Goal: Transaction & Acquisition: Book appointment/travel/reservation

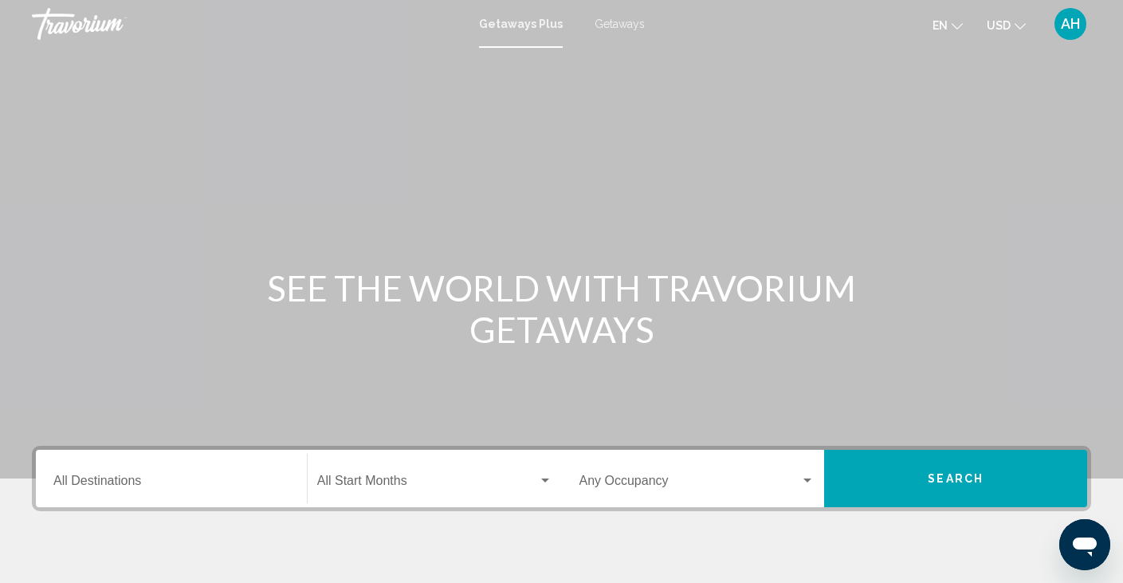
click at [108, 485] on input "Destination All Destinations" at bounding box center [171, 484] width 236 height 14
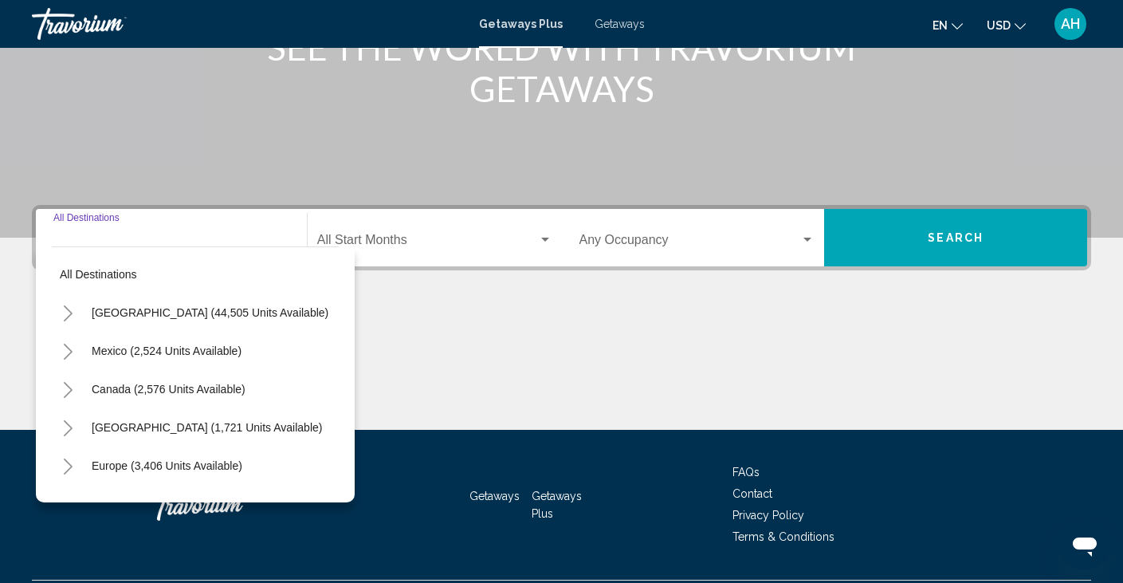
scroll to position [283, 0]
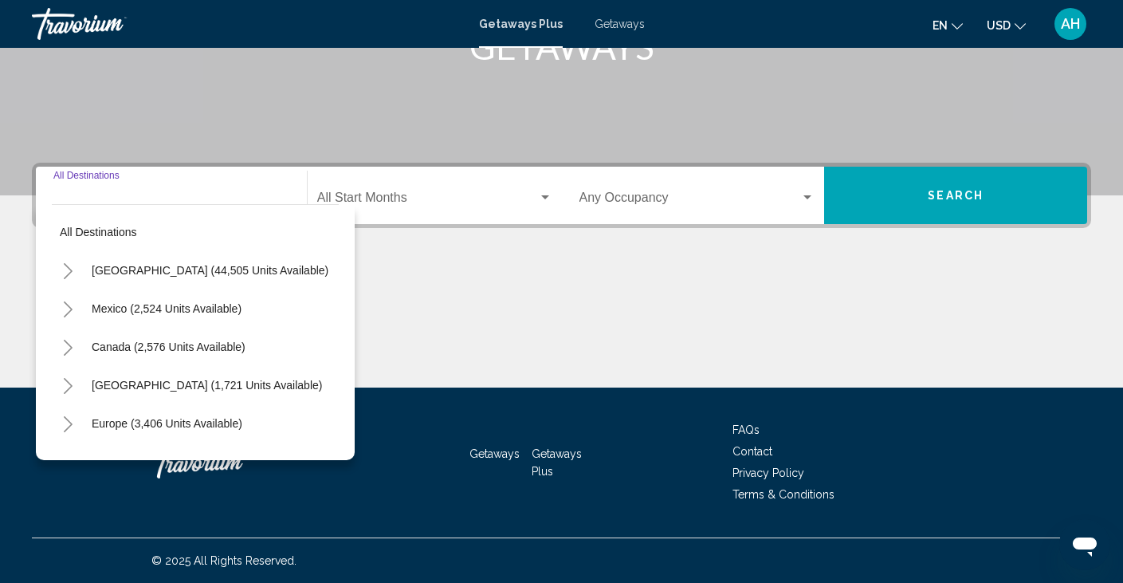
click at [69, 280] on button "Toggle United States (44,505 units available)" at bounding box center [68, 270] width 32 height 32
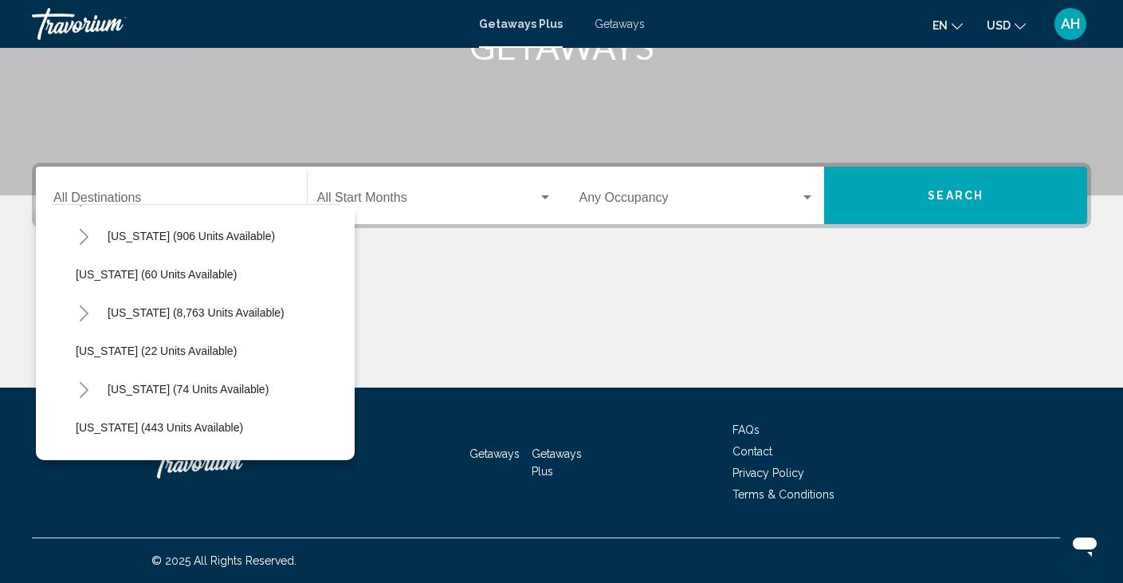
scroll to position [221, 0]
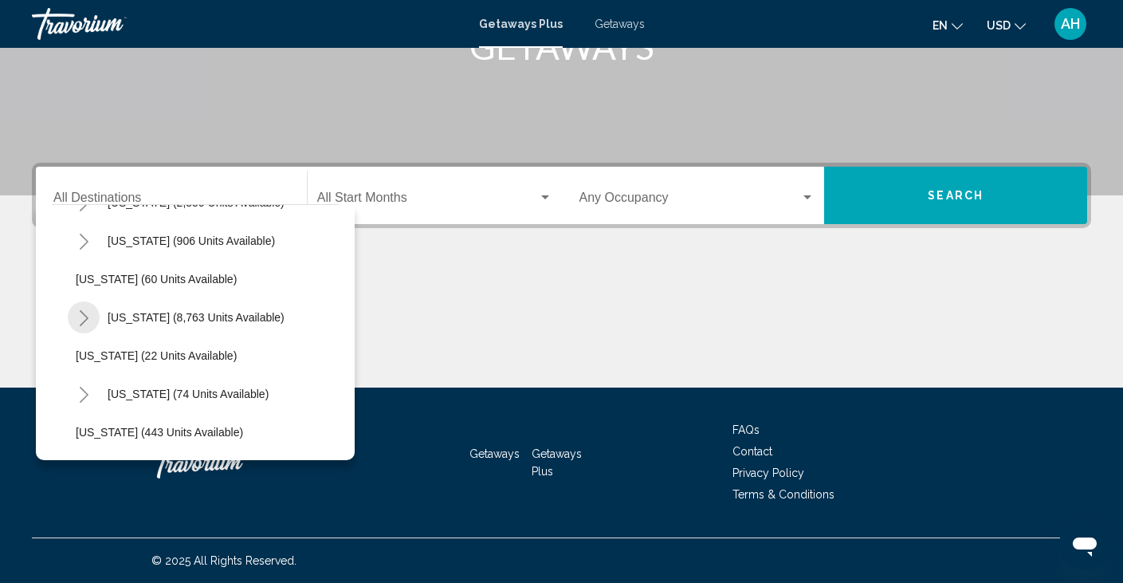
click at [86, 326] on button "Toggle Florida (8,763 units available)" at bounding box center [84, 317] width 32 height 32
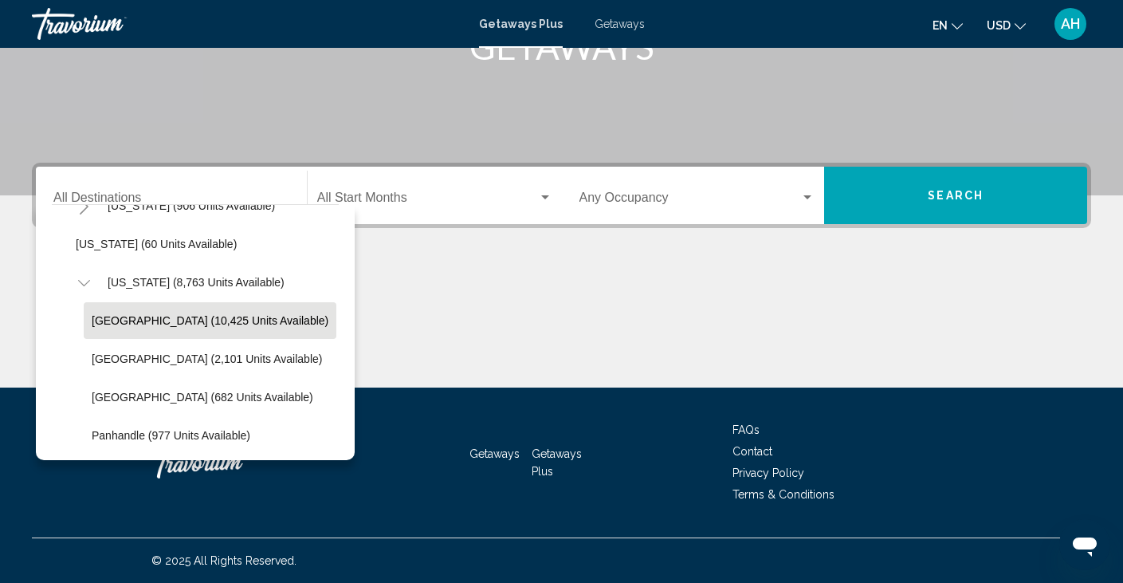
scroll to position [248, 0]
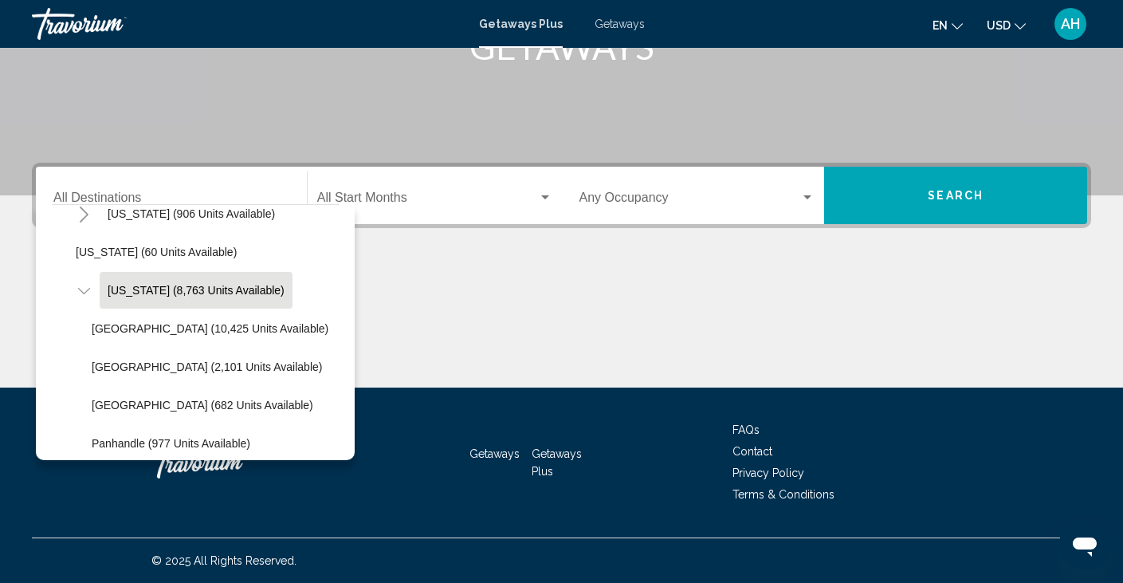
click at [144, 294] on span "[US_STATE] (8,763 units available)" at bounding box center [196, 290] width 177 height 13
type input "**********"
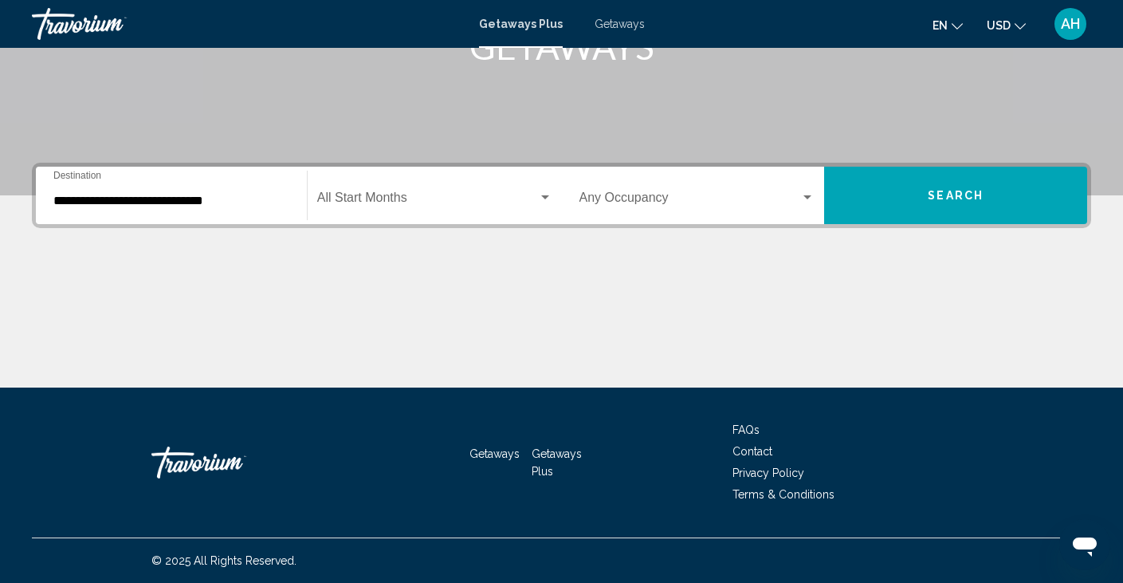
click at [402, 217] on div "Start Month All Start Months" at bounding box center [434, 196] width 235 height 50
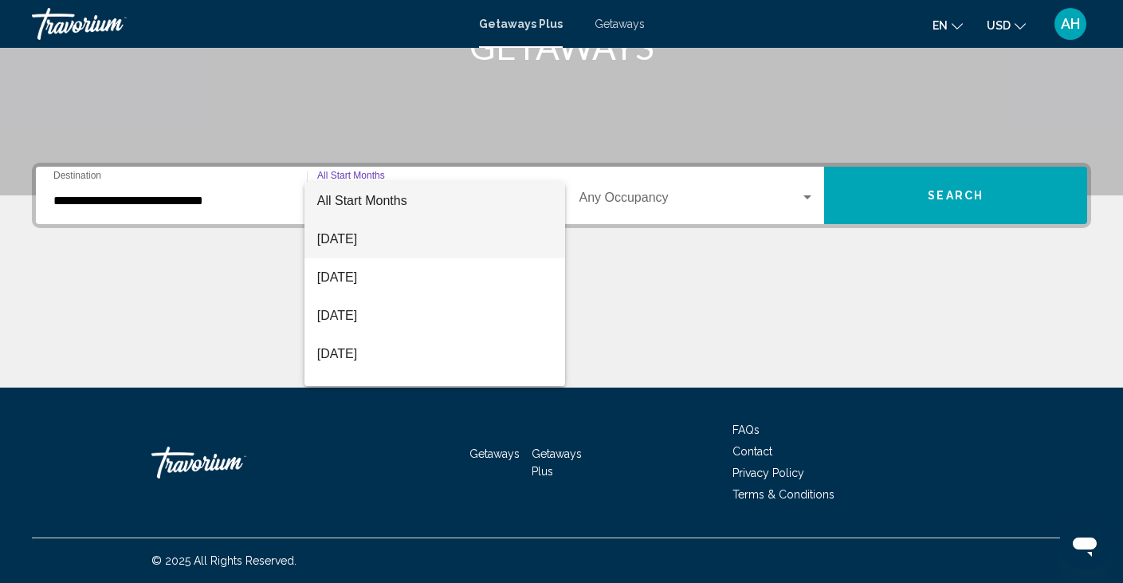
click at [387, 237] on span "[DATE]" at bounding box center [434, 239] width 235 height 38
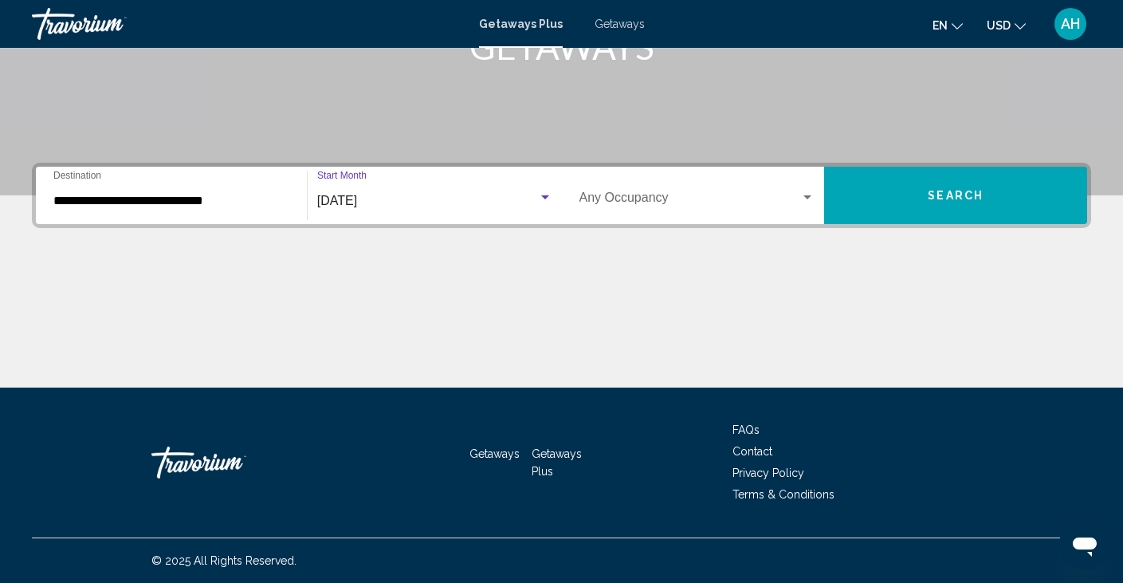
click at [752, 201] on span "Search widget" at bounding box center [691, 201] width 222 height 14
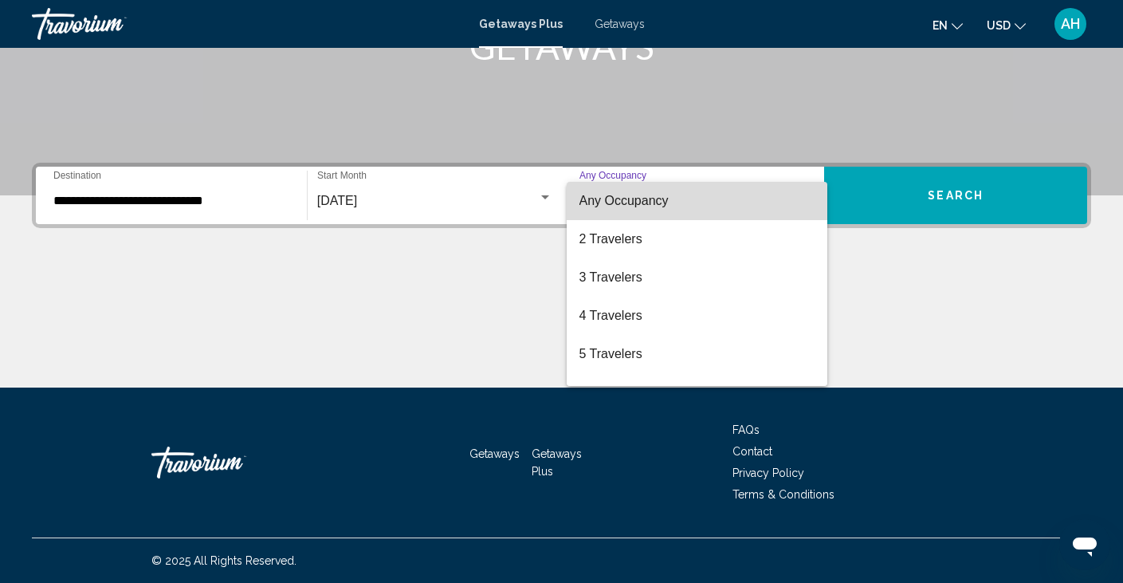
click at [627, 185] on span "Any Occupancy" at bounding box center [698, 201] width 236 height 38
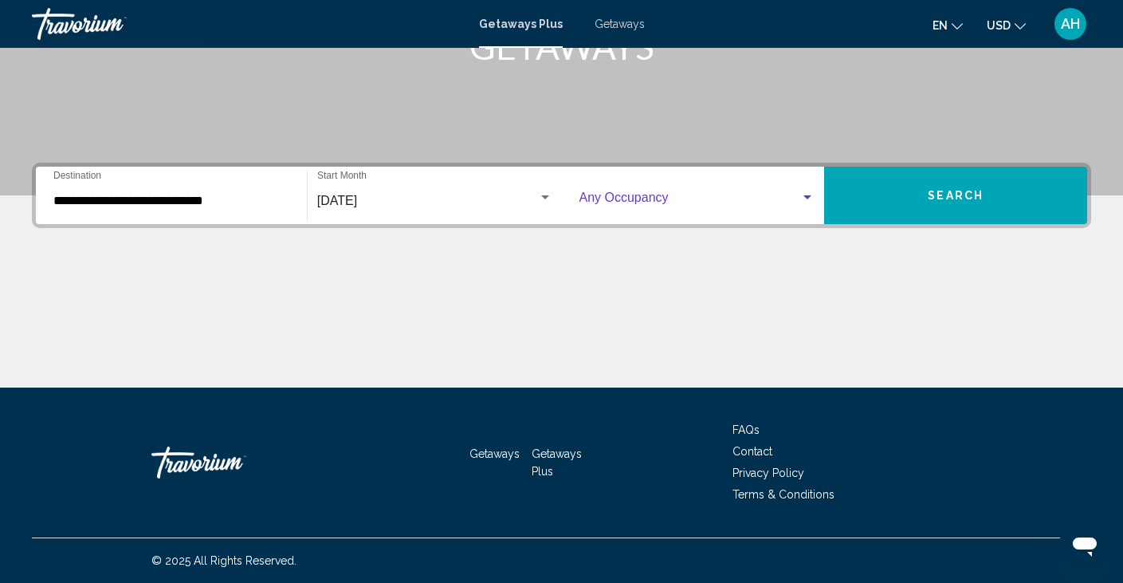
click at [931, 204] on button "Search" at bounding box center [955, 195] width 263 height 57
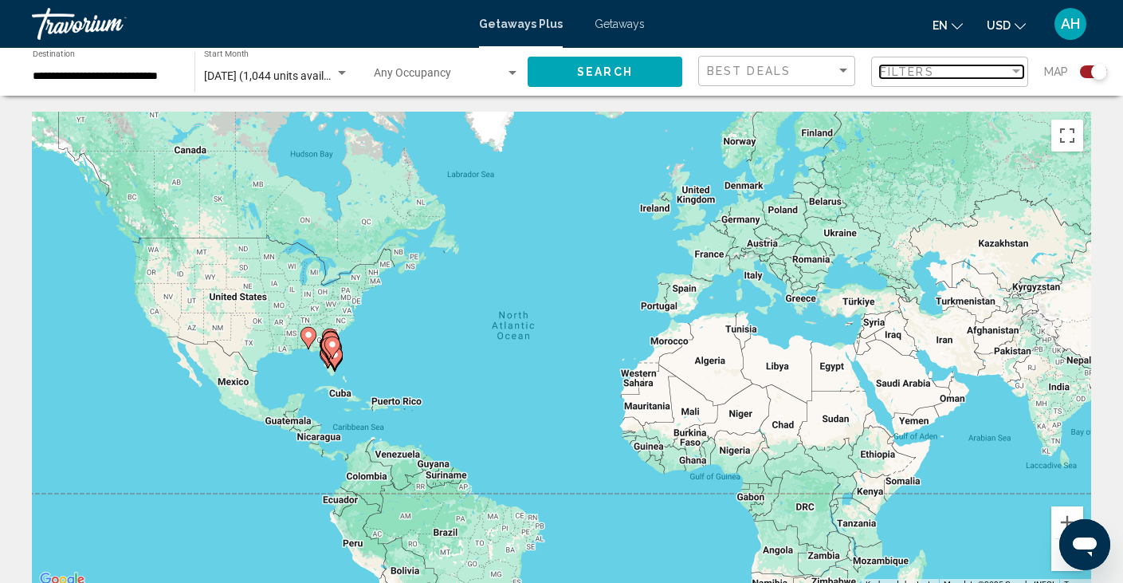
click at [1012, 69] on div "Filter" at bounding box center [1016, 71] width 14 height 13
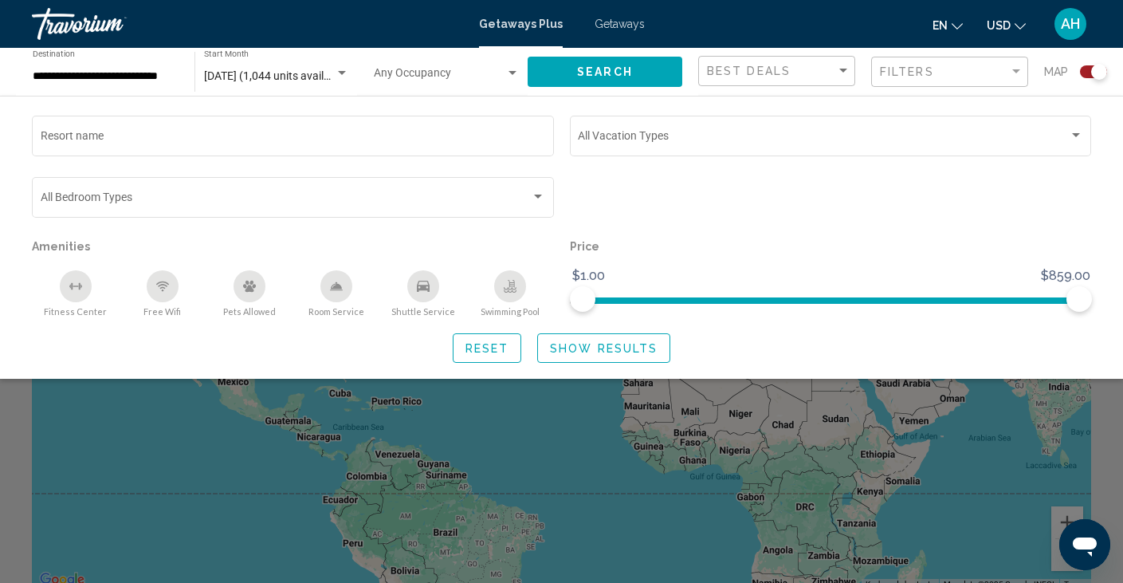
click at [567, 412] on div "Search widget" at bounding box center [561, 411] width 1123 height 344
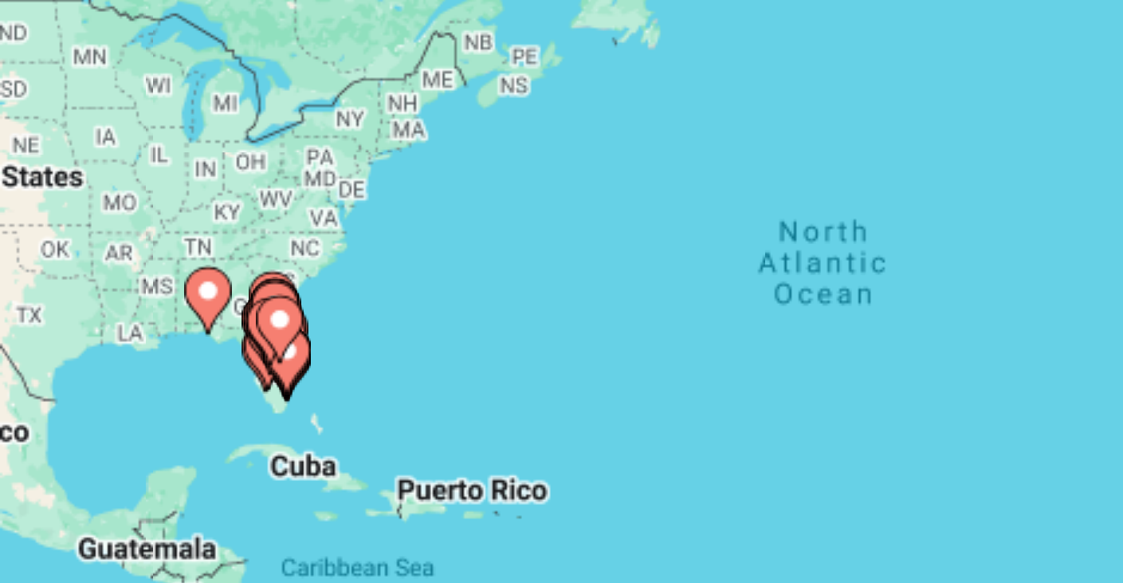
click at [336, 358] on gmp-advanced-marker "Main content" at bounding box center [332, 348] width 16 height 24
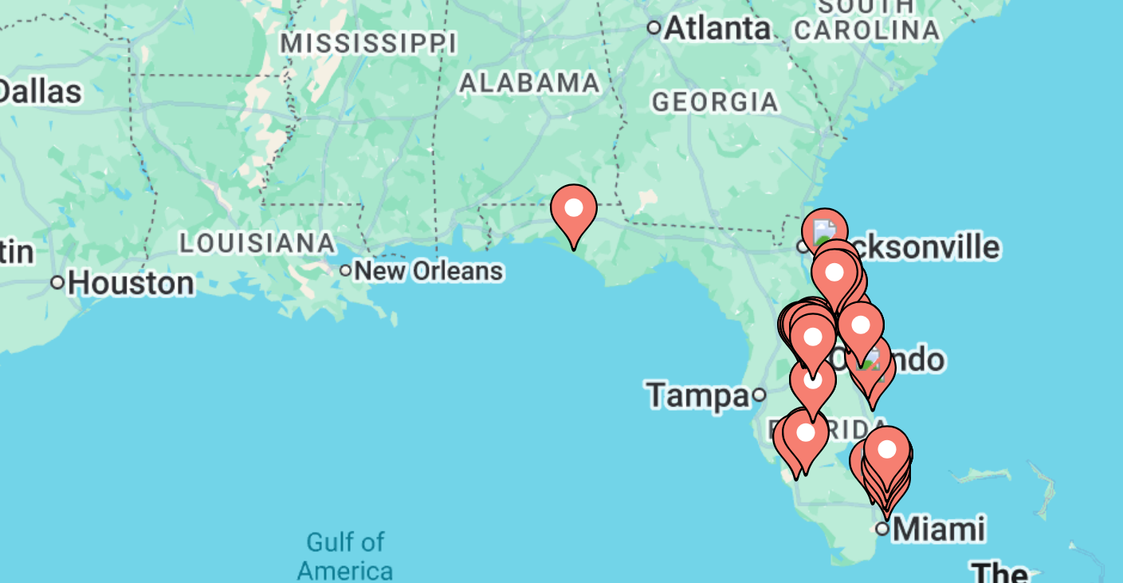
click at [552, 316] on image "Main content" at bounding box center [553, 318] width 10 height 10
type input "**********"
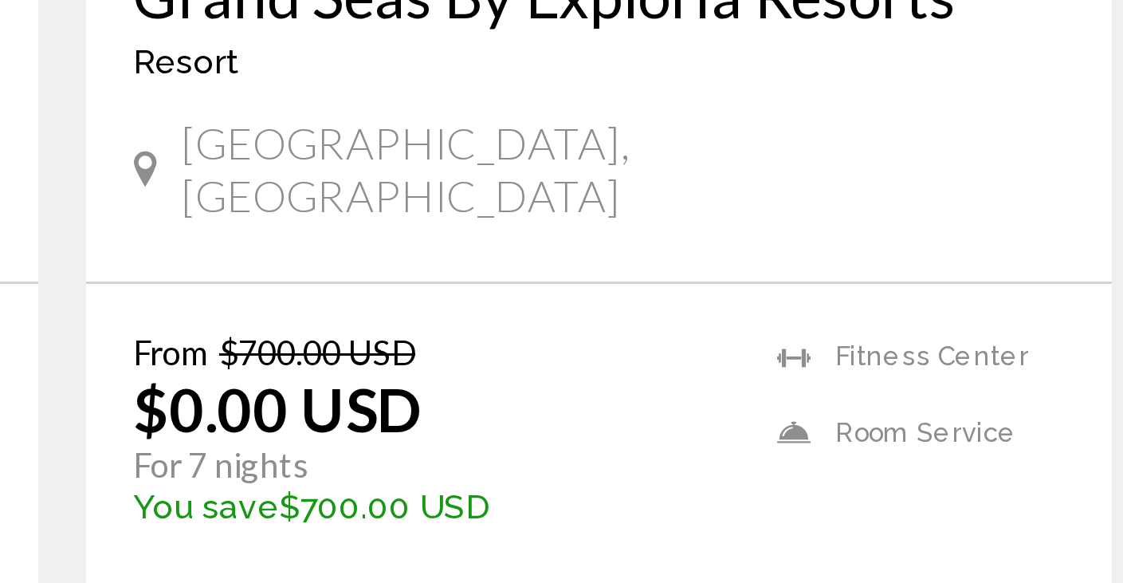
scroll to position [558, 0]
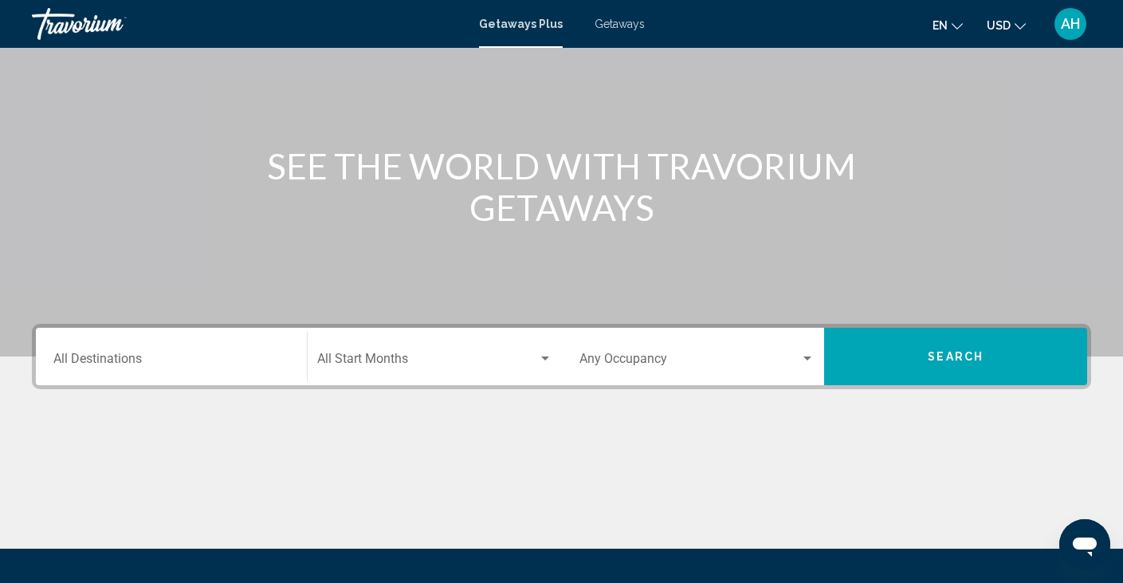
scroll to position [126, 0]
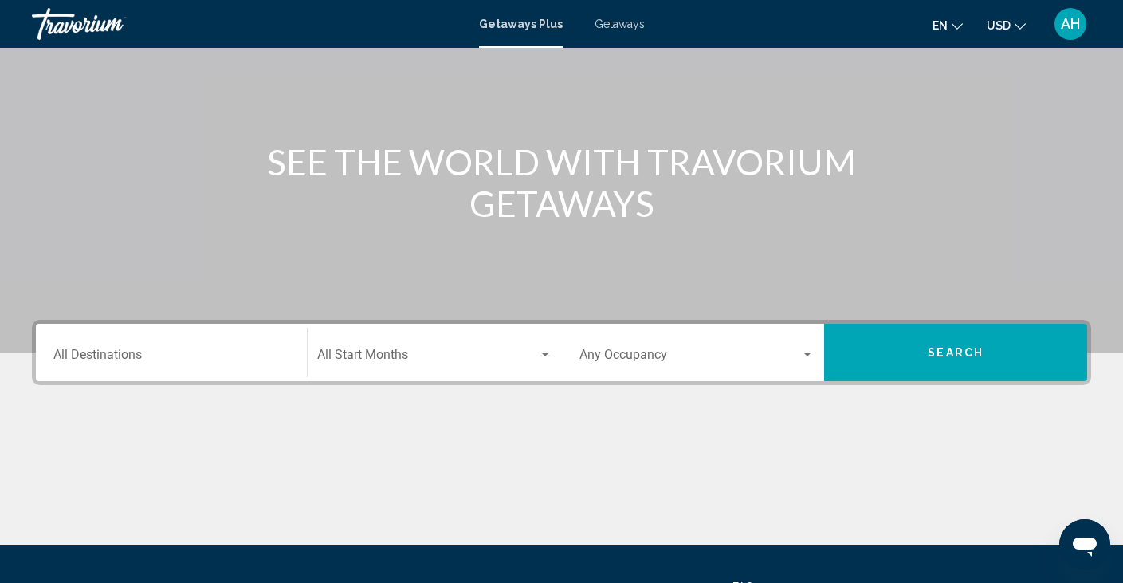
click at [183, 344] on div "Destination All Destinations" at bounding box center [171, 353] width 236 height 50
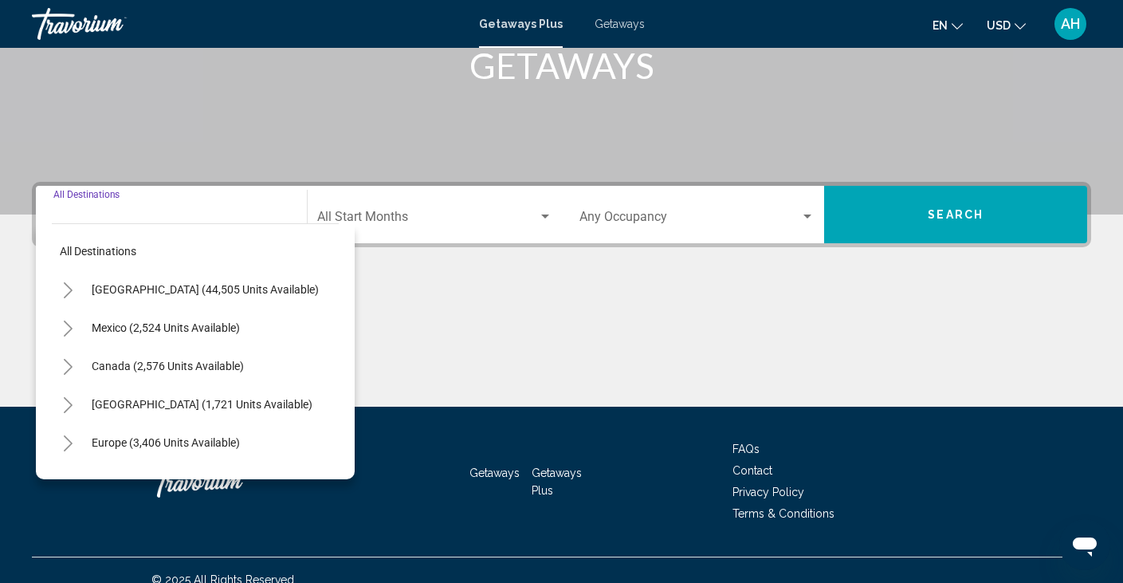
scroll to position [283, 0]
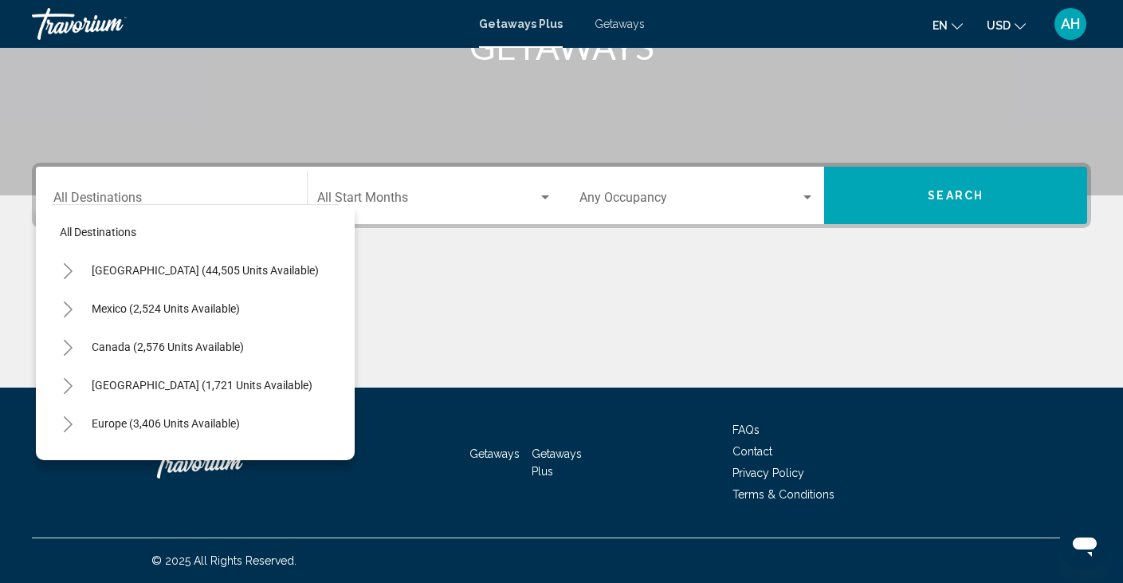
click at [144, 189] on div "Destination All Destinations" at bounding box center [171, 196] width 236 height 50
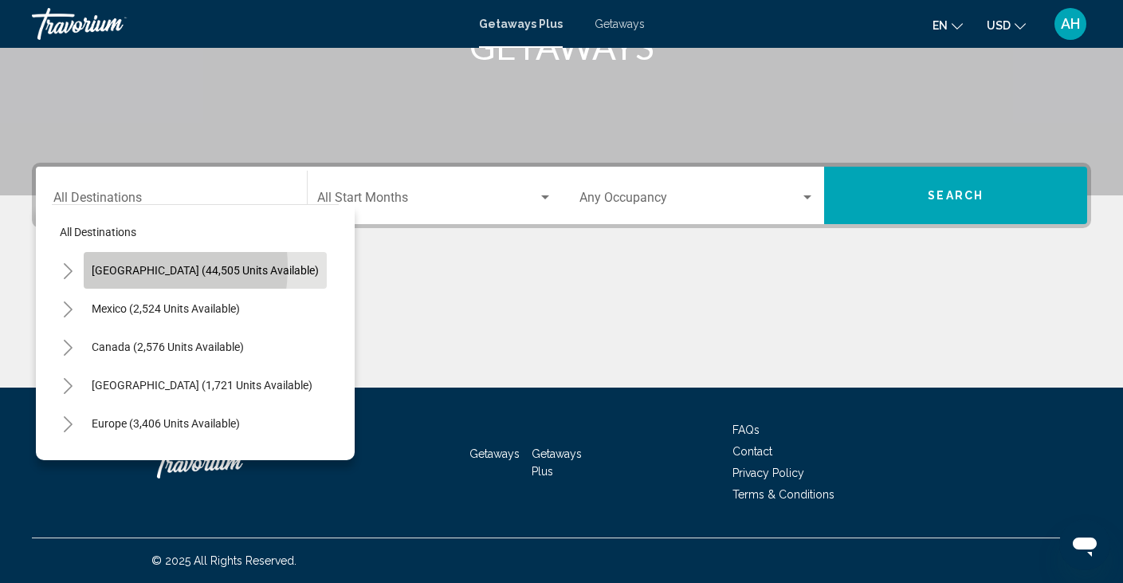
click at [130, 267] on span "[GEOGRAPHIC_DATA] (44,505 units available)" at bounding box center [205, 270] width 227 height 13
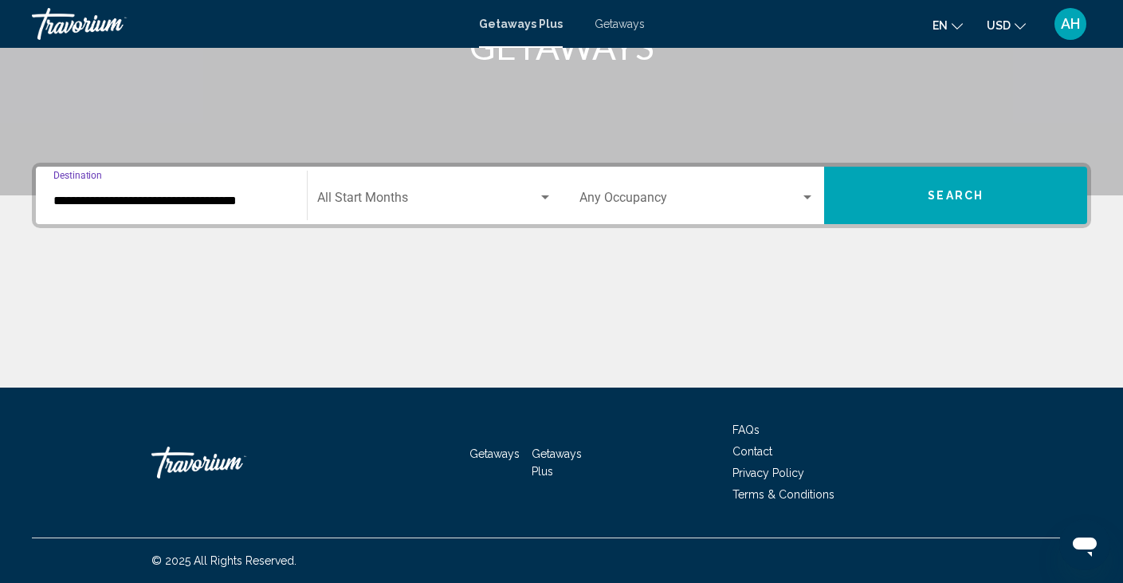
click at [179, 197] on input "**********" at bounding box center [171, 201] width 236 height 14
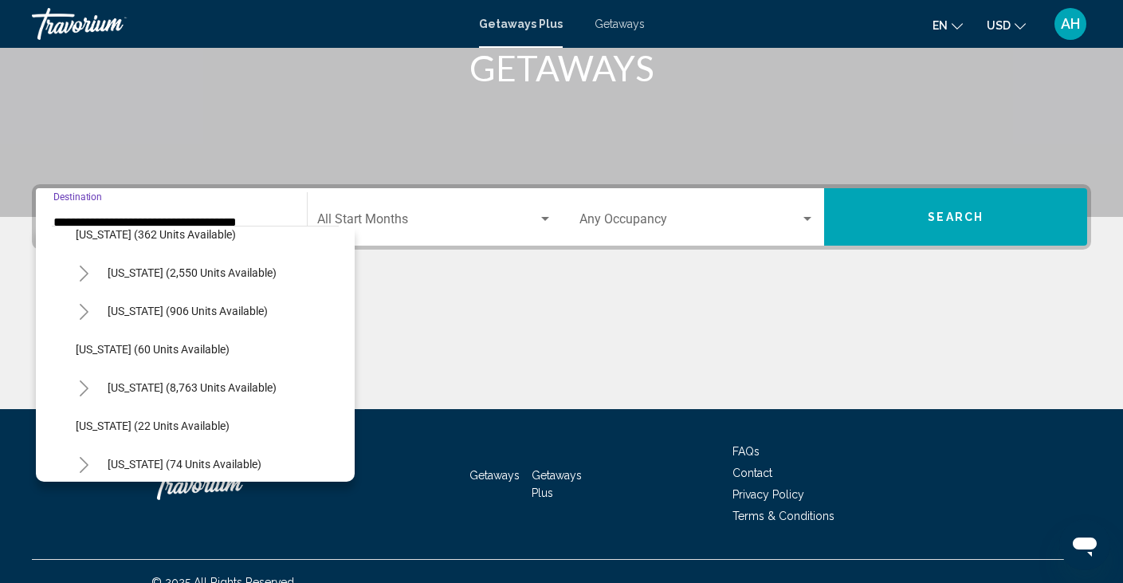
scroll to position [174, 0]
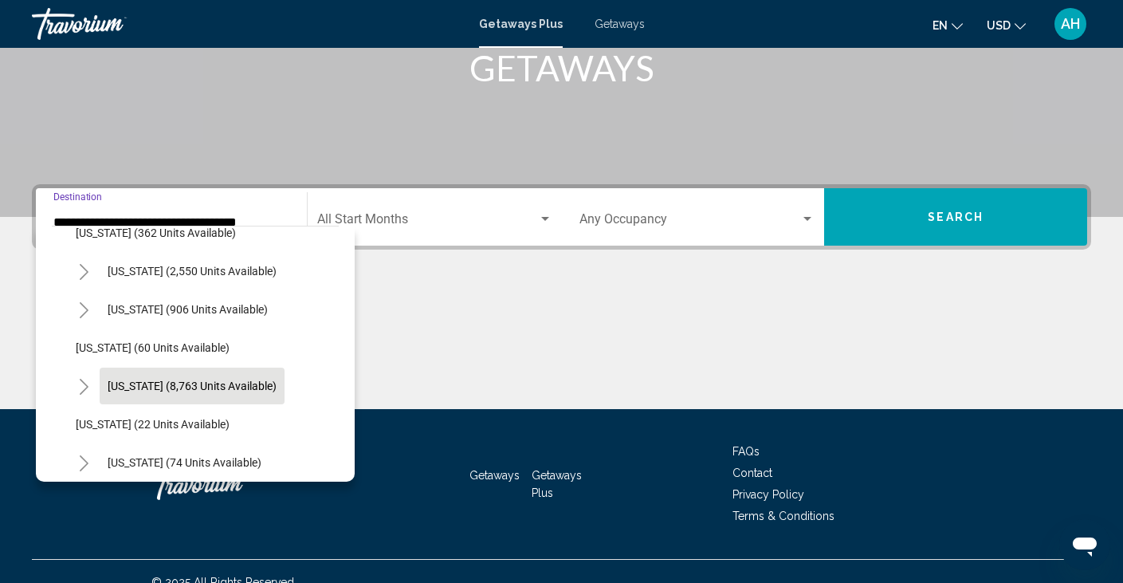
click at [152, 391] on button "[US_STATE] (8,763 units available)" at bounding box center [192, 385] width 185 height 37
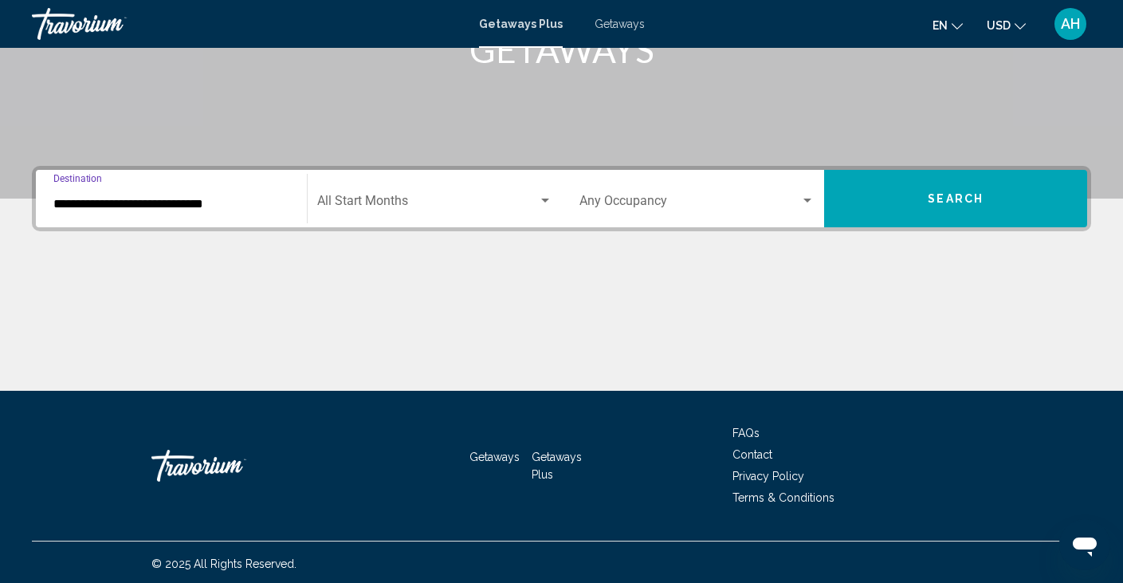
scroll to position [283, 0]
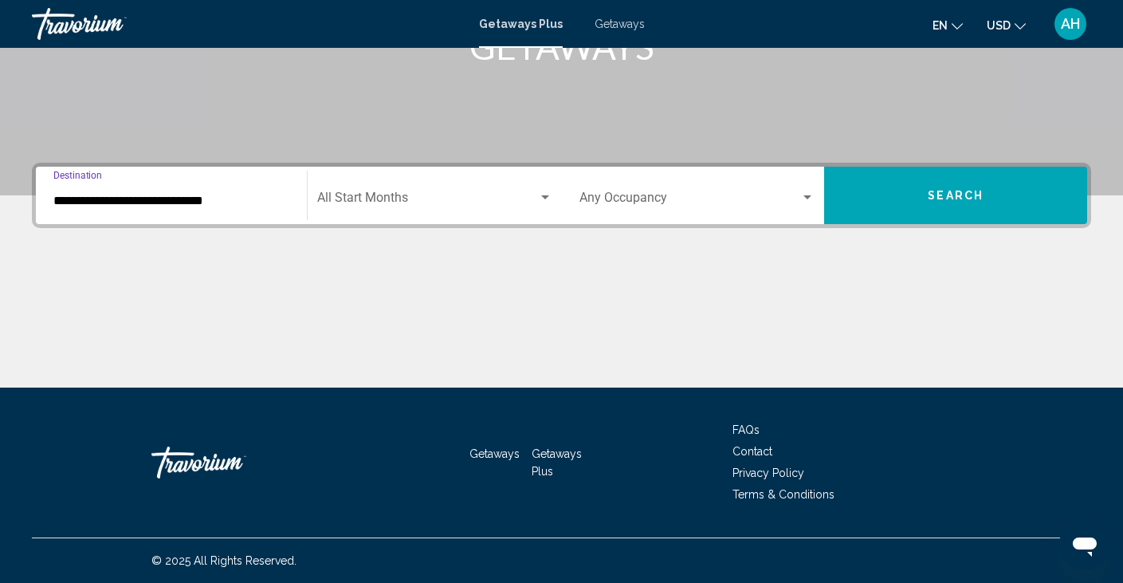
click at [223, 205] on input "**********" at bounding box center [171, 201] width 236 height 14
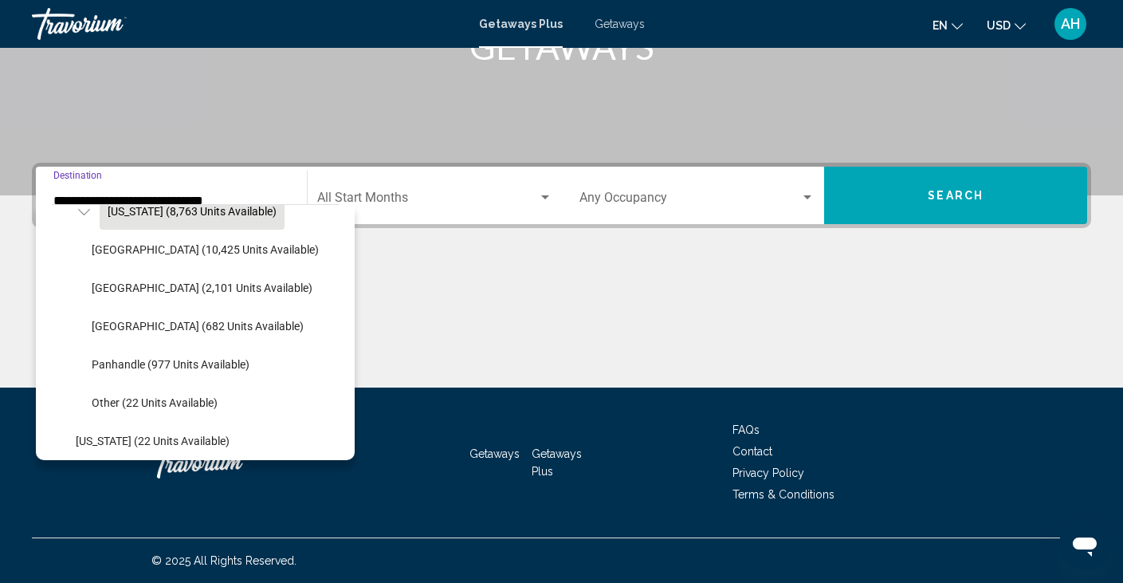
scroll to position [333, 0]
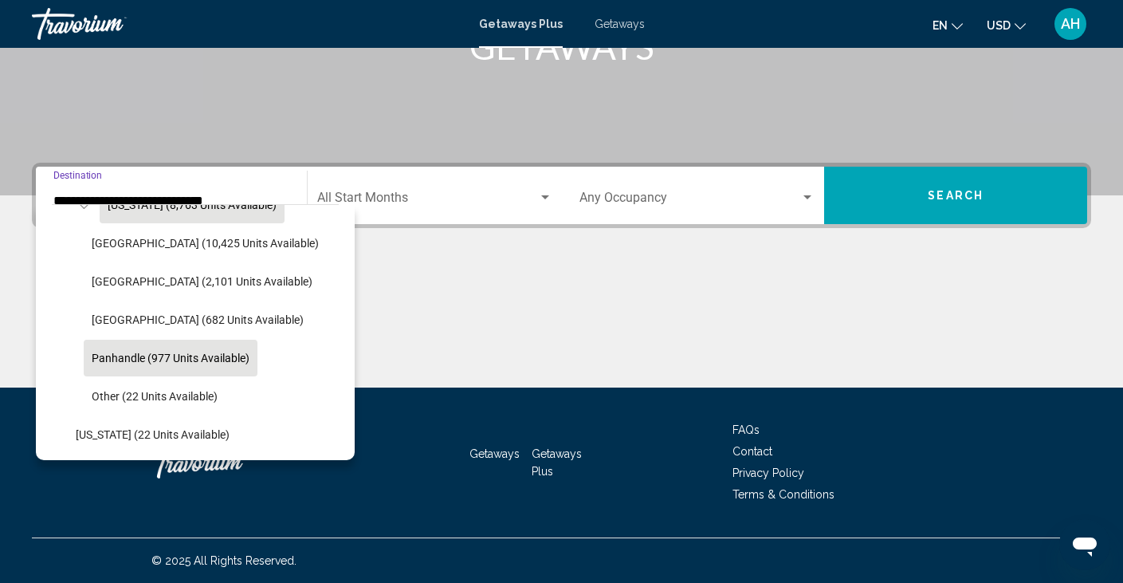
click at [153, 359] on span "Panhandle (977 units available)" at bounding box center [171, 358] width 158 height 13
type input "**********"
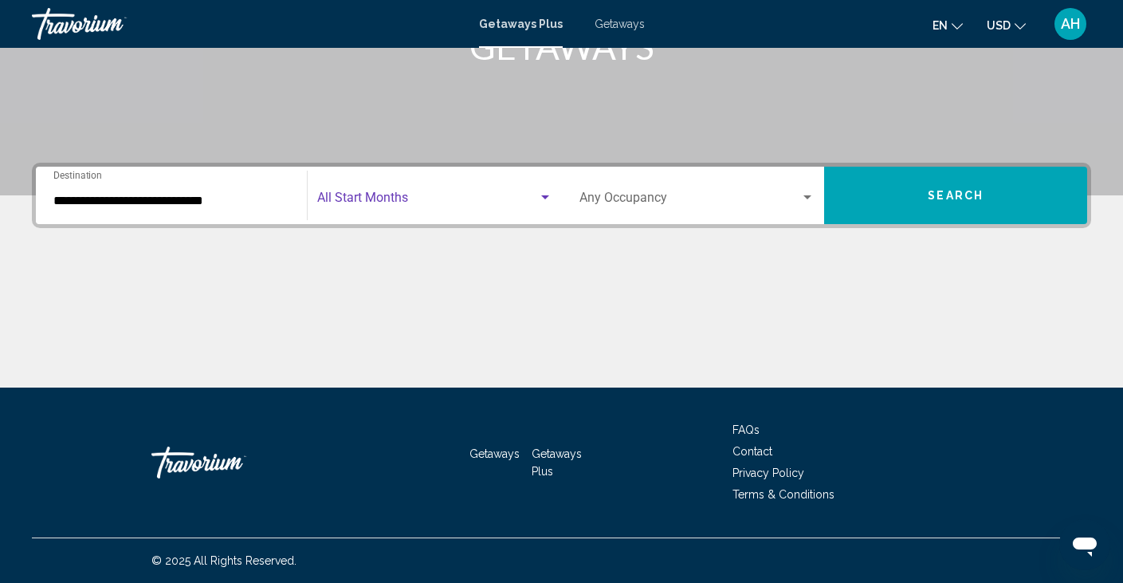
click at [510, 202] on span "Search widget" at bounding box center [427, 201] width 221 height 14
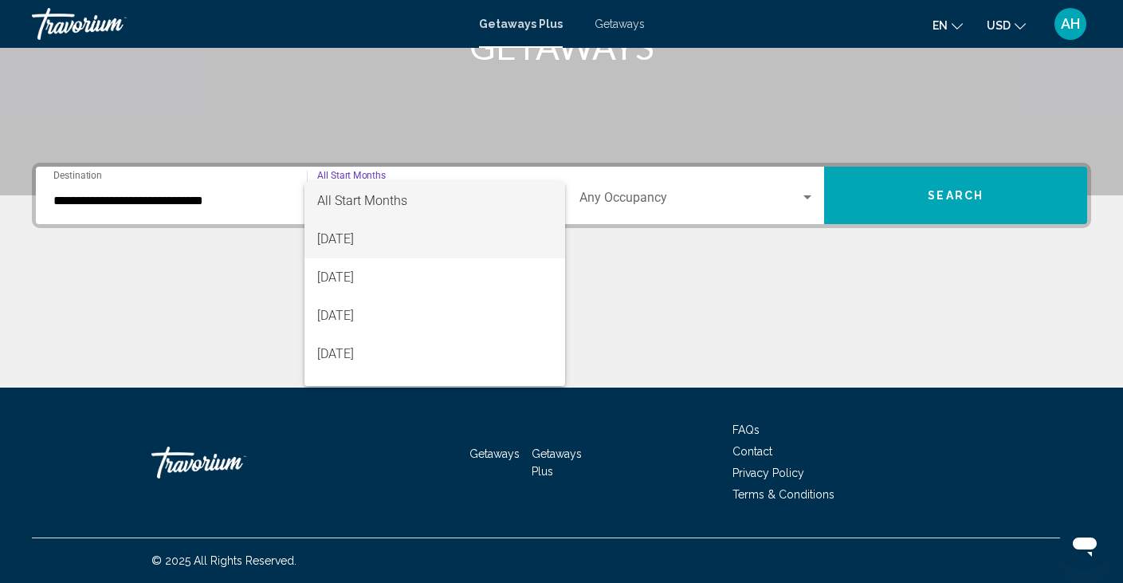
click at [396, 244] on span "[DATE]" at bounding box center [434, 239] width 235 height 38
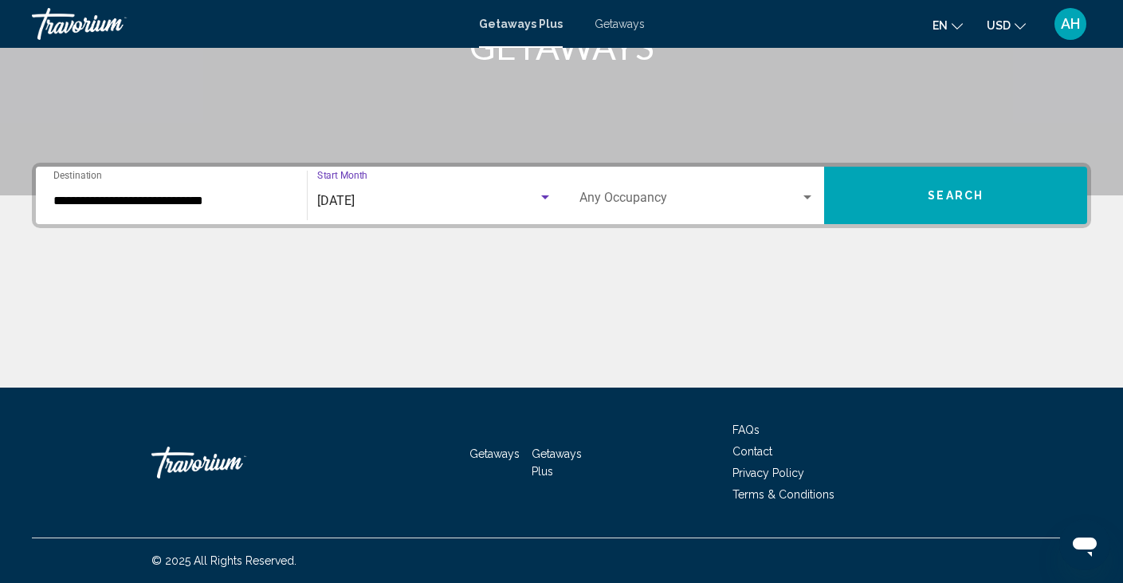
click at [804, 204] on div "Search widget" at bounding box center [698, 201] width 236 height 14
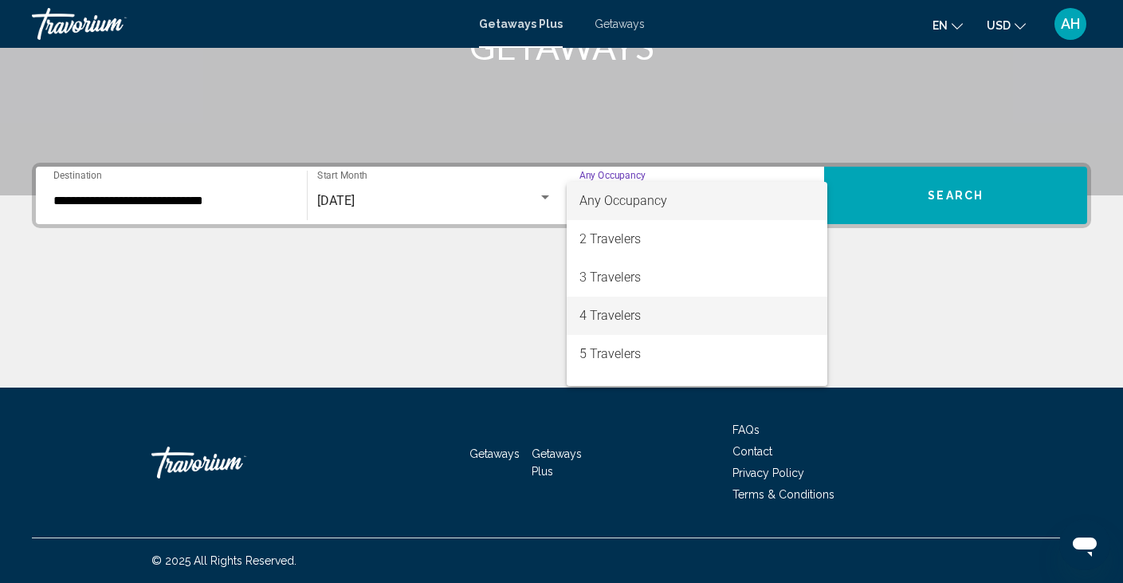
click at [709, 324] on span "4 Travelers" at bounding box center [698, 316] width 236 height 38
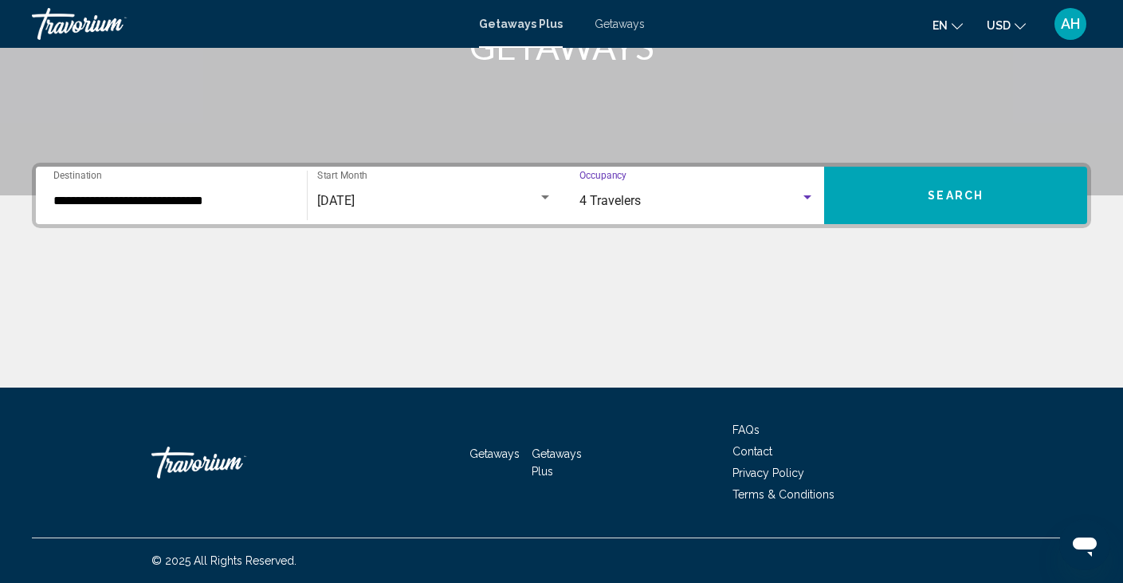
click at [961, 199] on span "Search" at bounding box center [956, 196] width 56 height 13
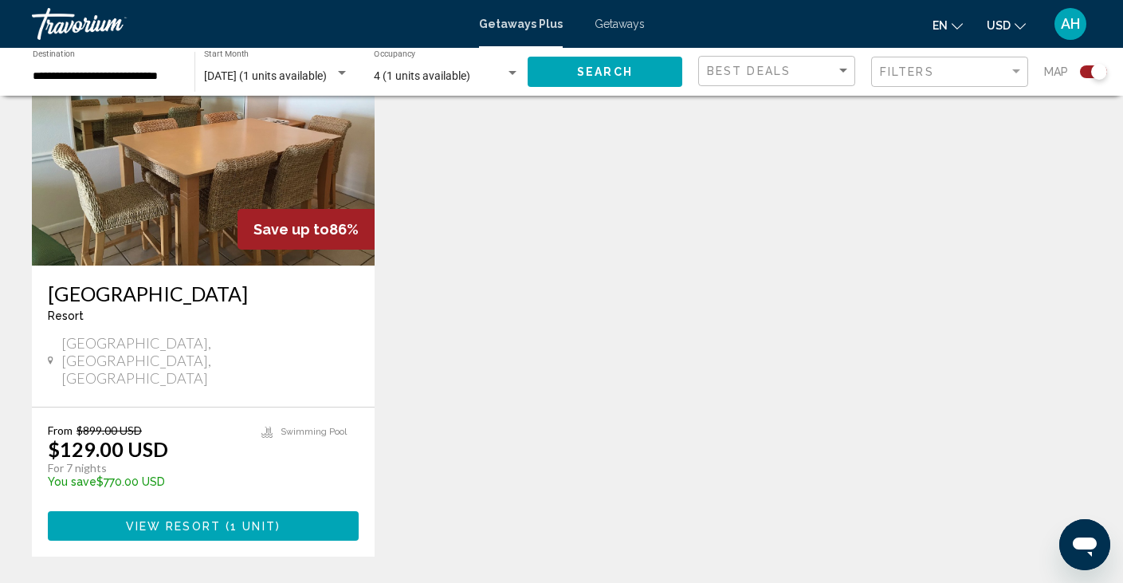
scroll to position [658, 0]
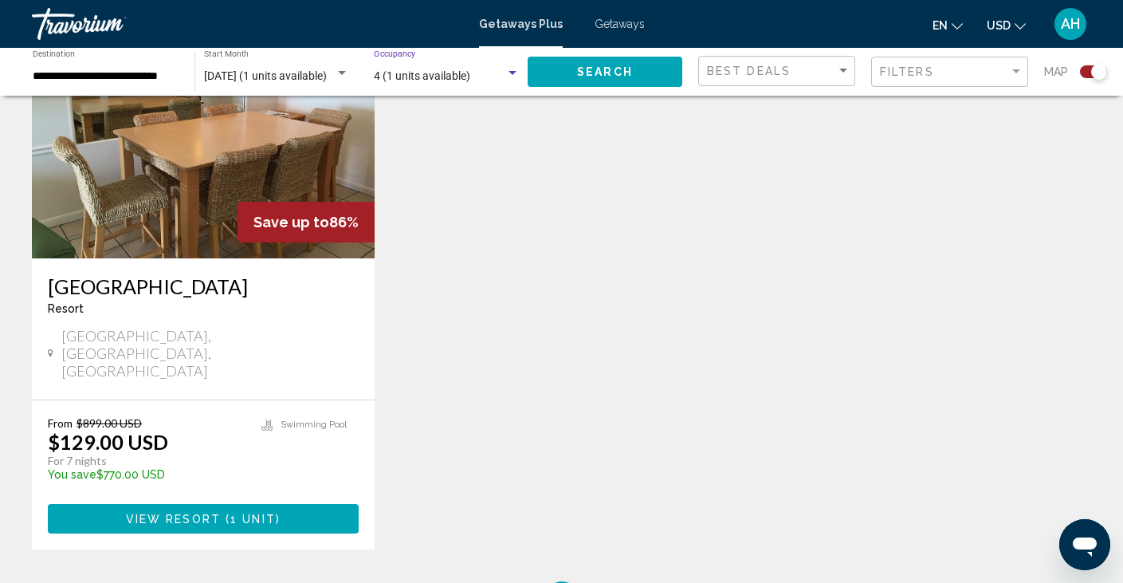
click at [505, 72] on div "Search widget" at bounding box center [512, 73] width 14 height 13
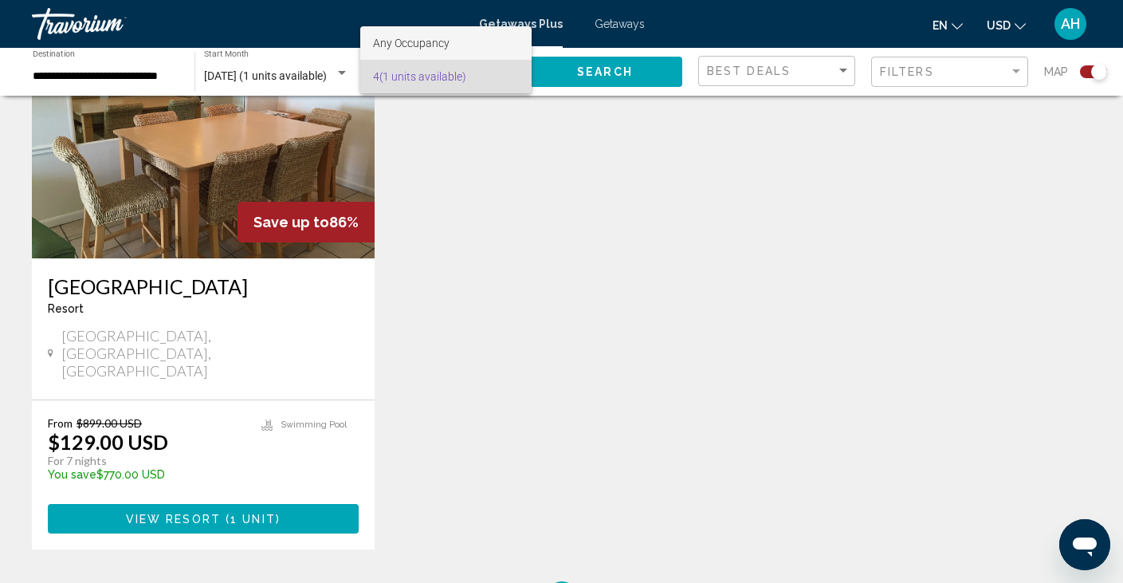
click at [464, 45] on span "Any Occupancy" at bounding box center [446, 42] width 146 height 33
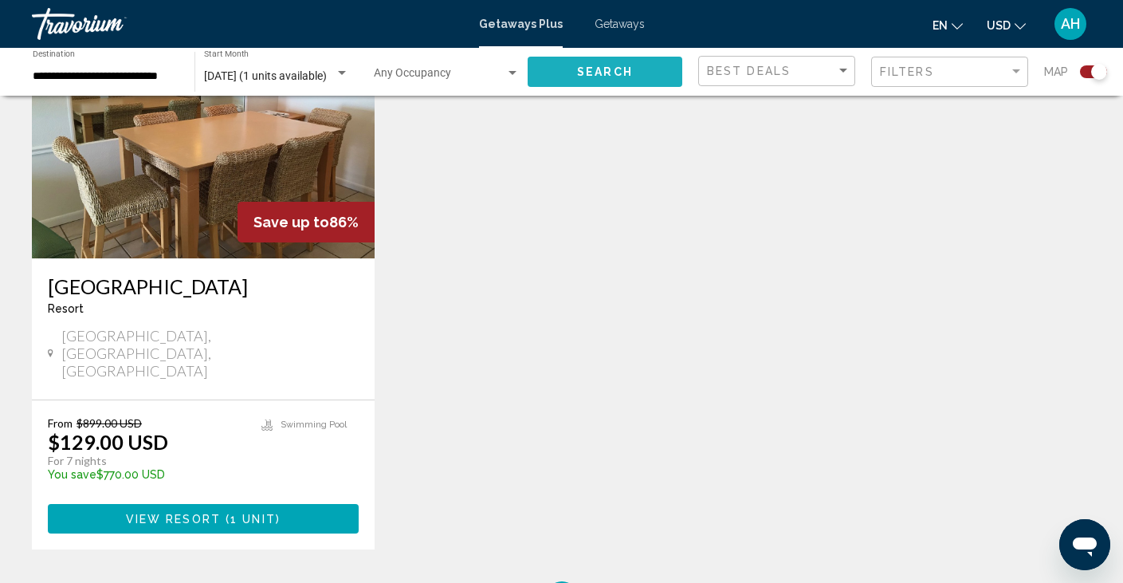
click at [613, 78] on button "Search" at bounding box center [605, 71] width 155 height 29
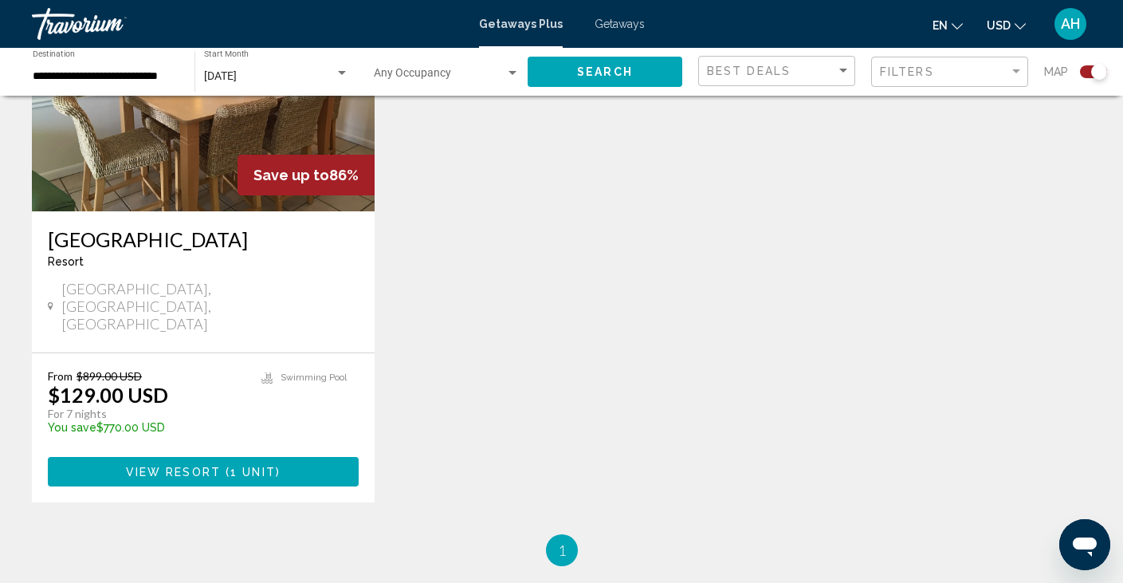
scroll to position [721, 0]
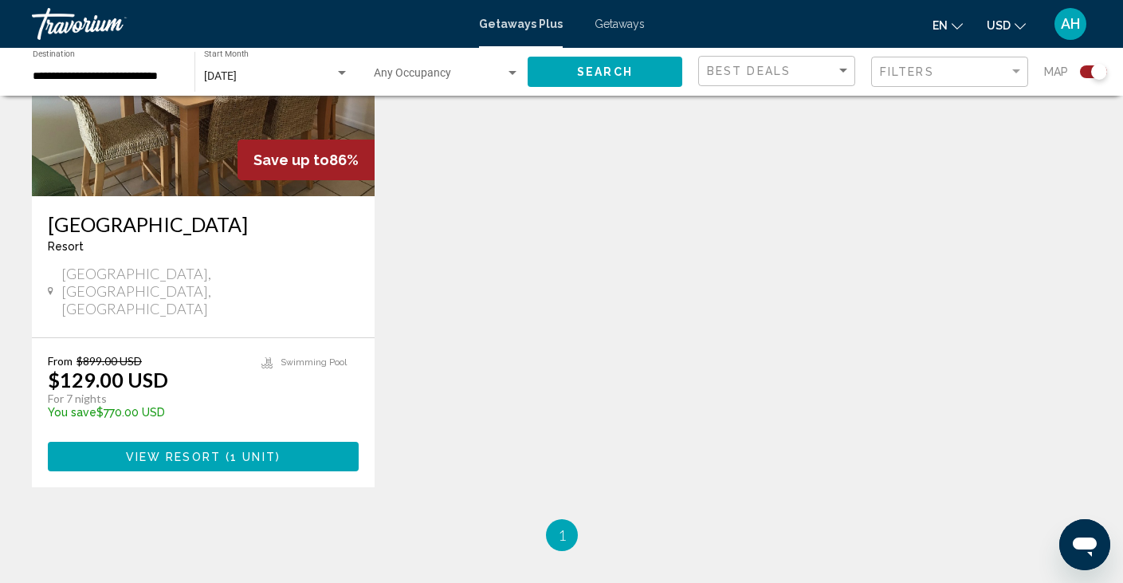
click at [218, 450] on span "View Resort" at bounding box center [173, 456] width 95 height 13
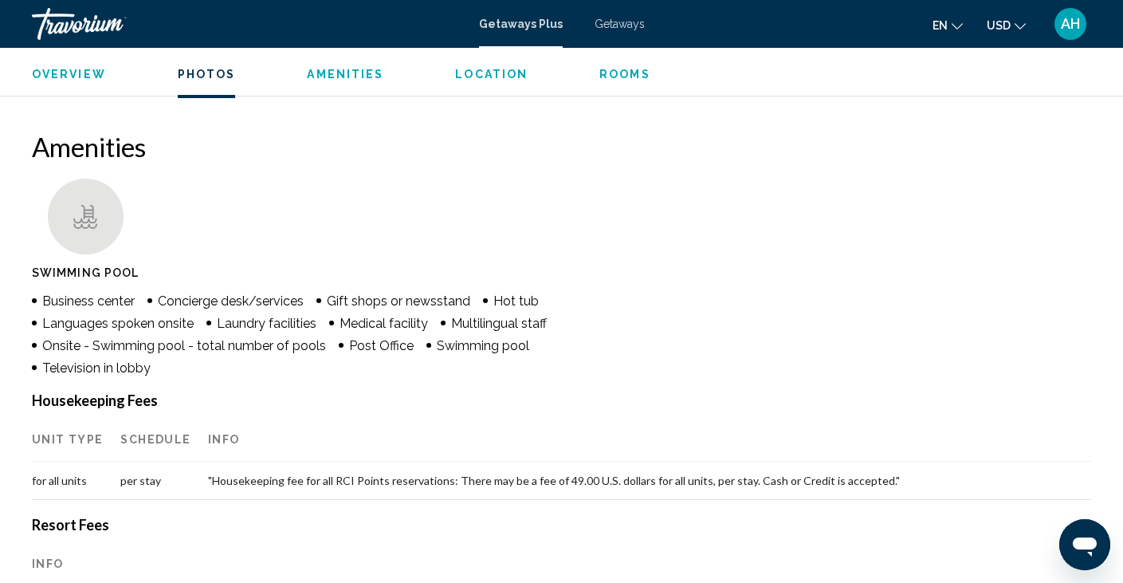
scroll to position [1175, 0]
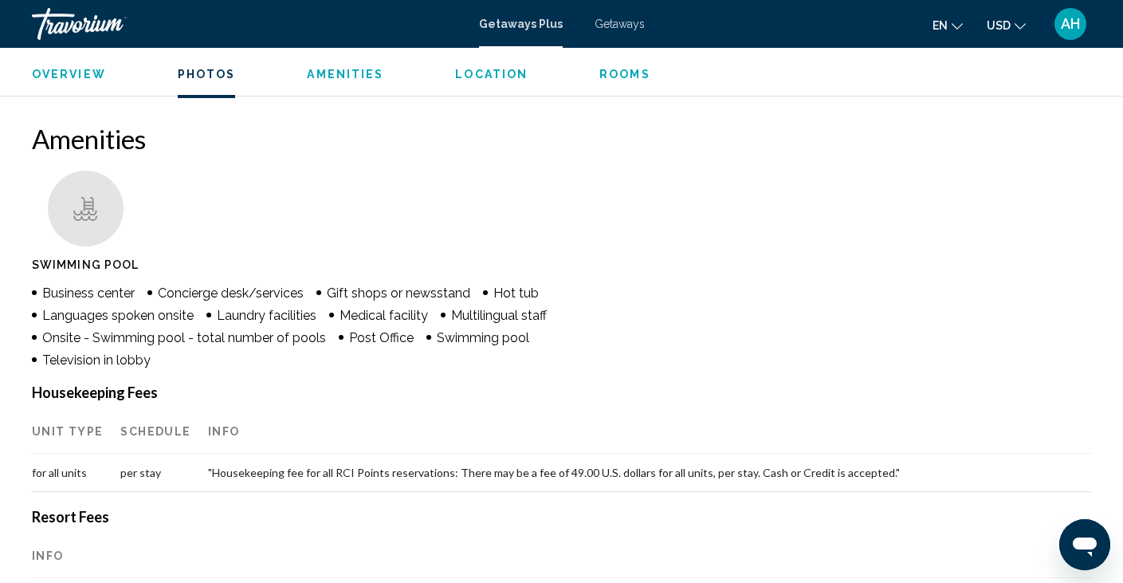
click at [619, 36] on div "Getaways Plus Getaways en English Español Français Italiano Português русский U…" at bounding box center [561, 23] width 1123 height 33
click at [619, 22] on span "Getaways" at bounding box center [620, 24] width 50 height 13
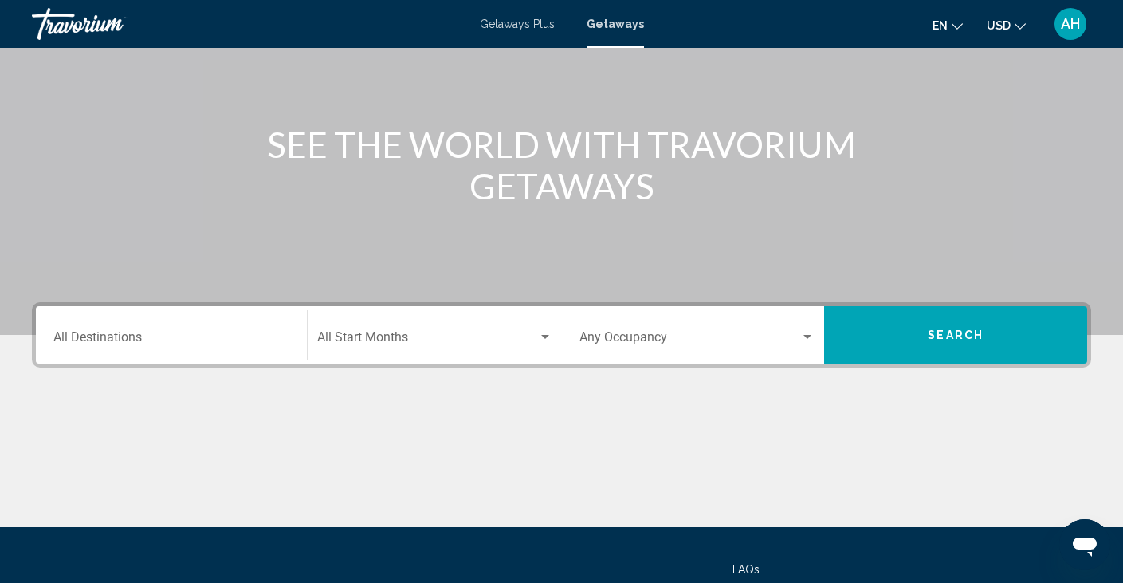
scroll to position [150, 0]
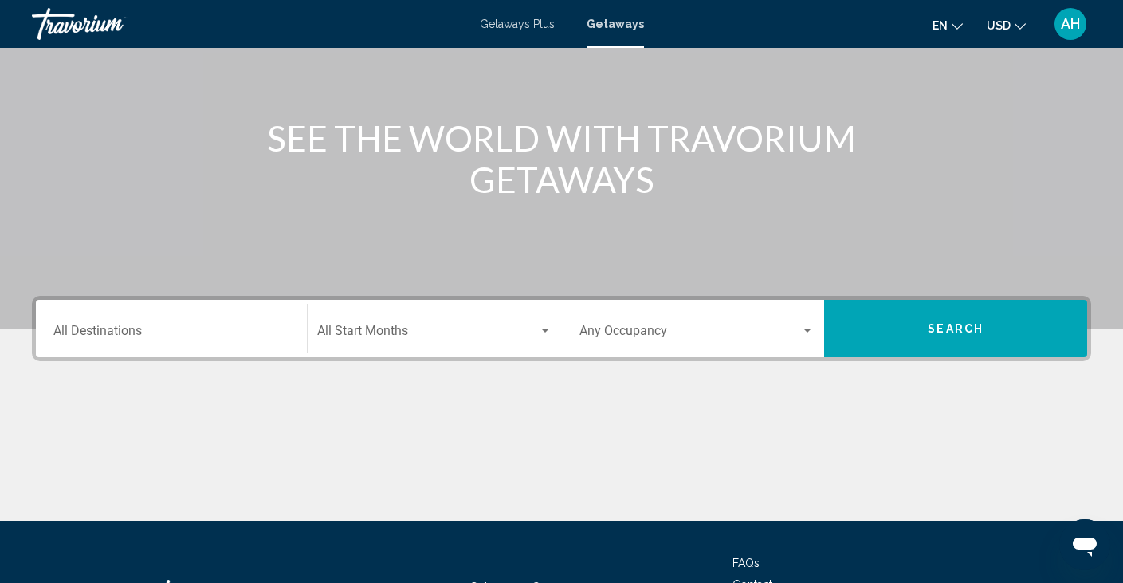
click at [454, 339] on span "Search widget" at bounding box center [427, 334] width 221 height 14
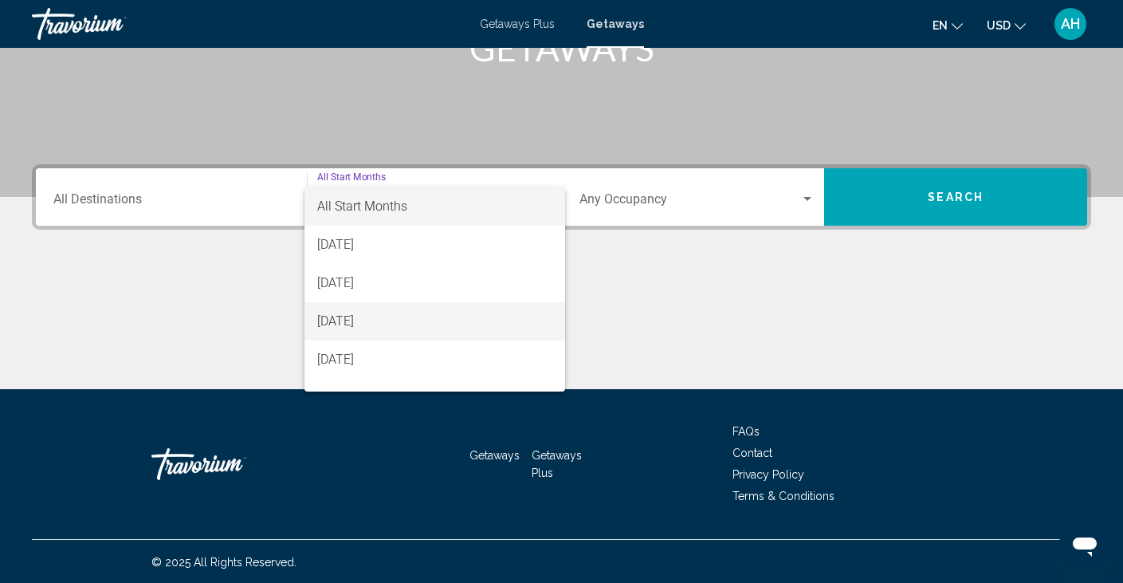
scroll to position [283, 0]
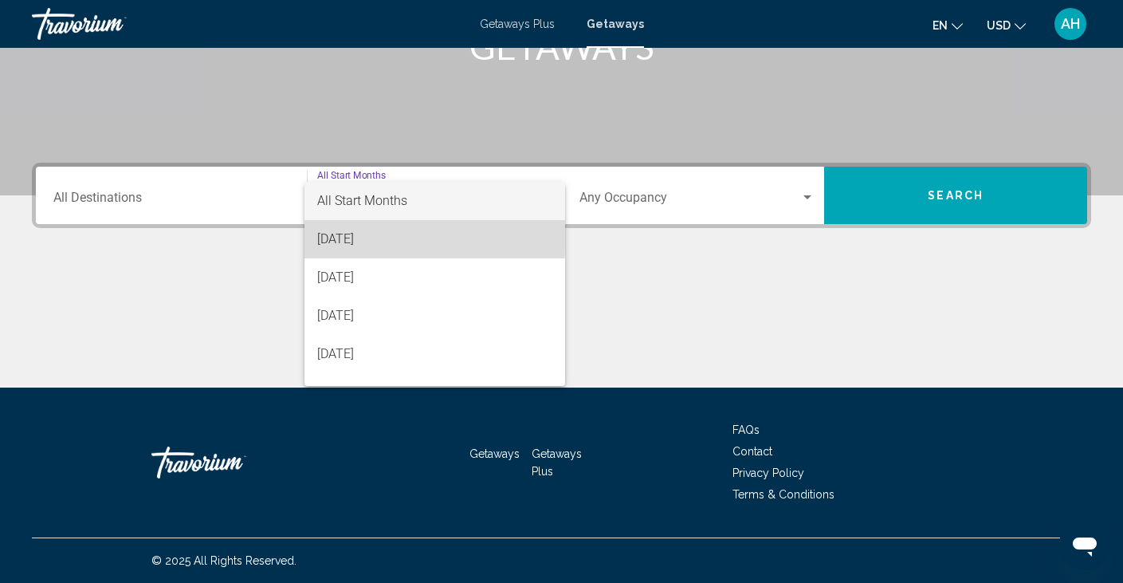
click at [360, 234] on span "[DATE]" at bounding box center [434, 239] width 235 height 38
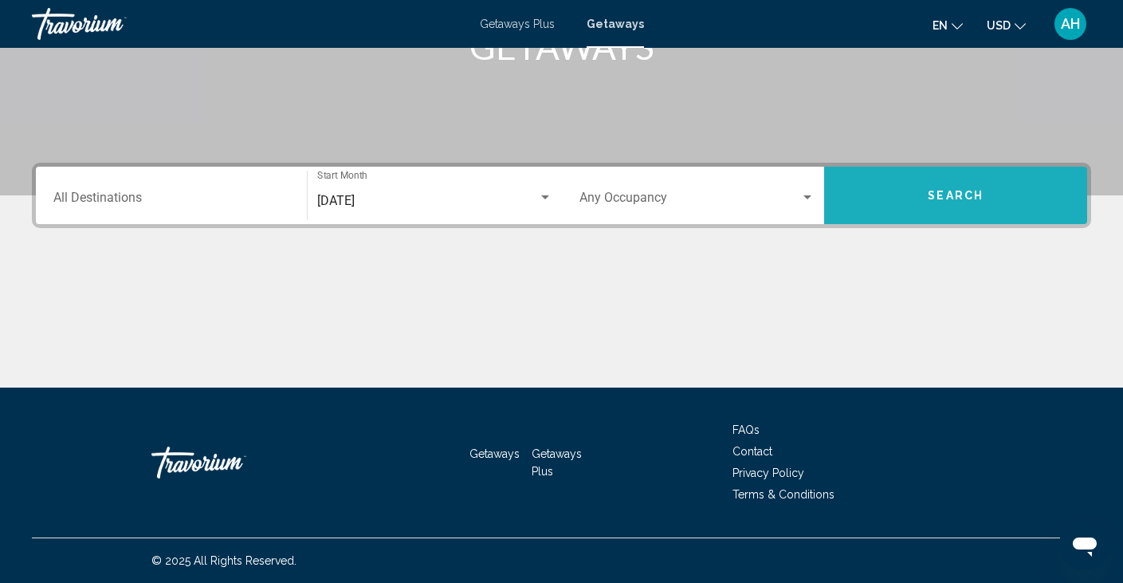
click at [920, 187] on button "Search" at bounding box center [955, 195] width 263 height 57
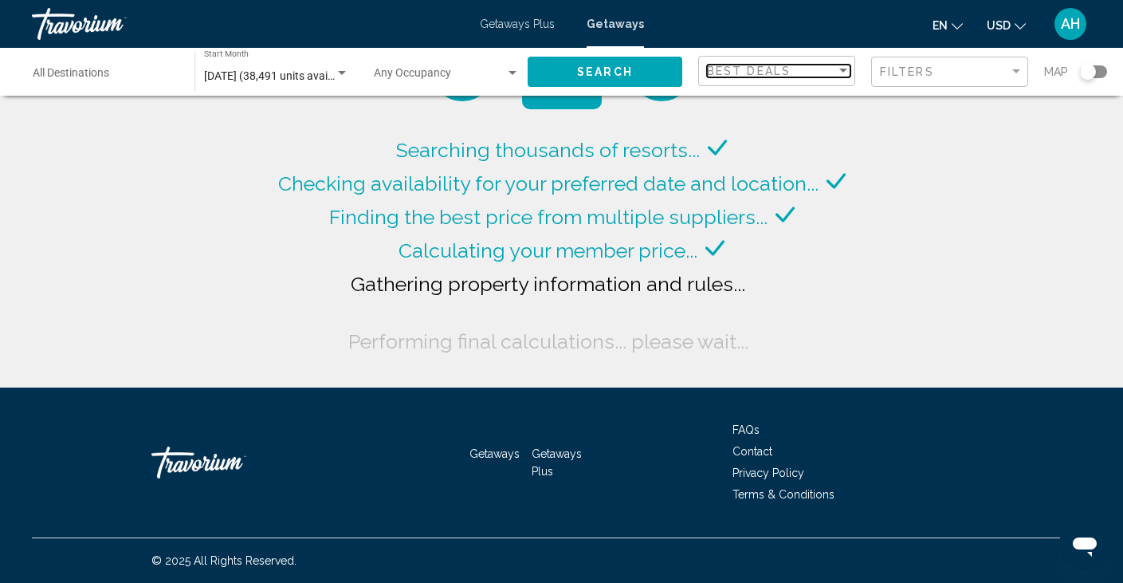
click at [807, 71] on div "Best Deals" at bounding box center [771, 71] width 129 height 13
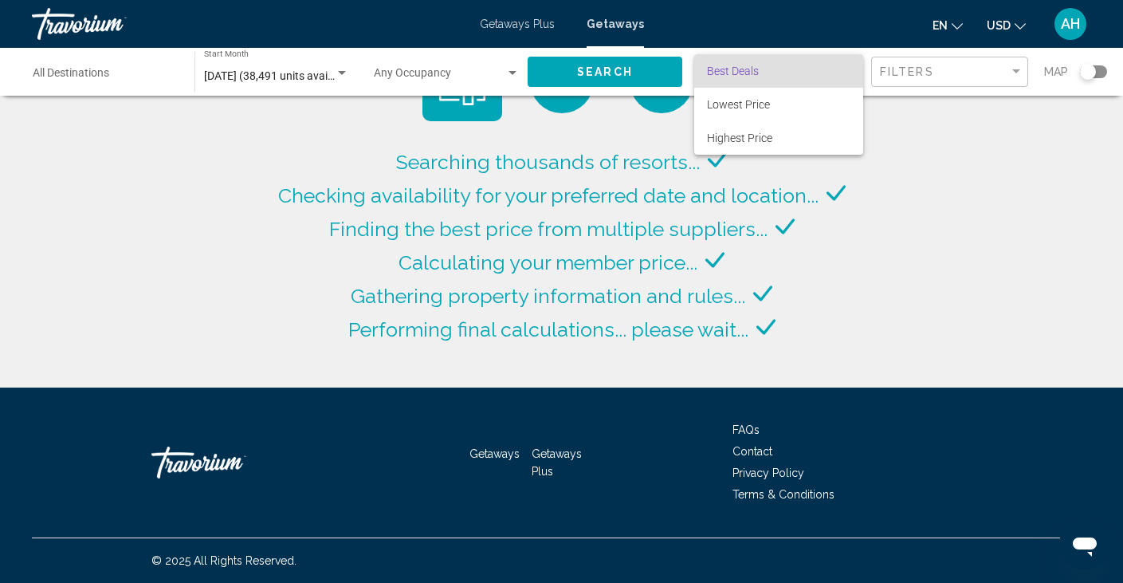
click at [807, 71] on span "Best Deals" at bounding box center [778, 70] width 143 height 33
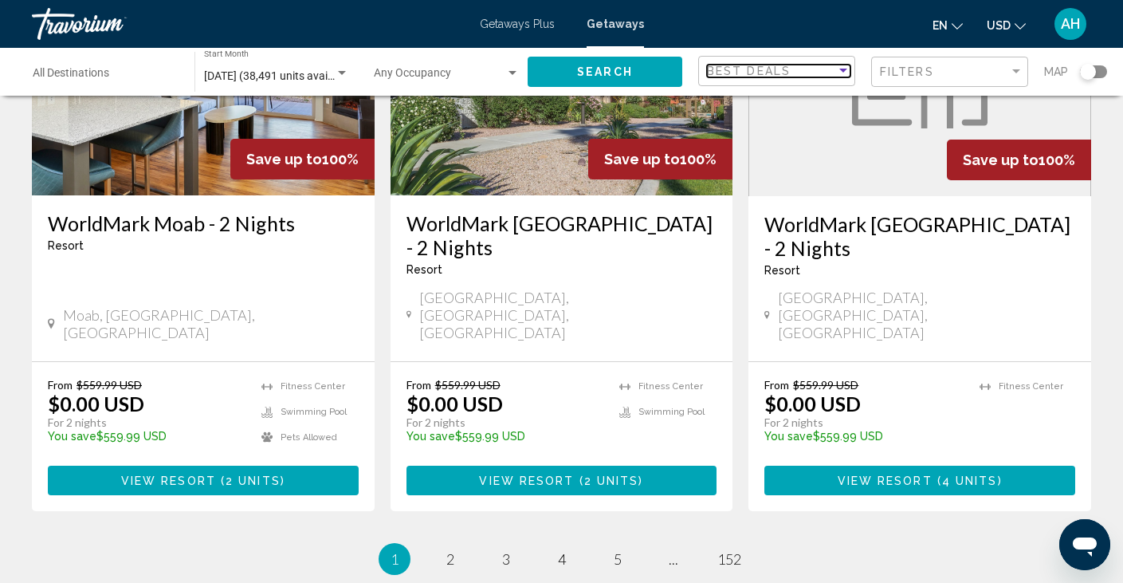
scroll to position [2012, 0]
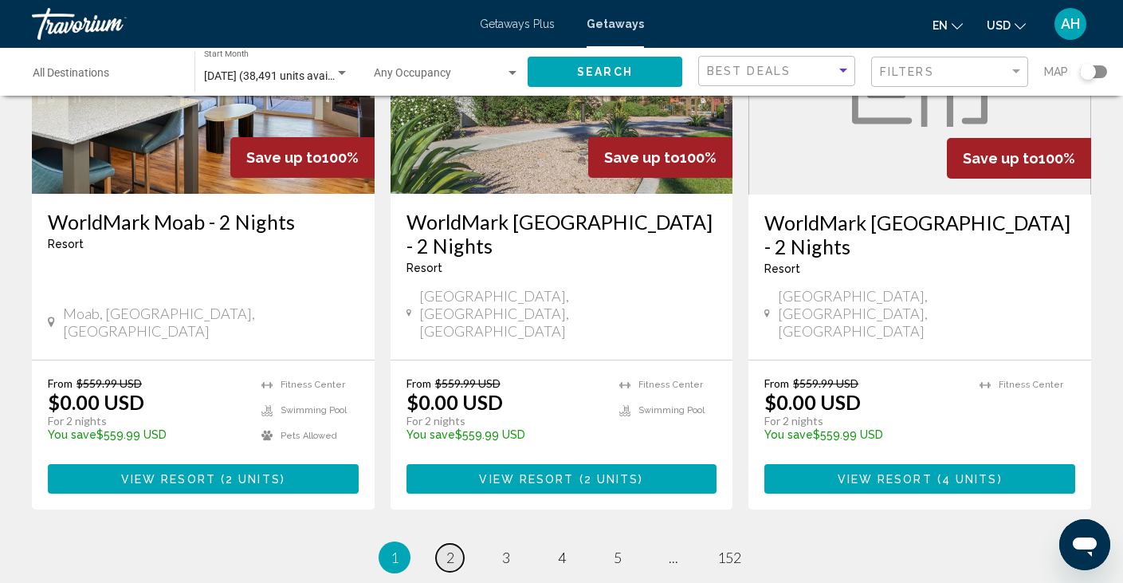
click at [451, 548] on span "2" at bounding box center [450, 557] width 8 height 18
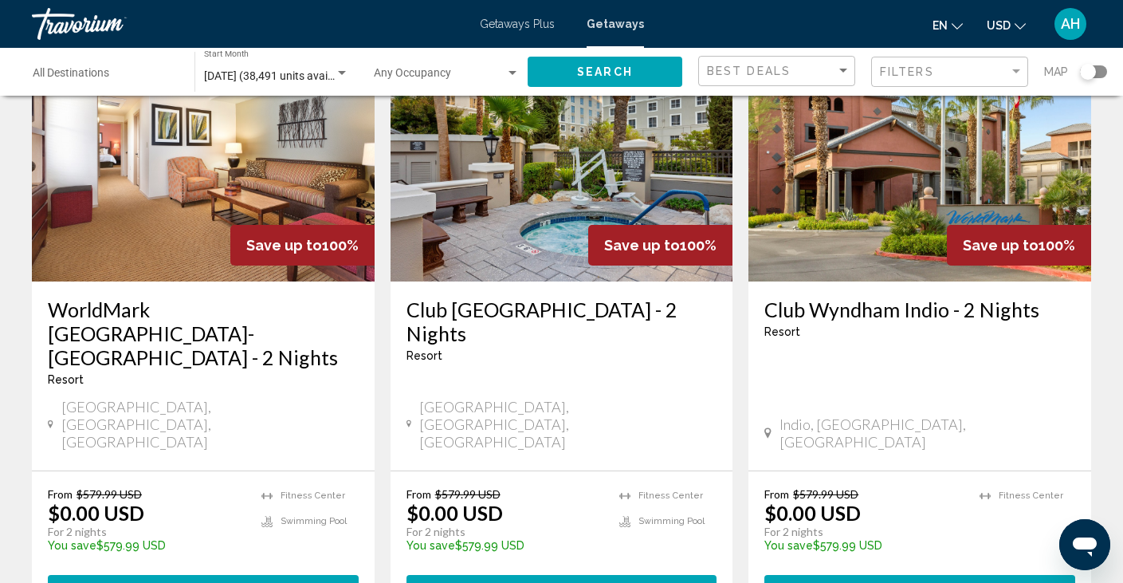
scroll to position [1949, 0]
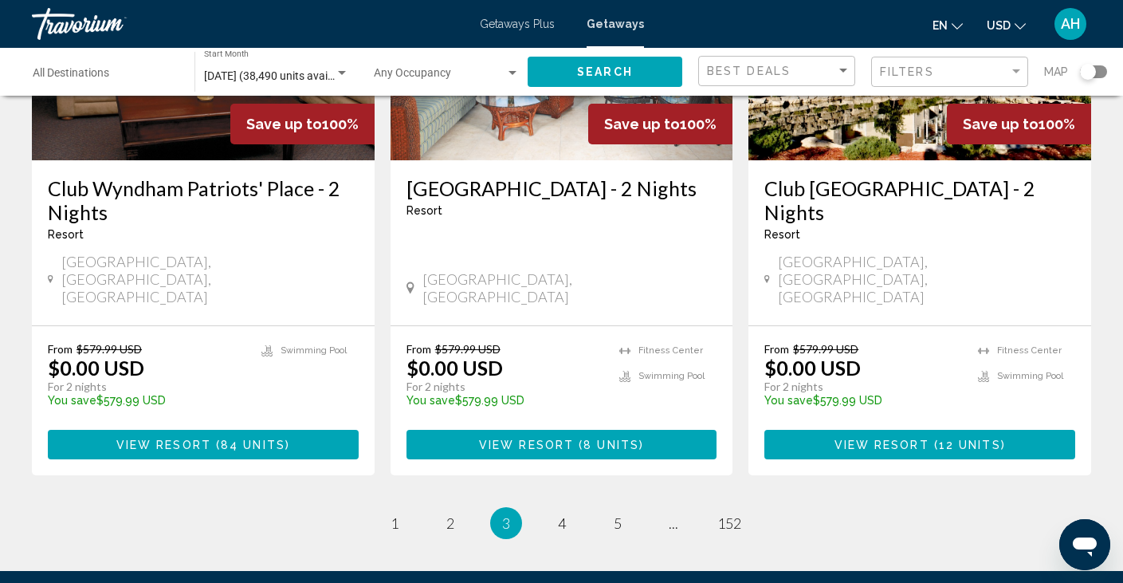
scroll to position [2111, 0]
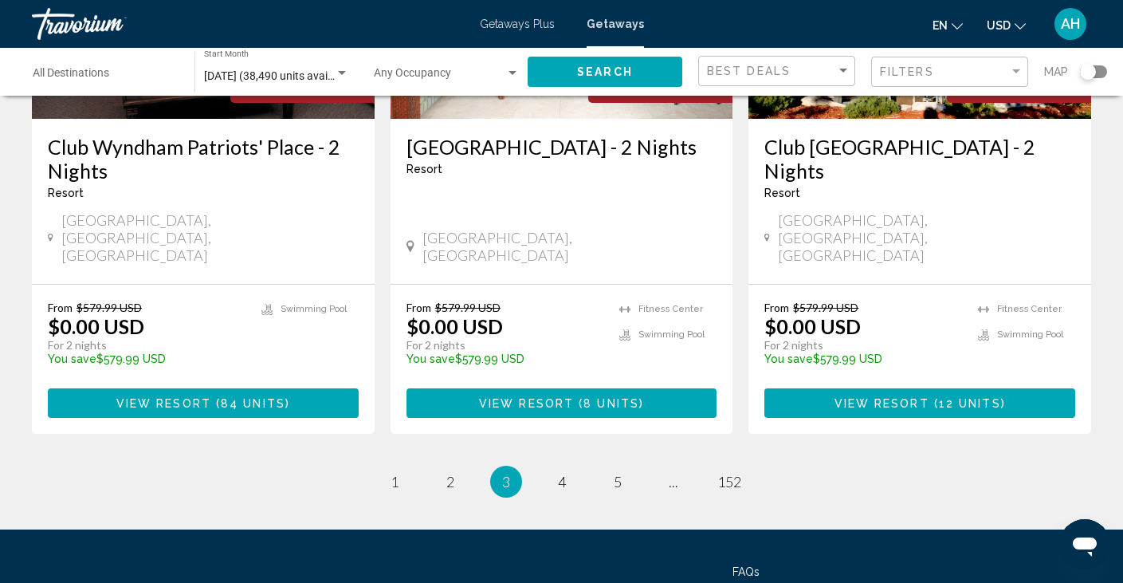
click at [510, 26] on span "Getaways Plus" at bounding box center [517, 24] width 75 height 13
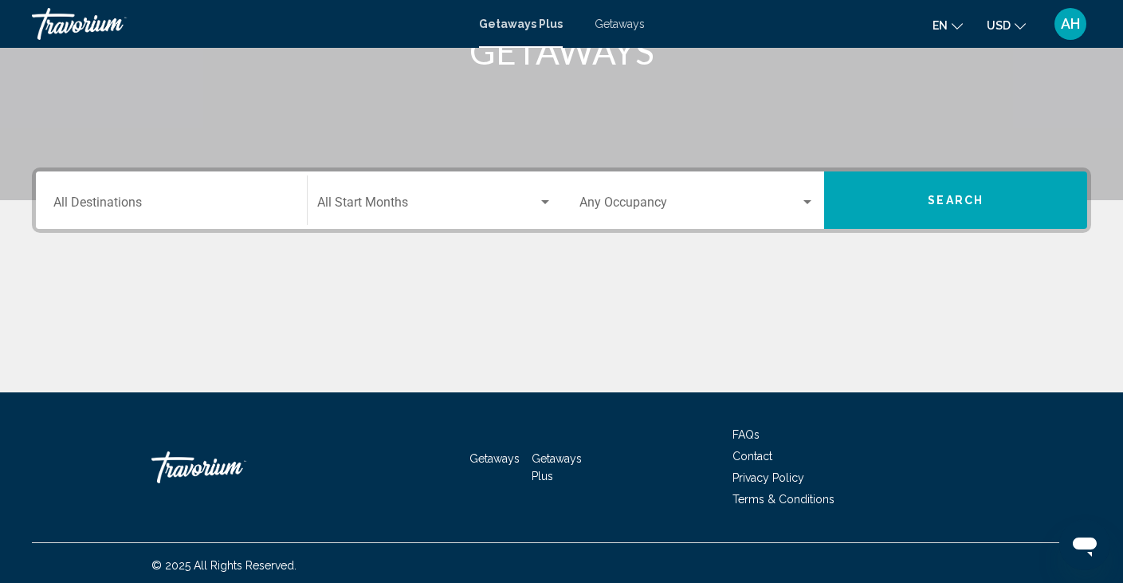
scroll to position [283, 0]
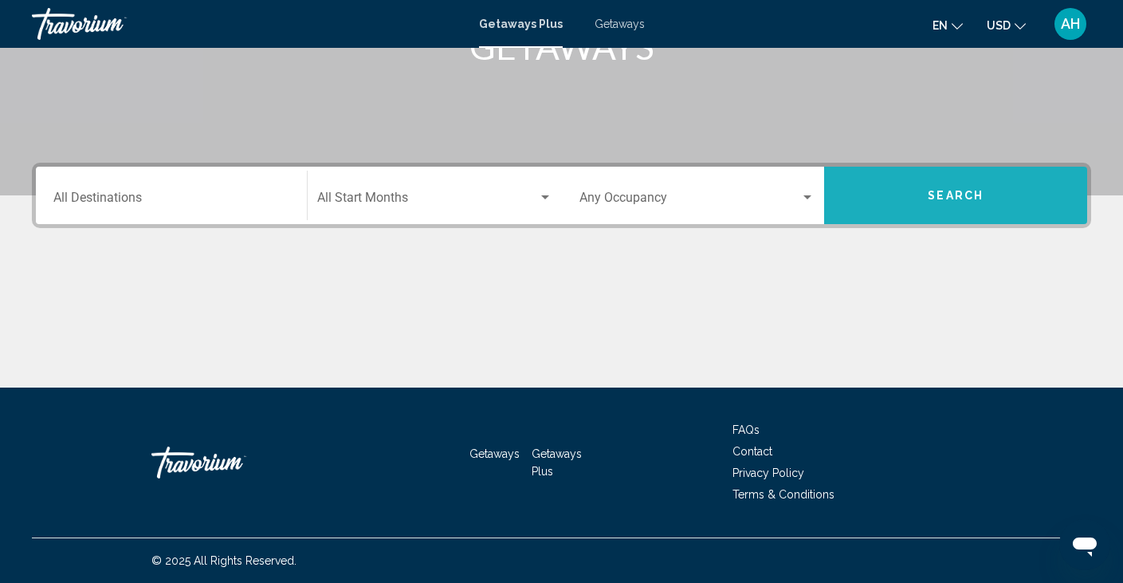
click at [977, 196] on span "Search" at bounding box center [956, 196] width 56 height 13
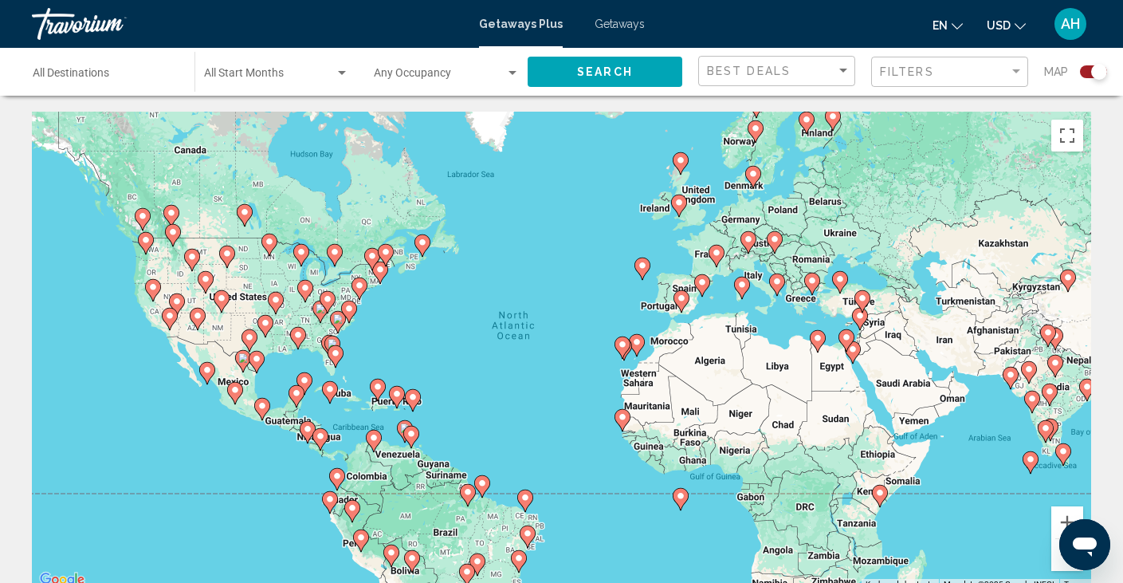
click at [286, 65] on div "Start Month All Start Months" at bounding box center [276, 72] width 145 height 44
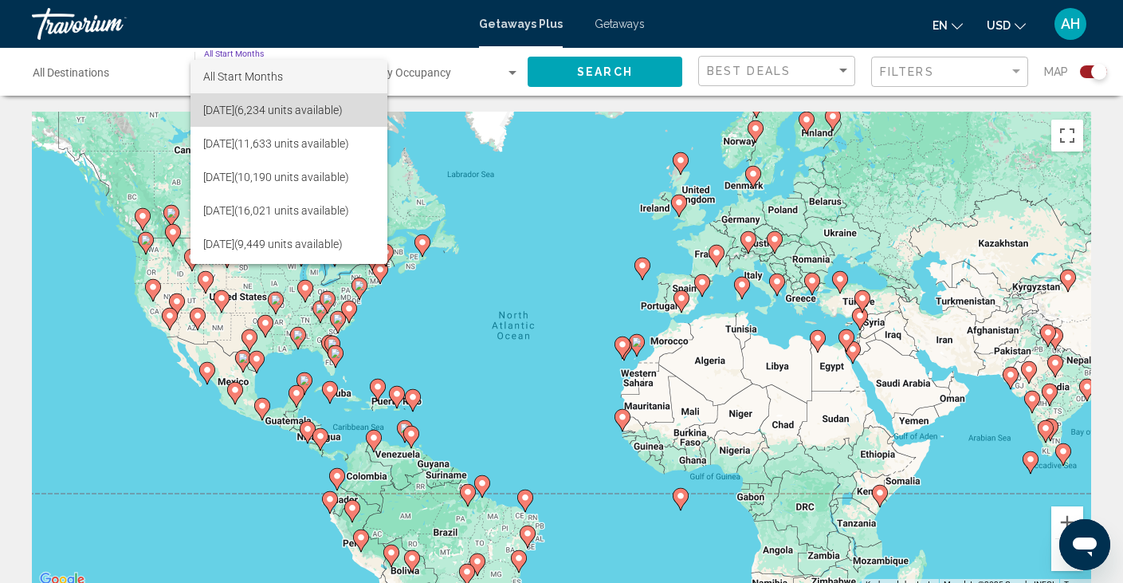
click at [273, 113] on span "[DATE] (6,234 units available)" at bounding box center [288, 109] width 171 height 33
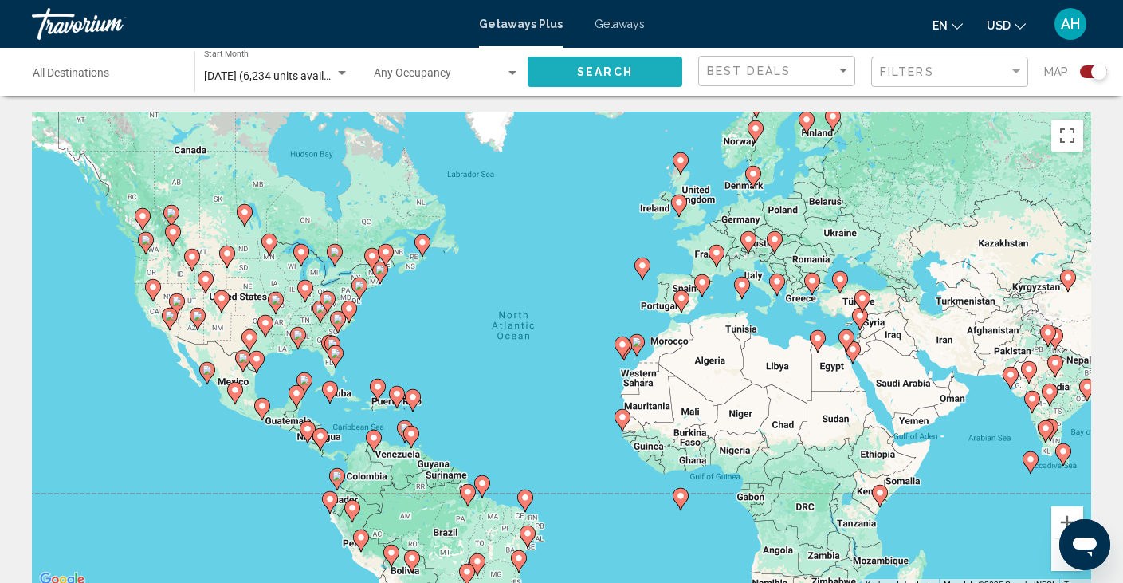
click at [623, 74] on span "Search" at bounding box center [605, 72] width 56 height 13
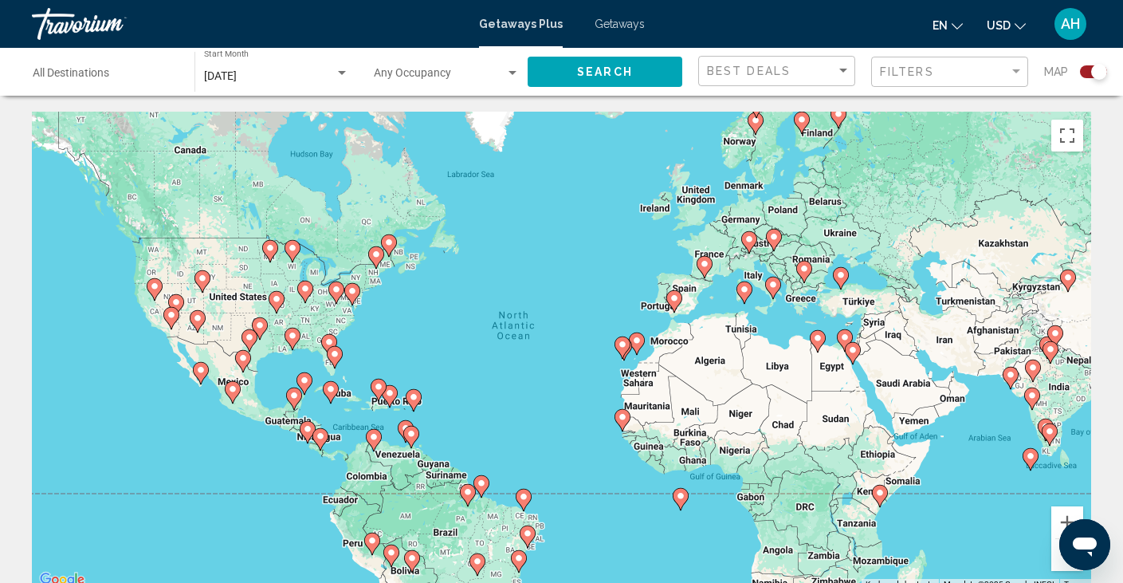
click at [132, 81] on input "Destination All Destinations" at bounding box center [106, 76] width 146 height 13
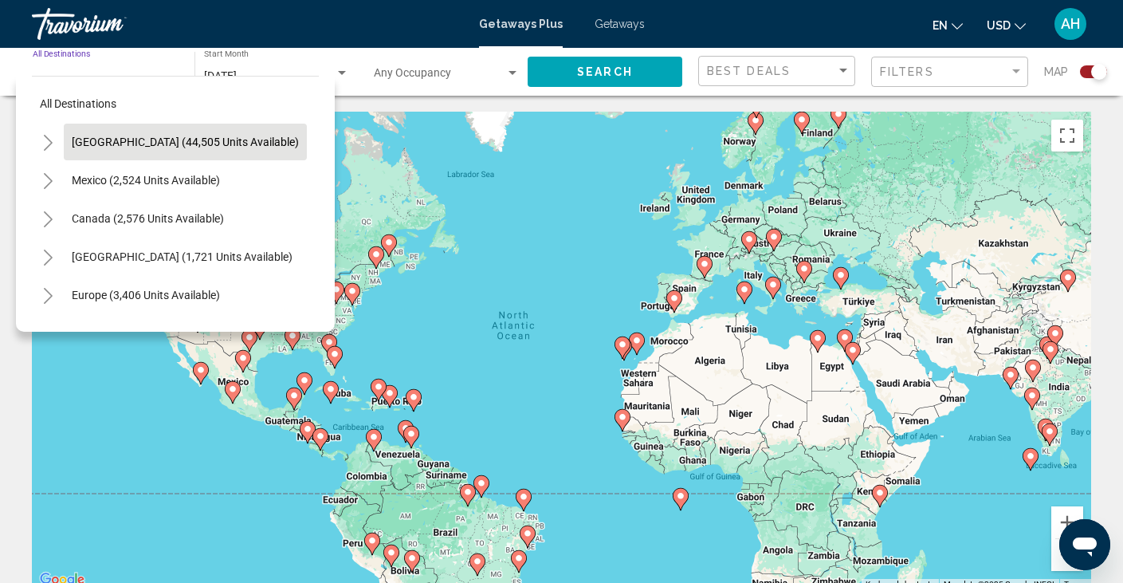
click at [132, 139] on span "[GEOGRAPHIC_DATA] (44,505 units available)" at bounding box center [185, 142] width 227 height 13
type input "**********"
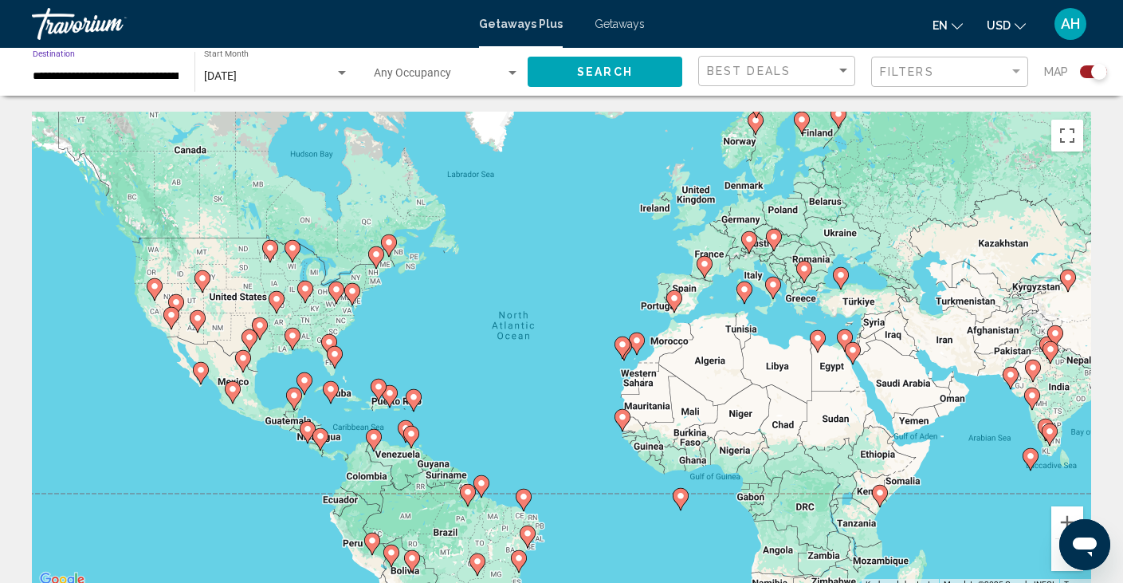
click at [588, 69] on span "Search" at bounding box center [605, 72] width 56 height 13
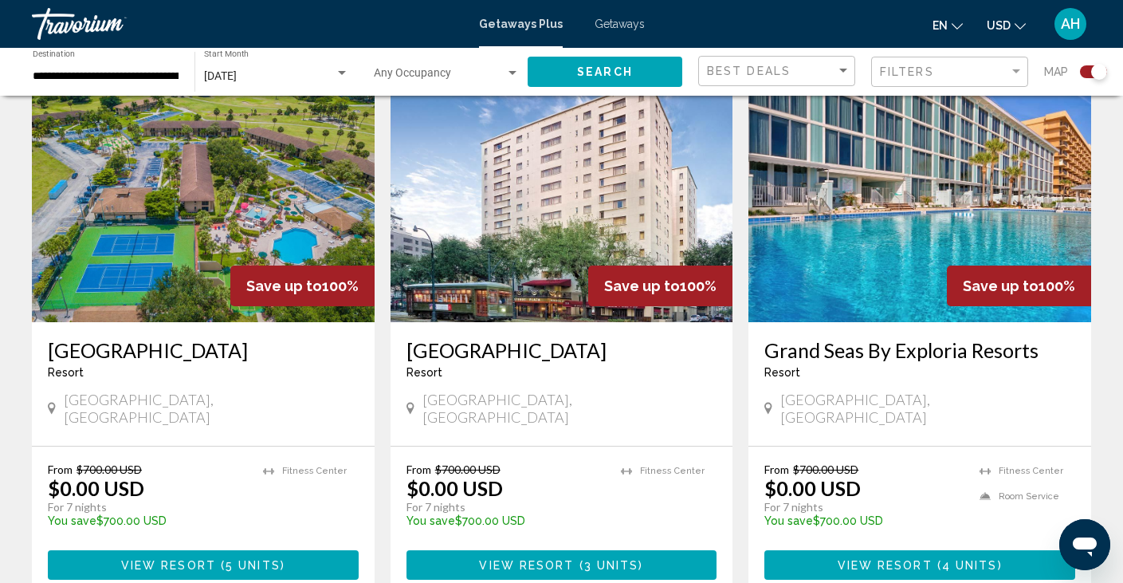
scroll to position [599, 0]
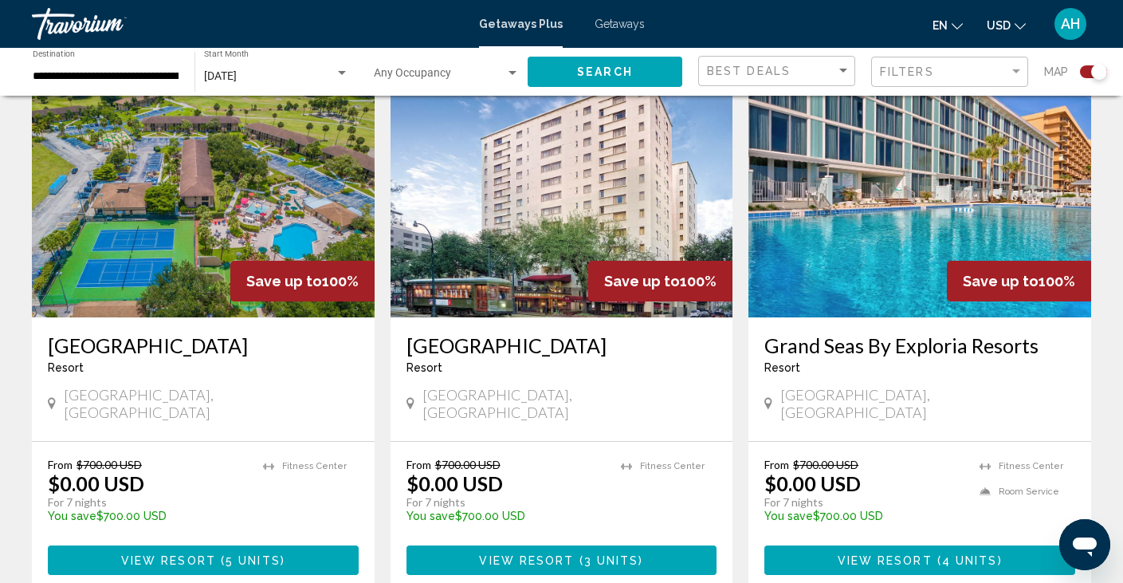
click at [248, 554] on span "5 units" at bounding box center [253, 560] width 55 height 13
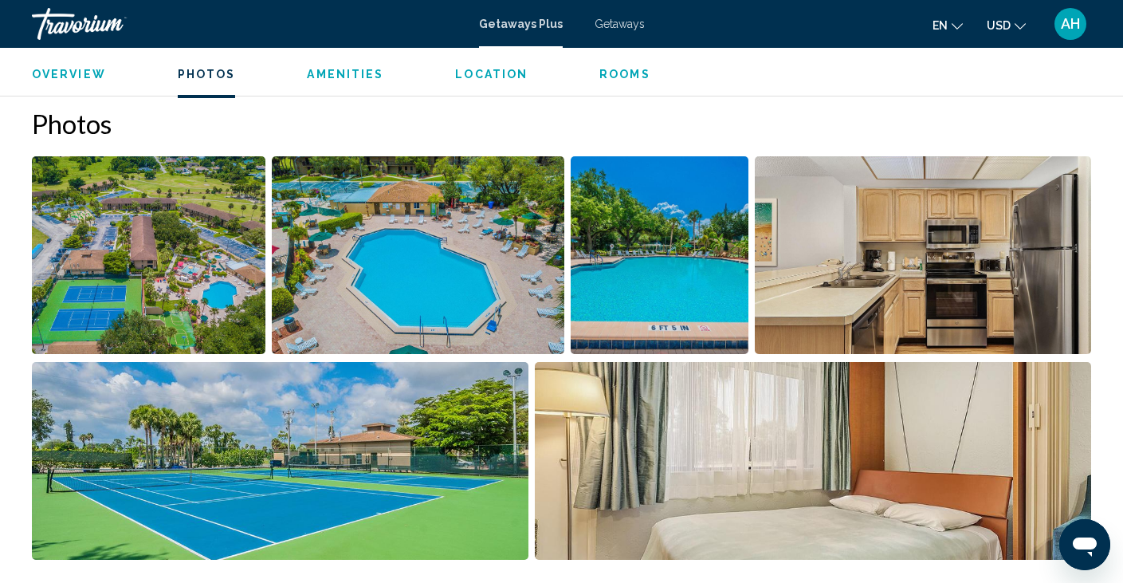
scroll to position [685, 0]
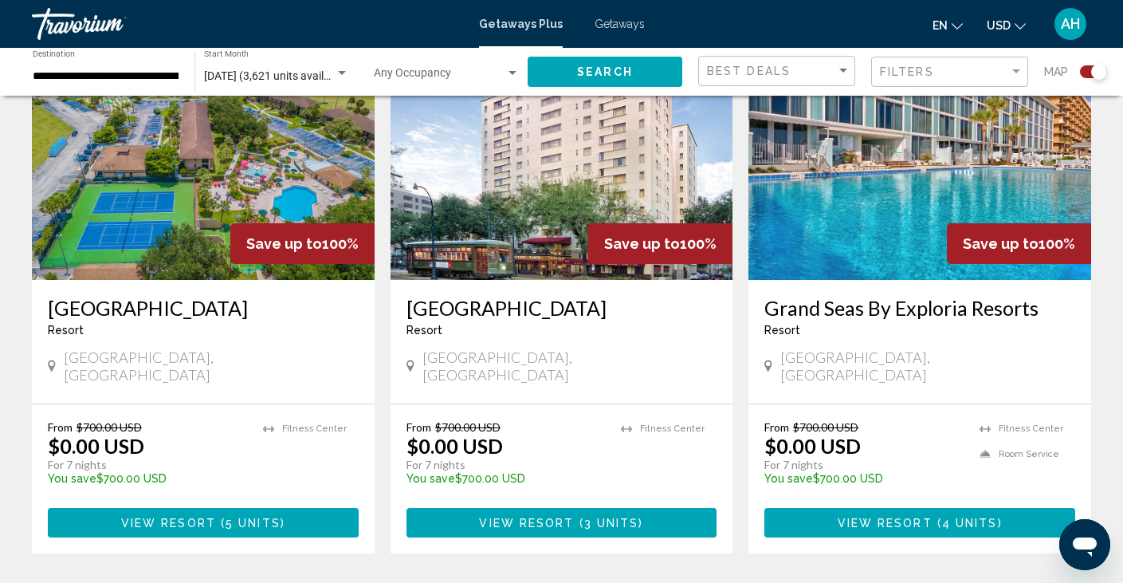
scroll to position [639, 0]
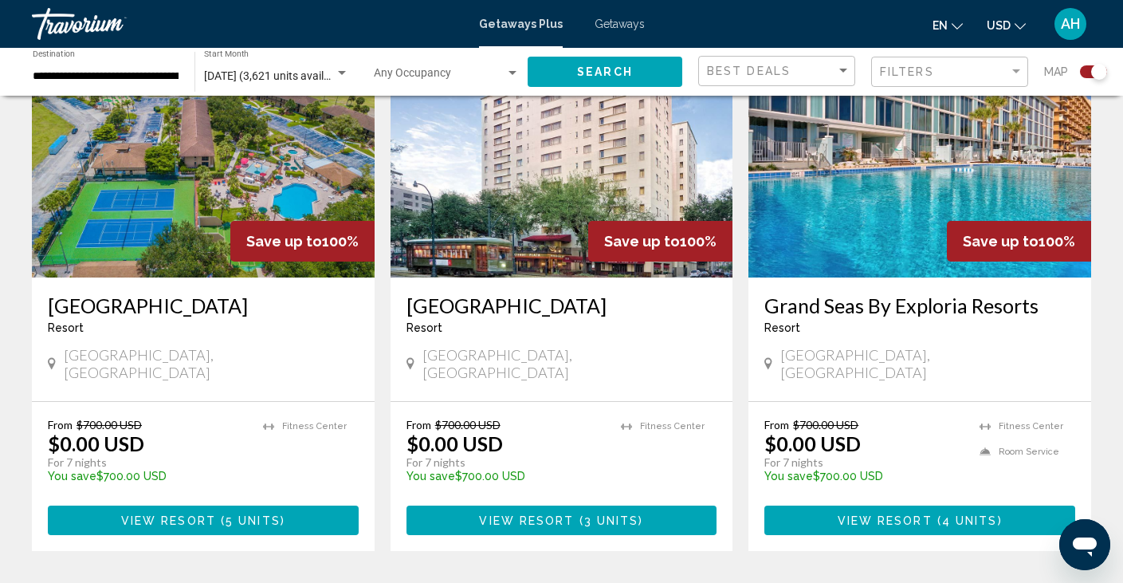
click at [878, 307] on h3 "Grand Seas By Exploria Resorts" at bounding box center [919, 305] width 311 height 24
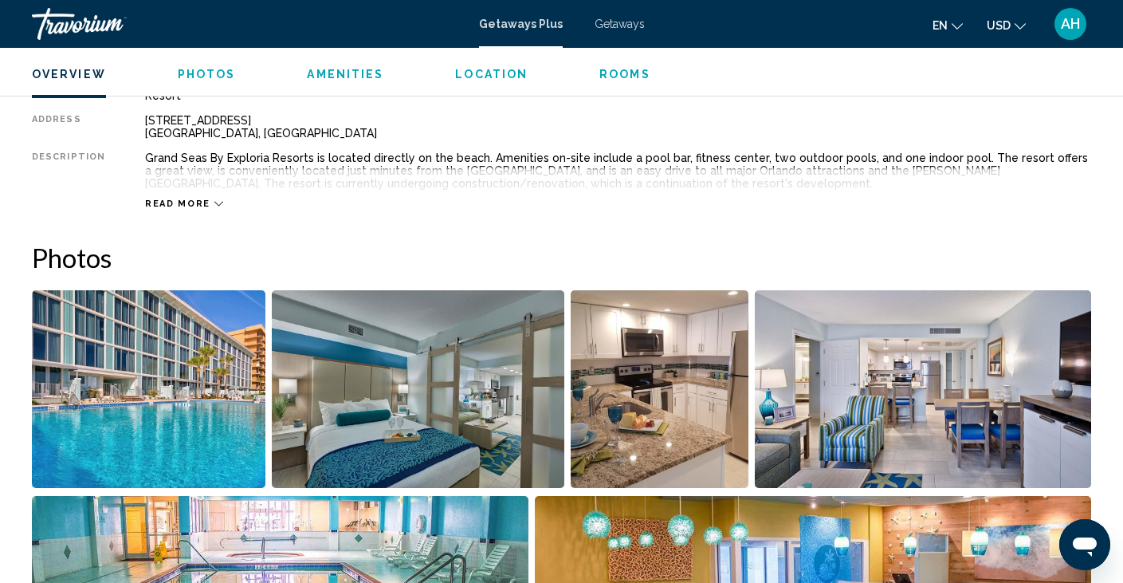
scroll to position [563, 0]
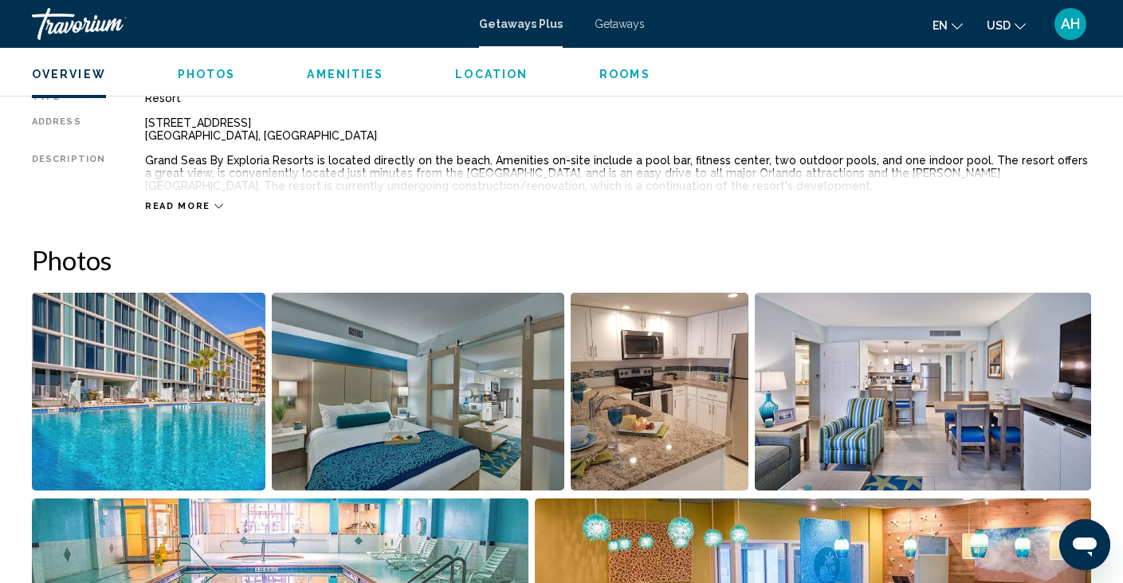
click at [179, 210] on span "Read more" at bounding box center [177, 206] width 65 height 10
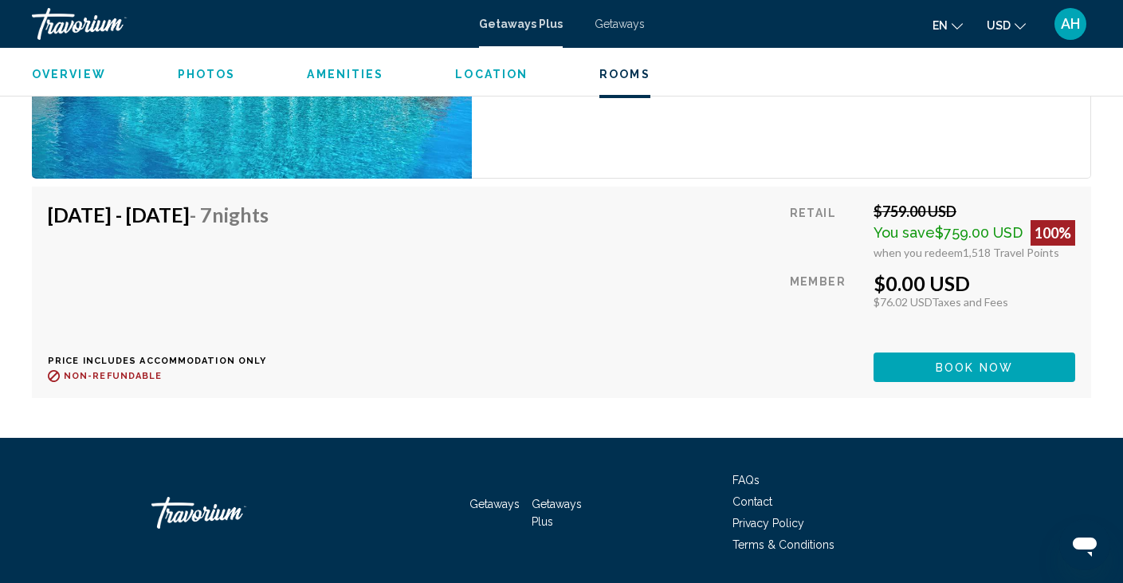
scroll to position [3774, 0]
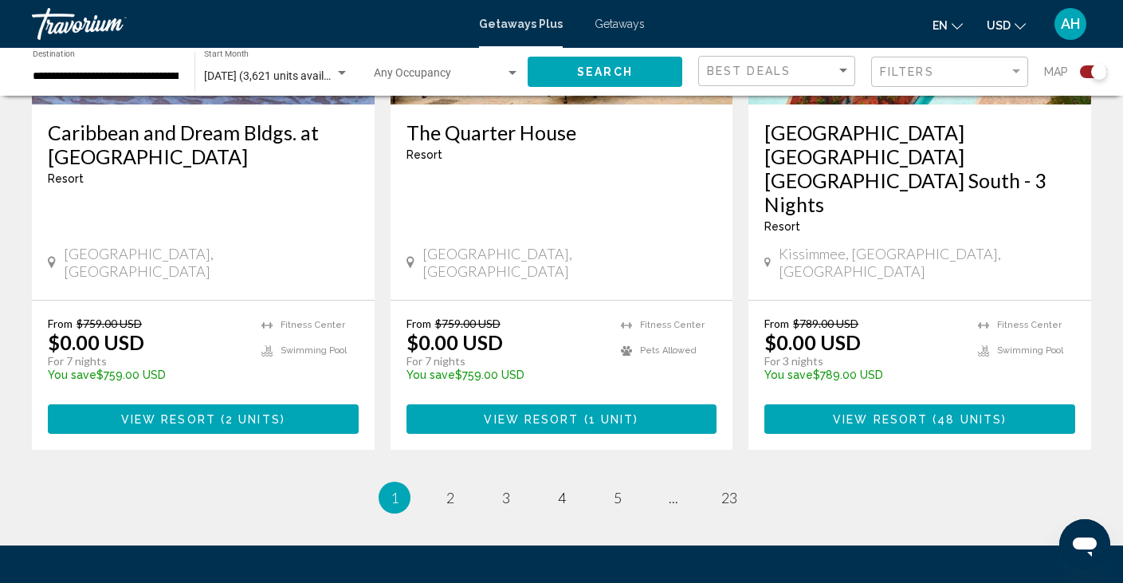
scroll to position [2556, 0]
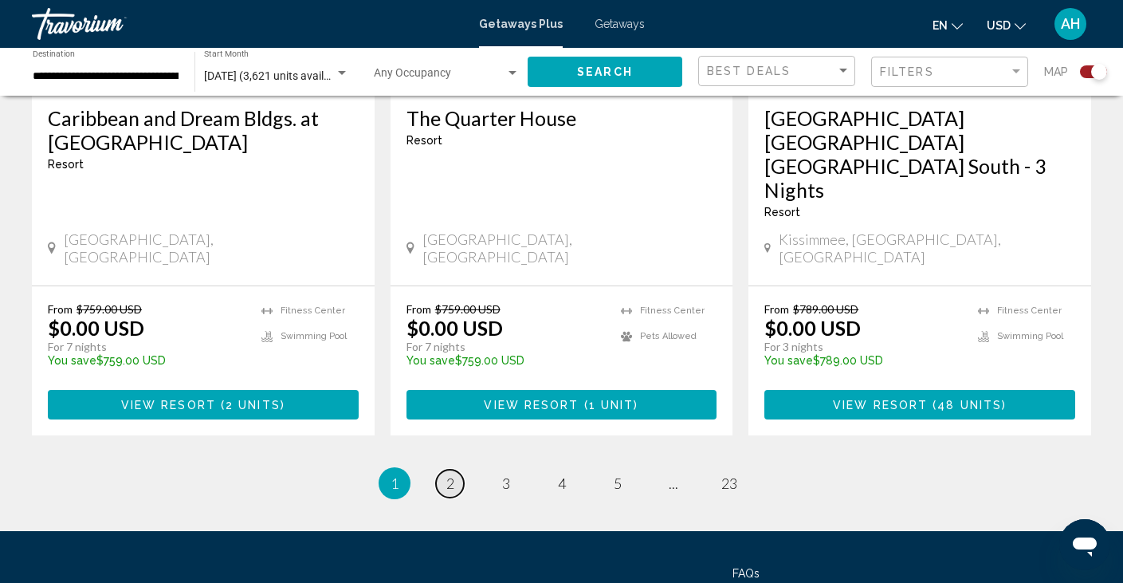
click at [456, 470] on link "page 2" at bounding box center [450, 484] width 28 height 28
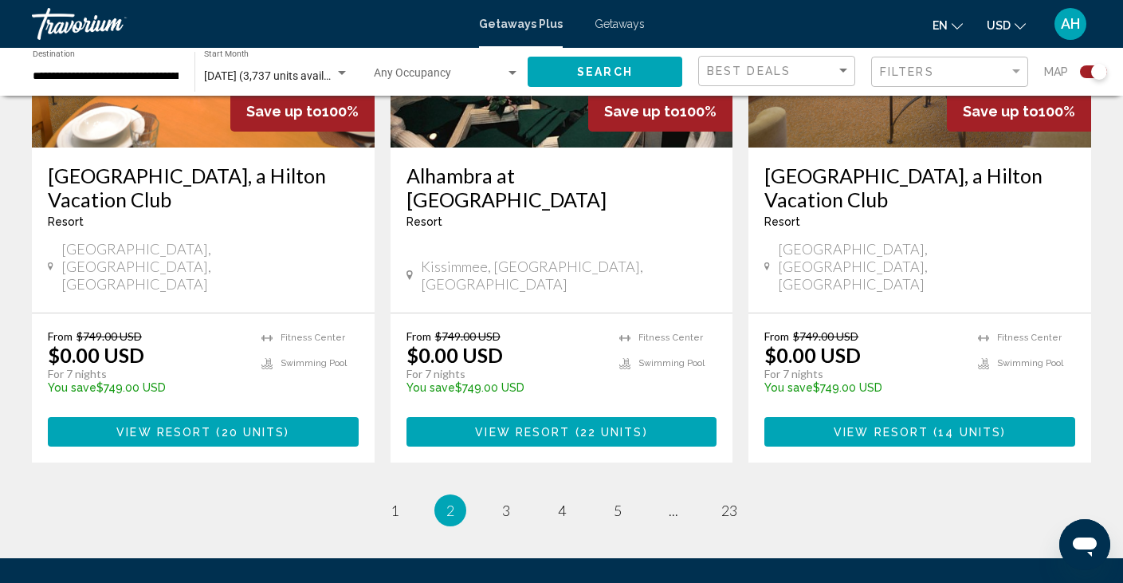
scroll to position [2554, 0]
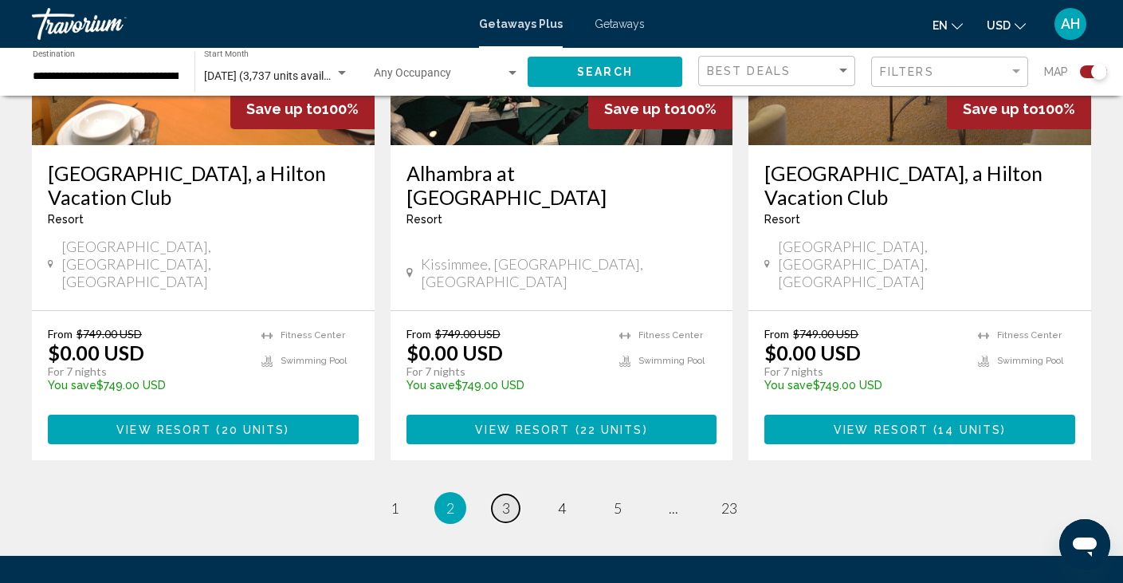
click at [503, 499] on span "3" at bounding box center [506, 508] width 8 height 18
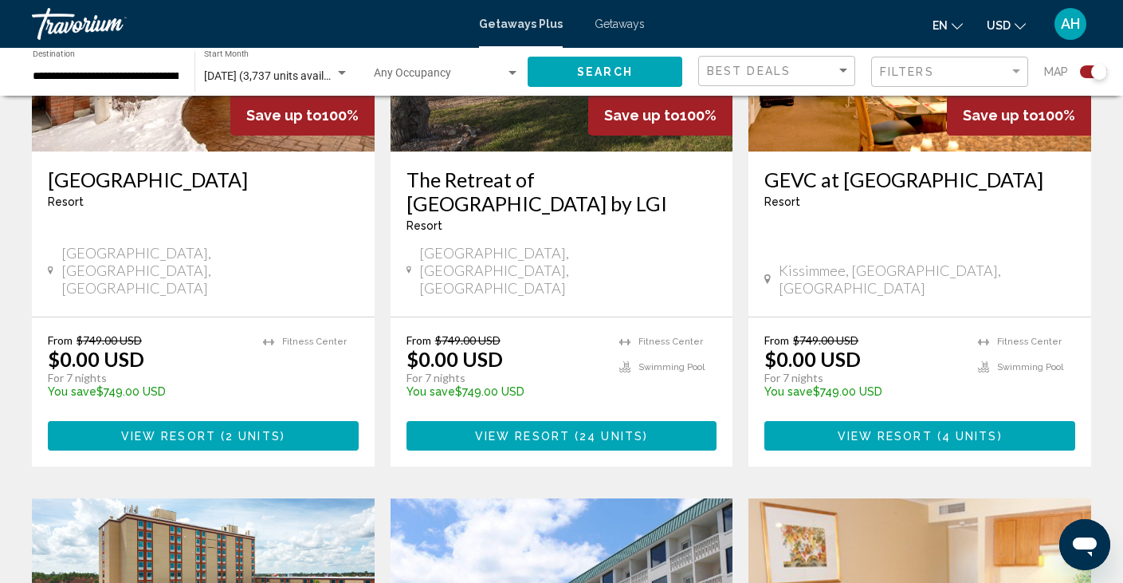
scroll to position [1894, 0]
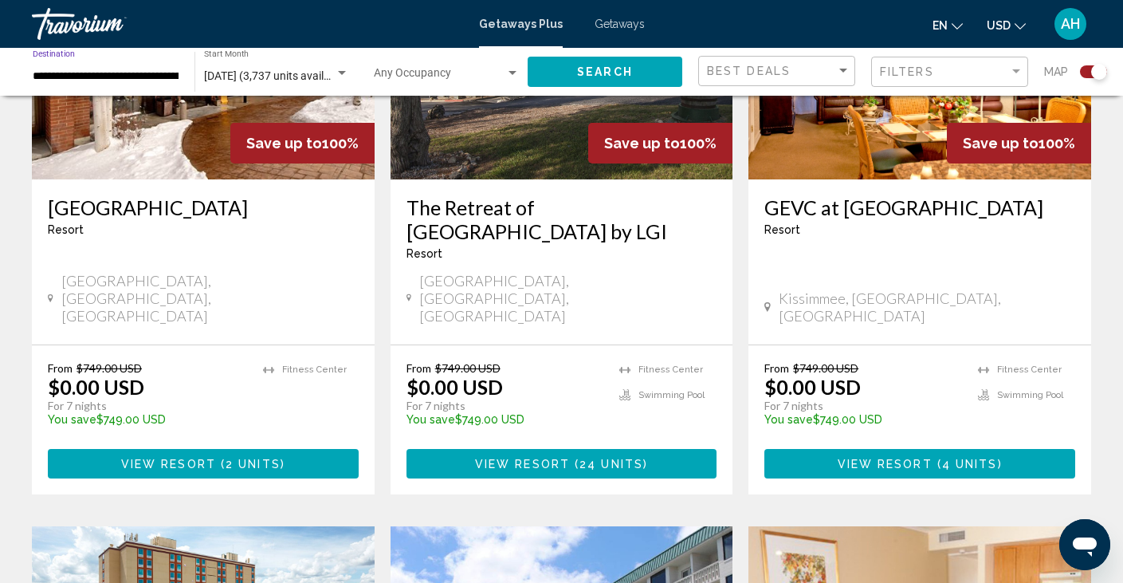
click at [136, 75] on input "**********" at bounding box center [106, 76] width 146 height 13
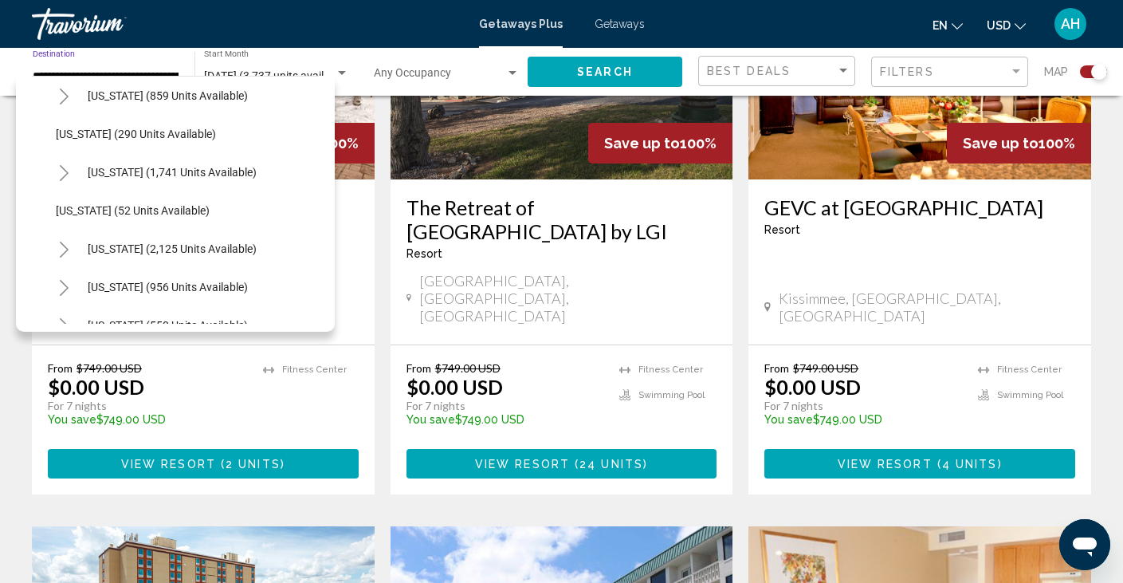
scroll to position [1179, 0]
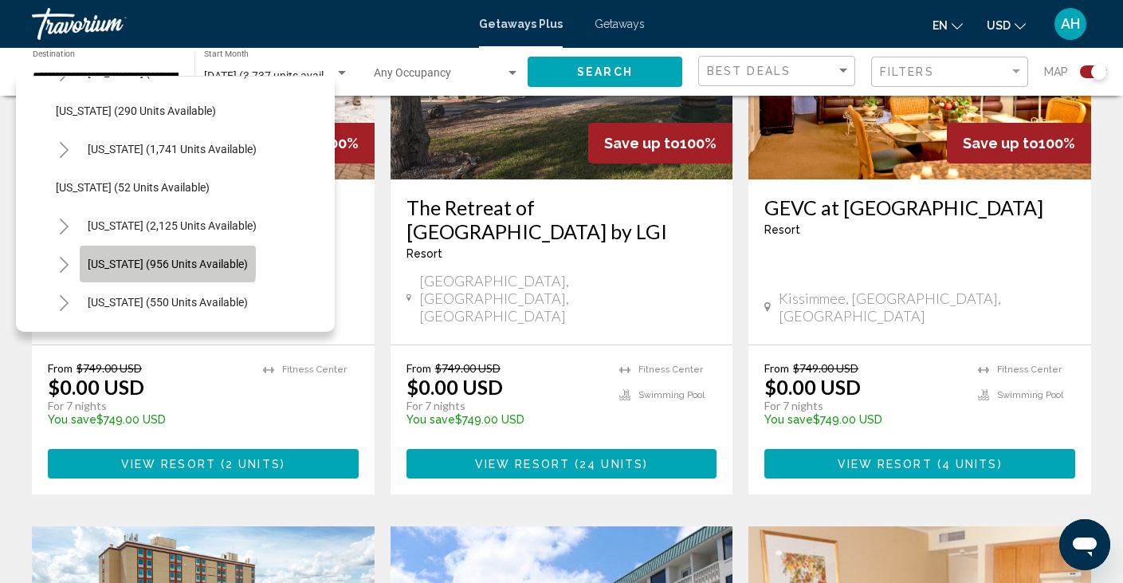
click at [132, 254] on button "[US_STATE] (956 units available)" at bounding box center [168, 264] width 176 height 37
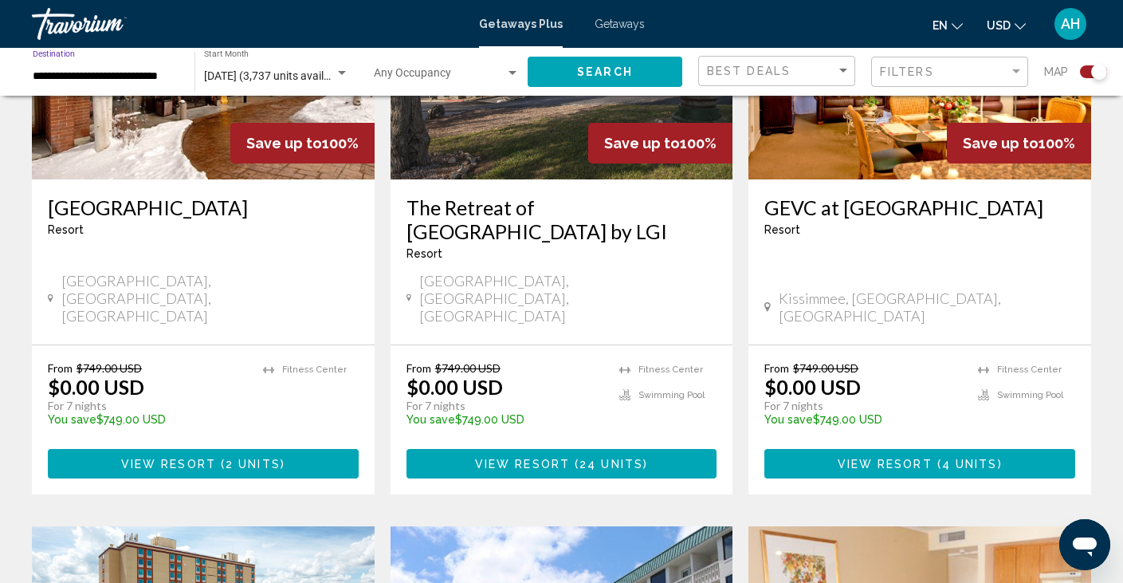
click at [562, 78] on button "Search" at bounding box center [605, 71] width 155 height 29
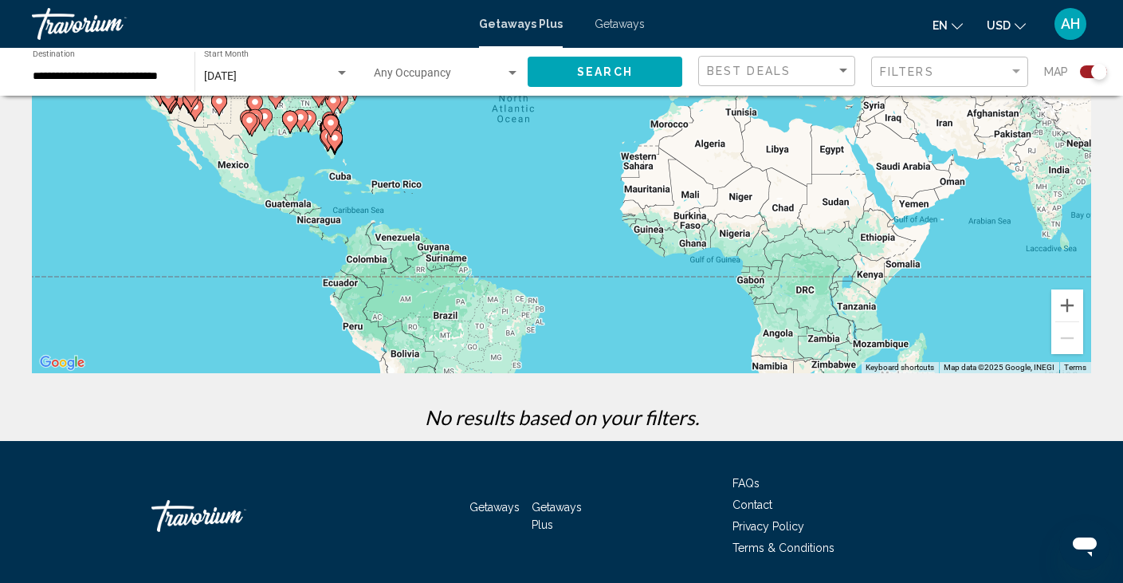
scroll to position [270, 0]
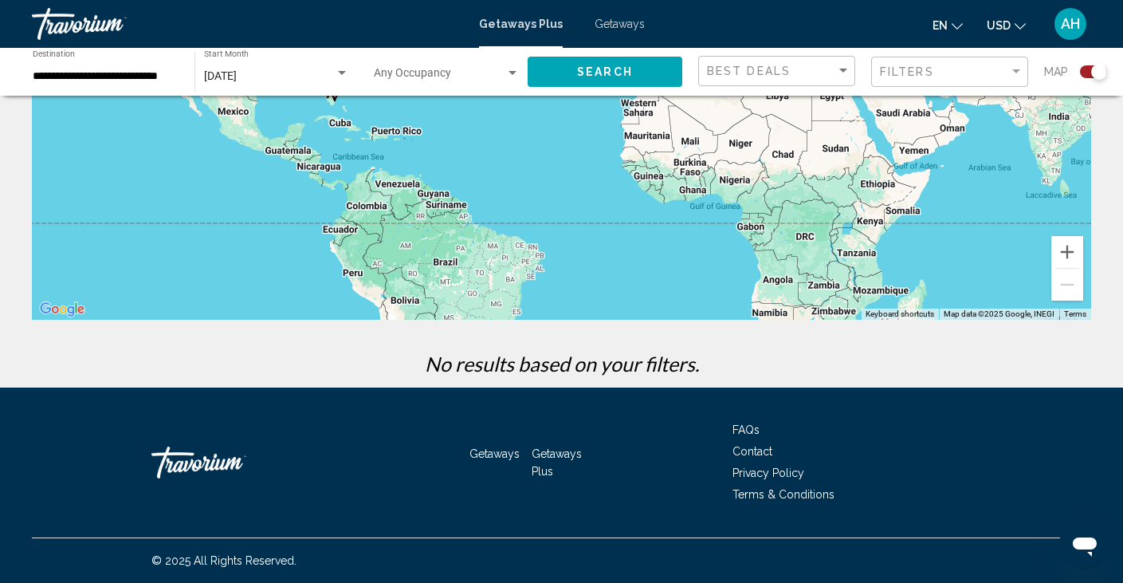
click at [338, 74] on div "Search widget" at bounding box center [342, 73] width 8 height 4
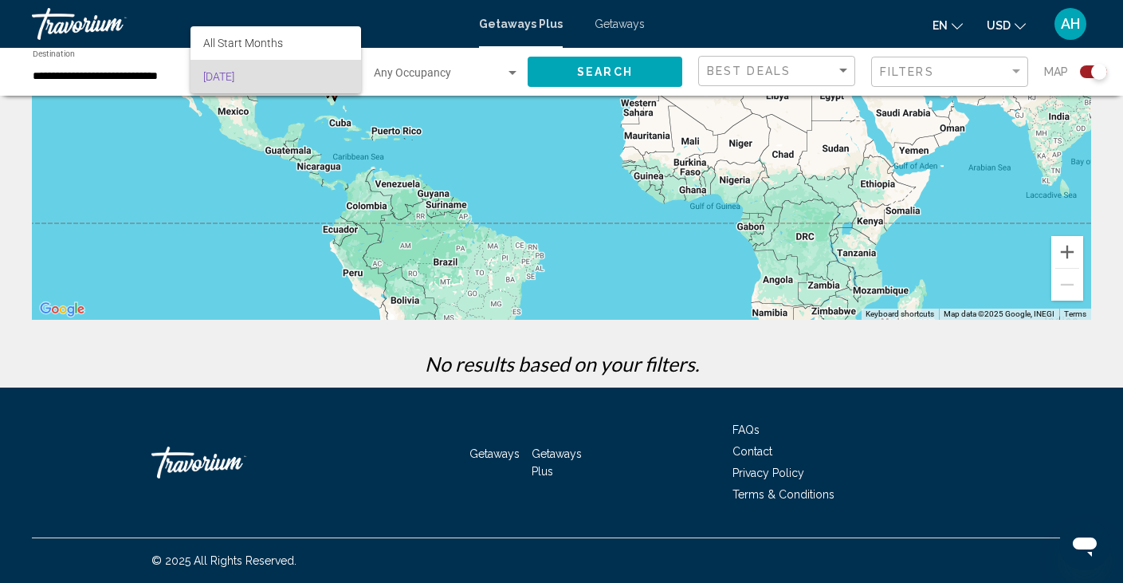
click at [264, 143] on div at bounding box center [561, 291] width 1123 height 583
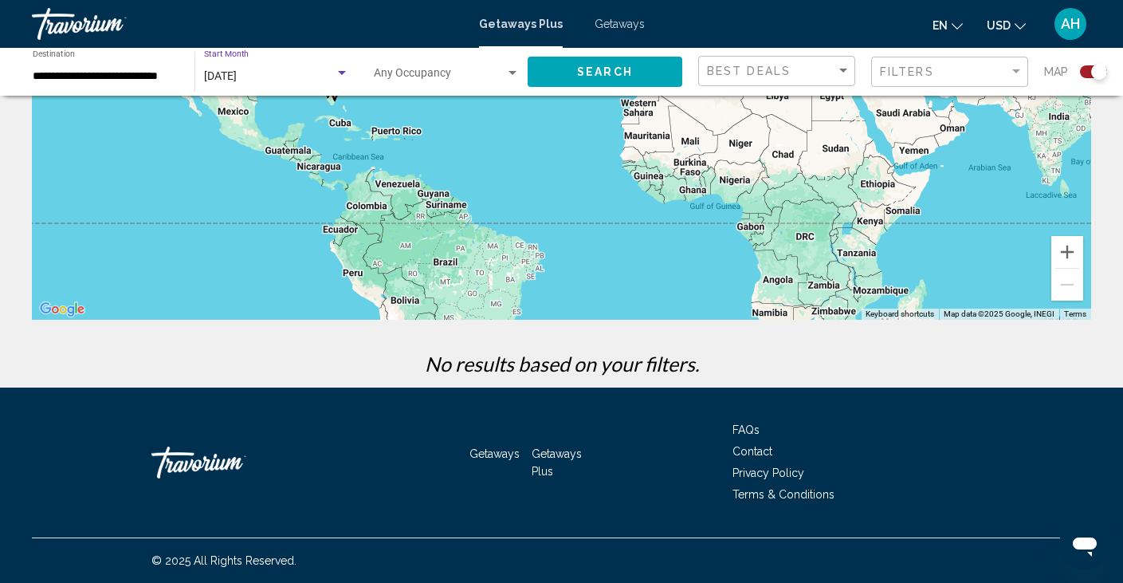
click at [237, 79] on span "[DATE]" at bounding box center [220, 75] width 33 height 13
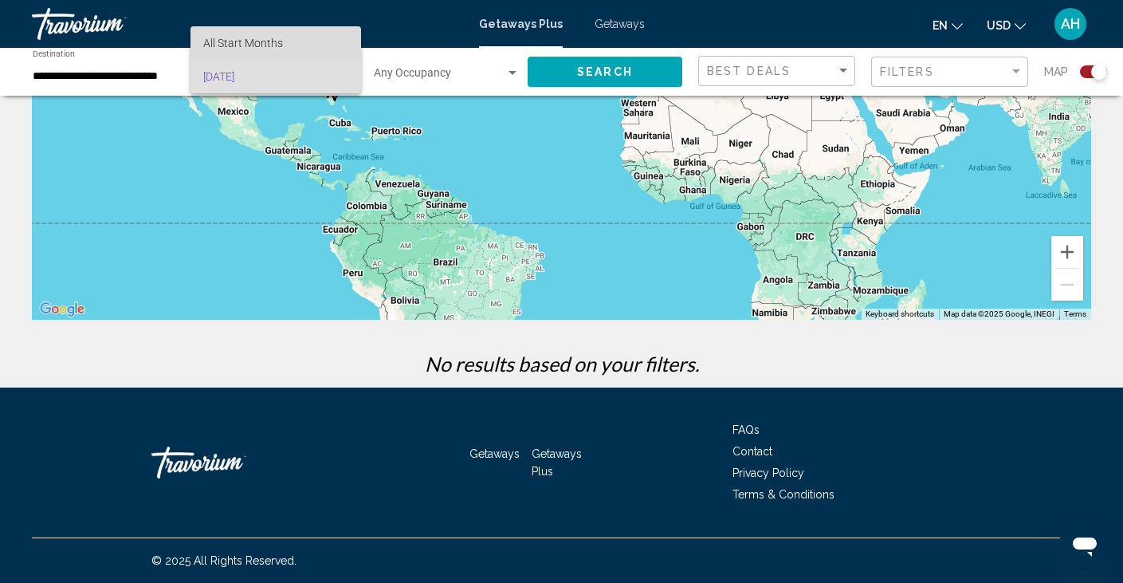
click at [245, 39] on span "All Start Months" at bounding box center [243, 43] width 80 height 13
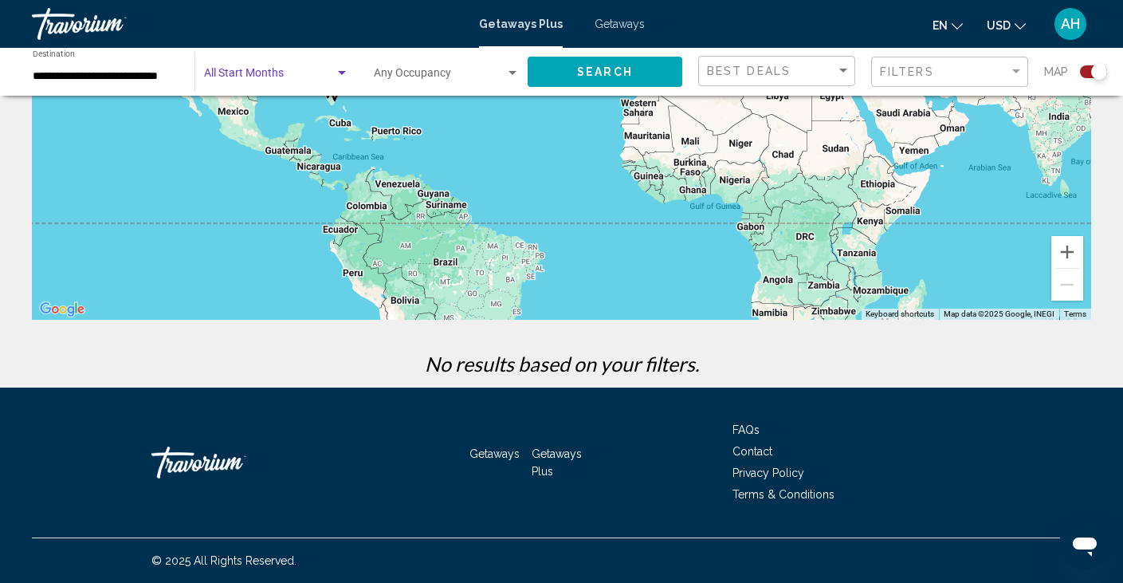
click at [306, 81] on span "Search widget" at bounding box center [269, 76] width 131 height 13
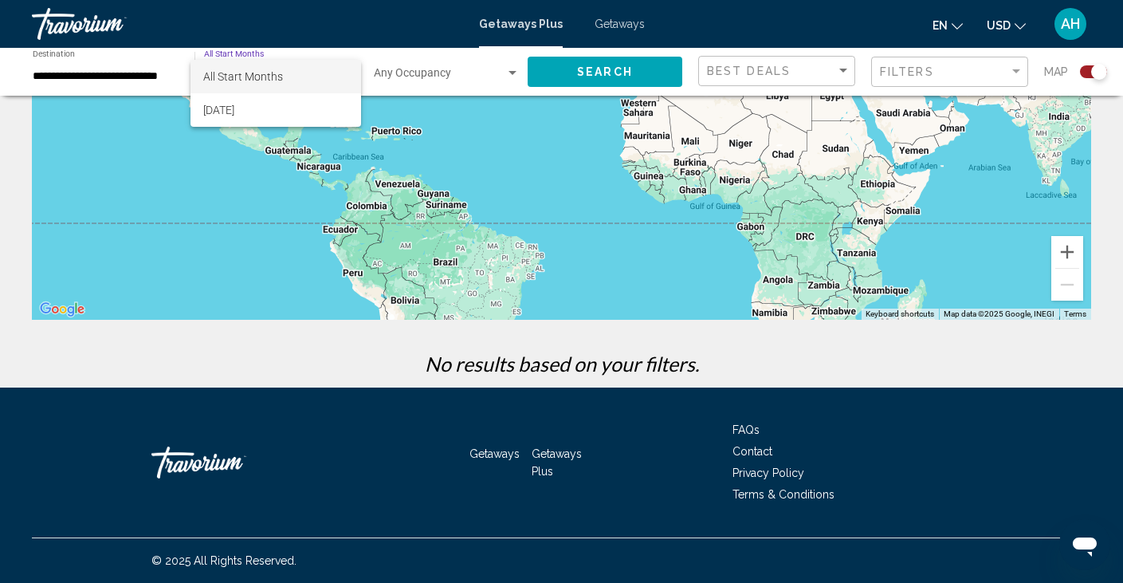
click at [267, 160] on div at bounding box center [561, 291] width 1123 height 583
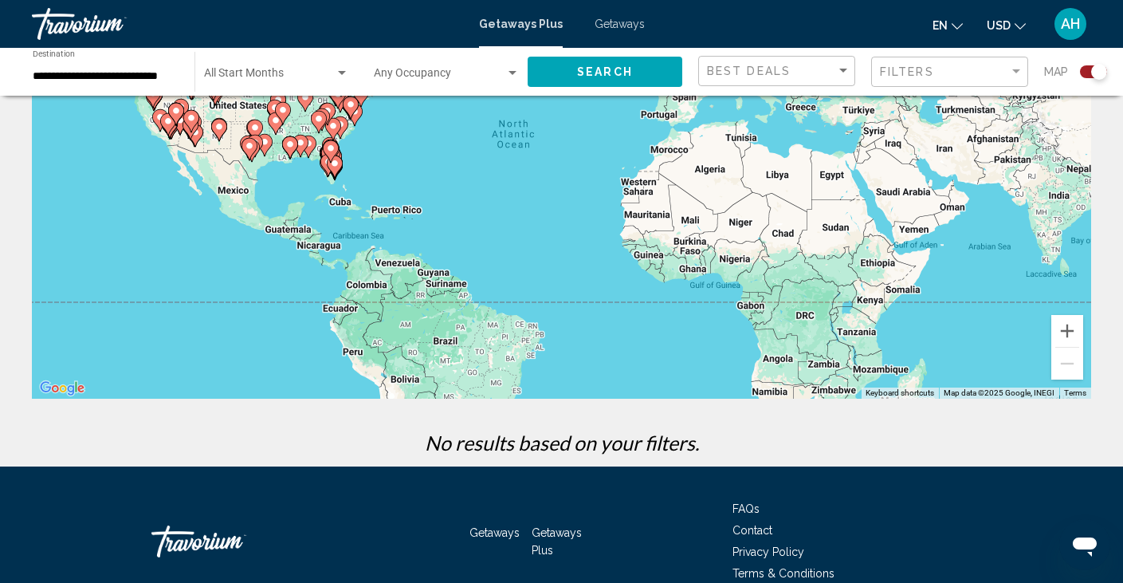
scroll to position [173, 0]
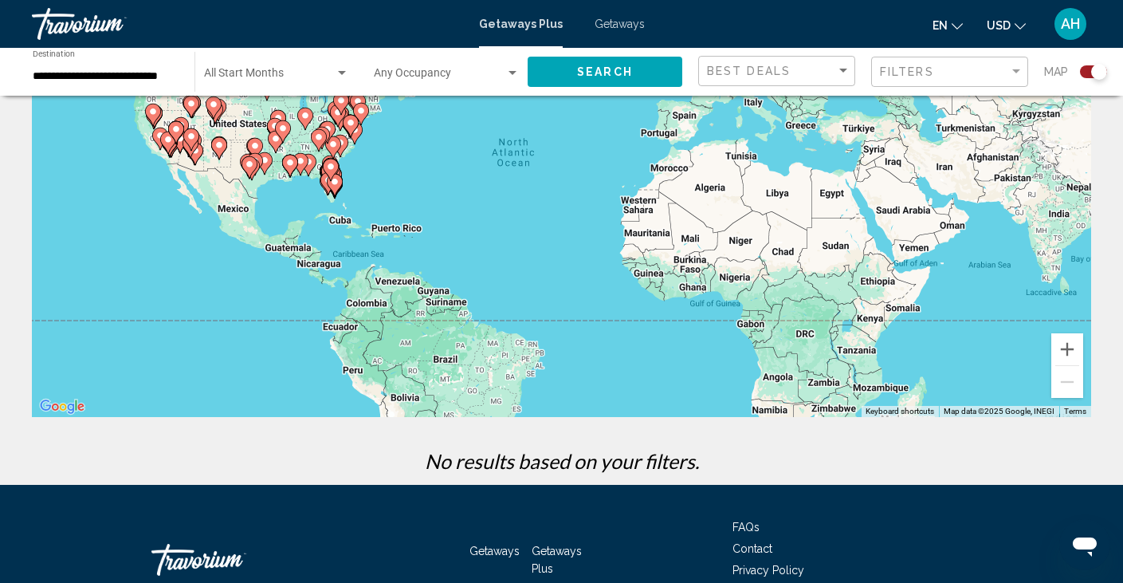
click at [335, 77] on div "Search widget" at bounding box center [342, 73] width 14 height 13
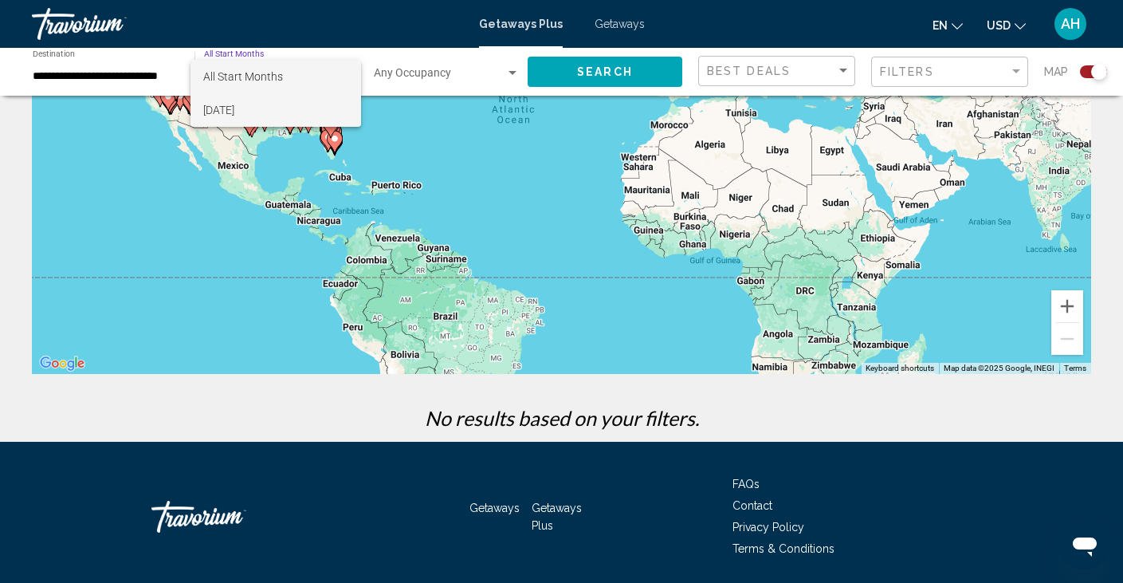
scroll to position [226, 0]
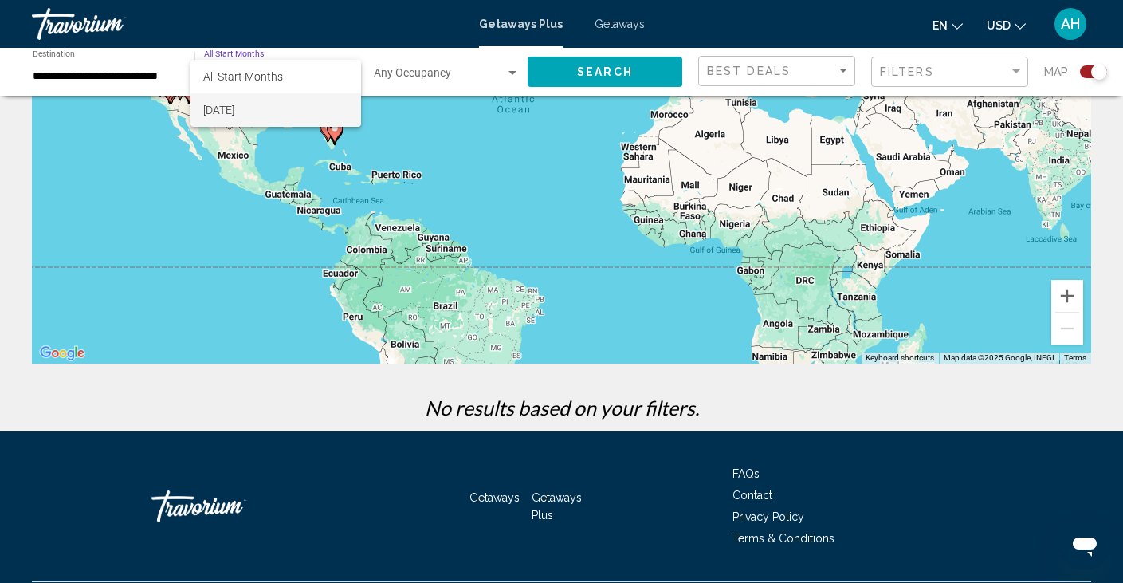
click at [348, 228] on div at bounding box center [561, 291] width 1123 height 583
click at [145, 80] on input "**********" at bounding box center [106, 76] width 146 height 13
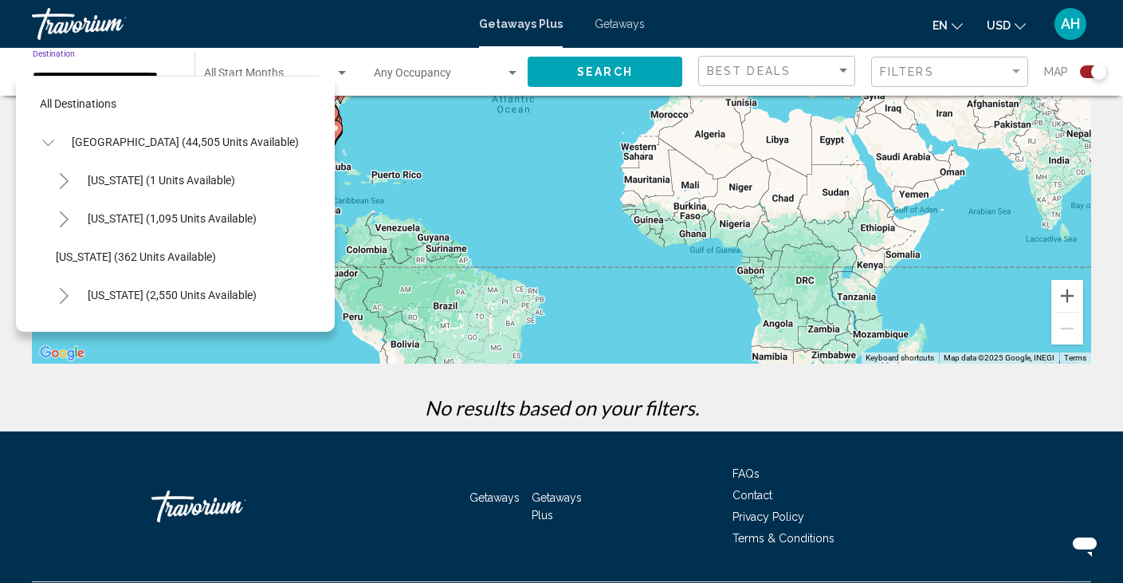
scroll to position [1243, 0]
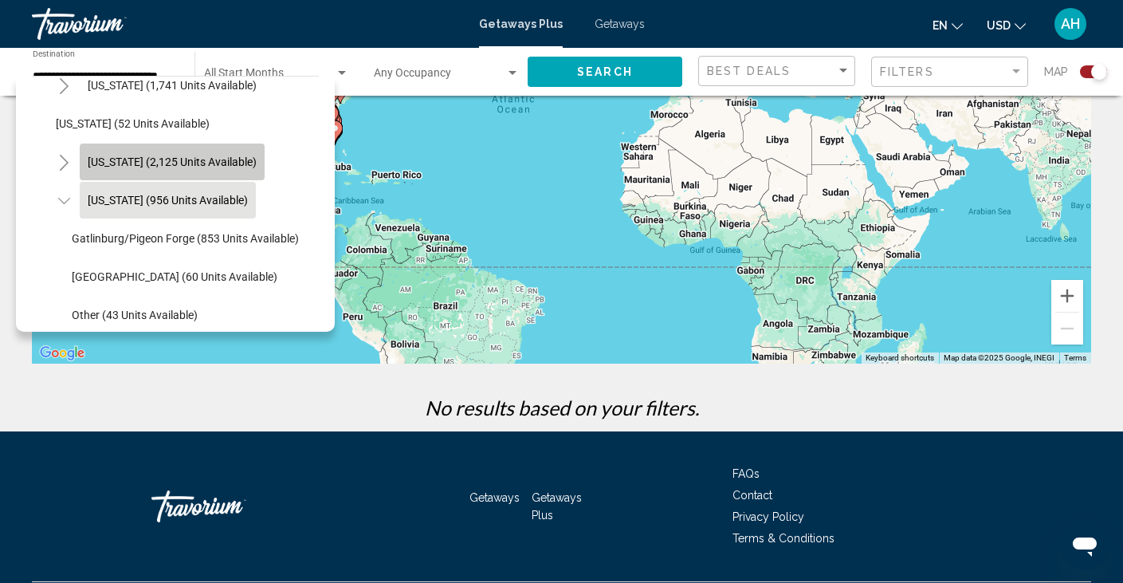
click at [130, 167] on span "[US_STATE] (2,125 units available)" at bounding box center [172, 161] width 169 height 13
type input "**********"
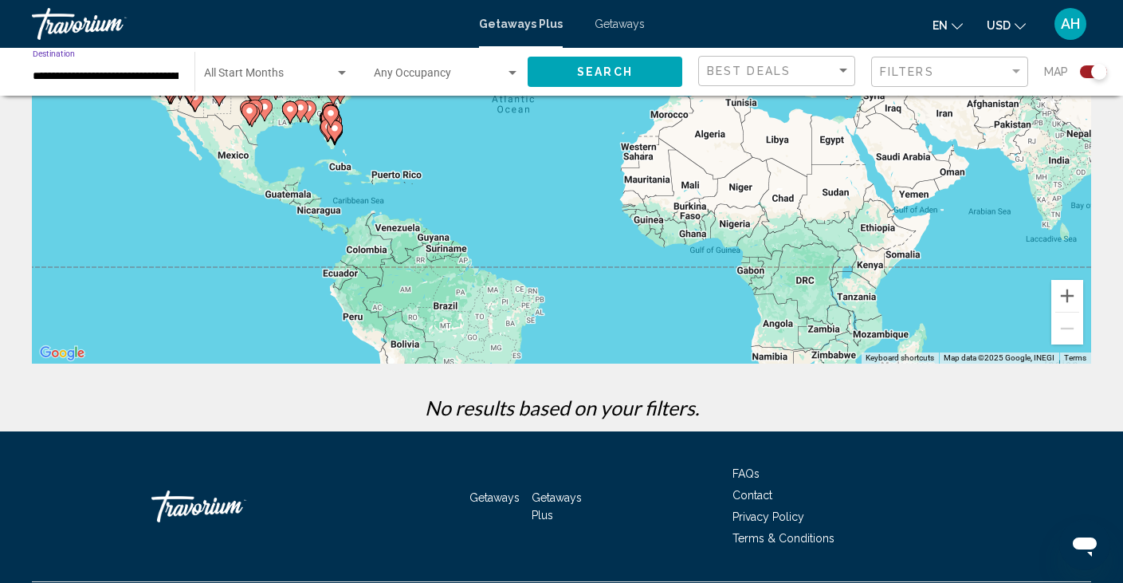
click at [261, 66] on div "Start Month All Start Months" at bounding box center [276, 72] width 145 height 44
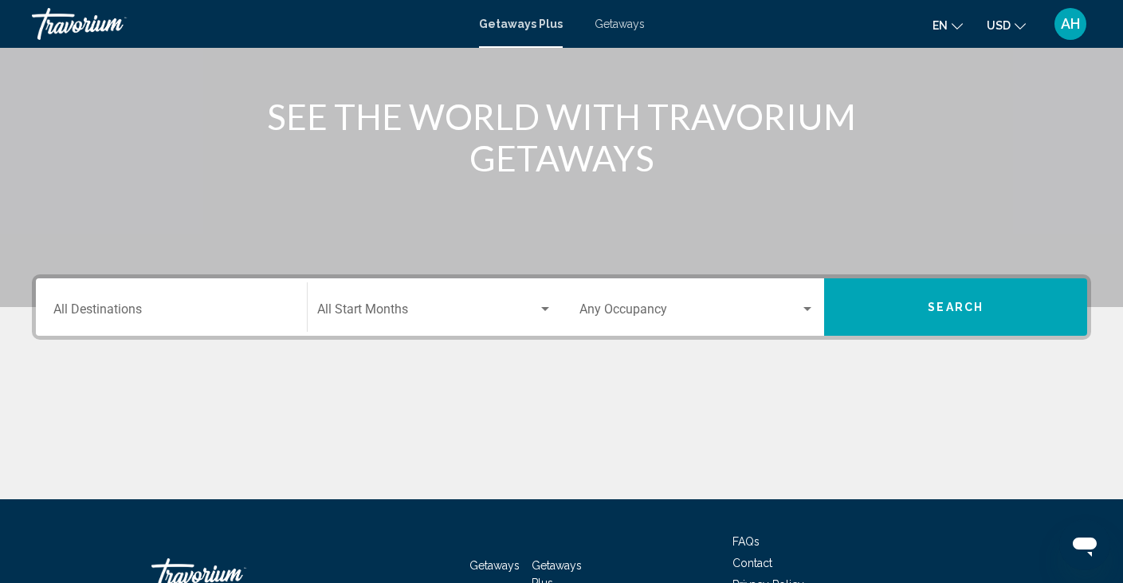
scroll to position [191, 0]
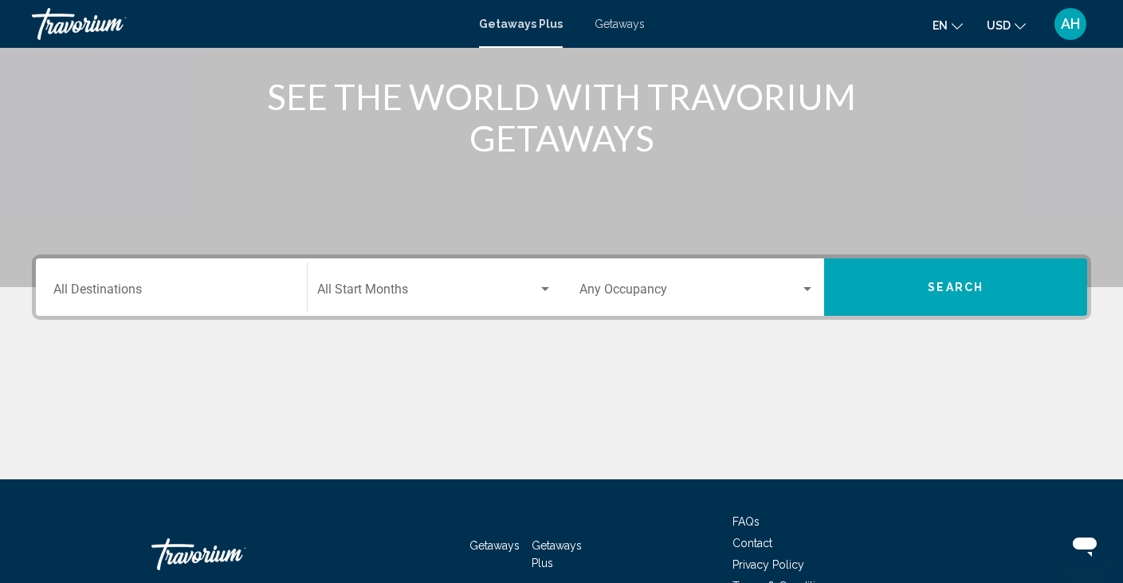
click at [256, 297] on input "Destination All Destinations" at bounding box center [171, 292] width 236 height 14
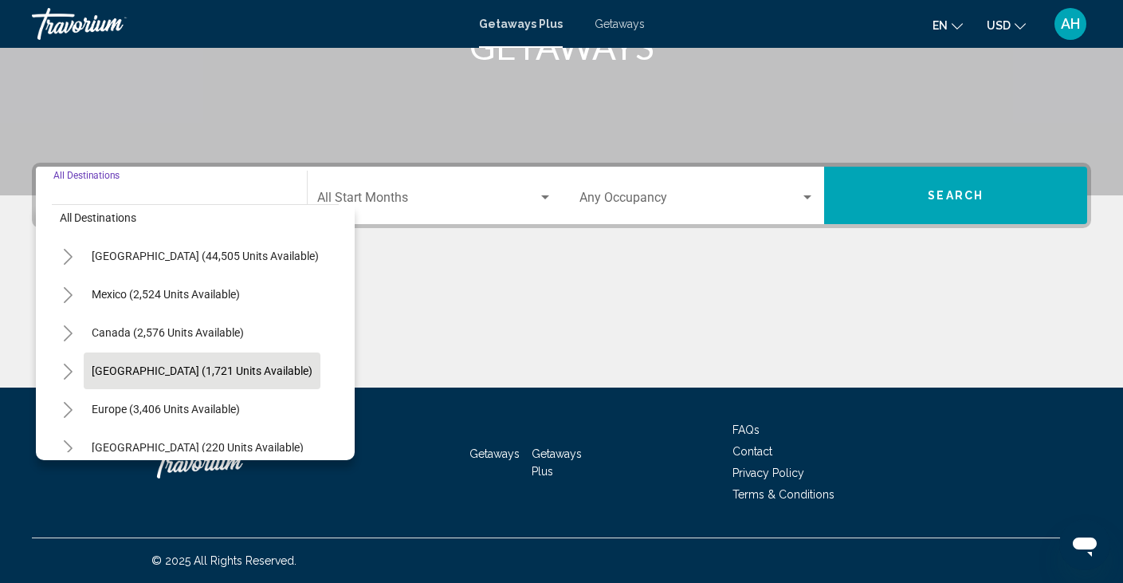
scroll to position [14, 0]
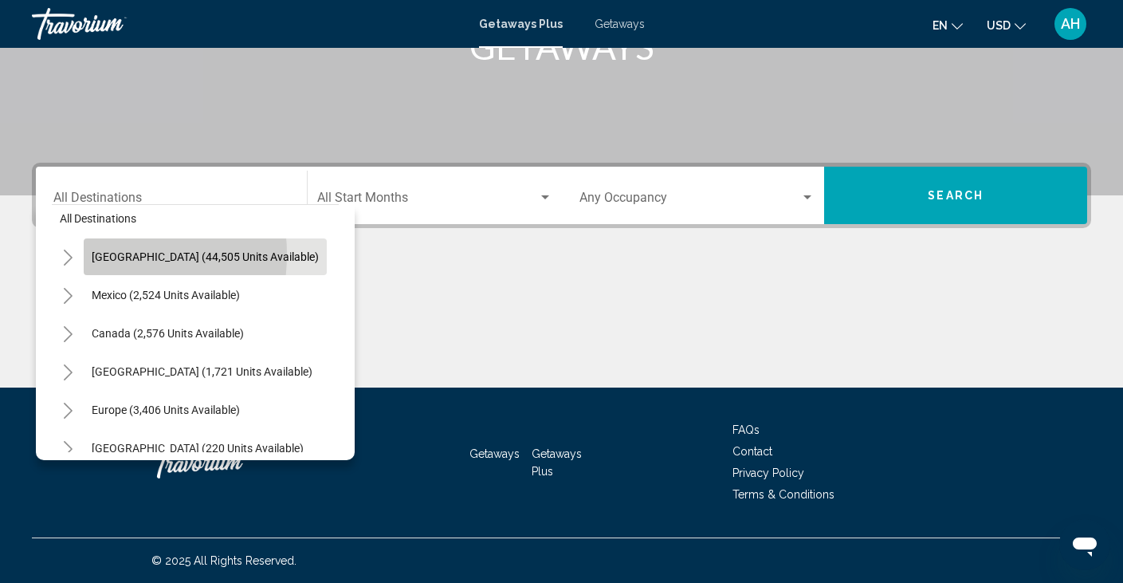
click at [87, 254] on button "[GEOGRAPHIC_DATA] (44,505 units available)" at bounding box center [205, 256] width 243 height 37
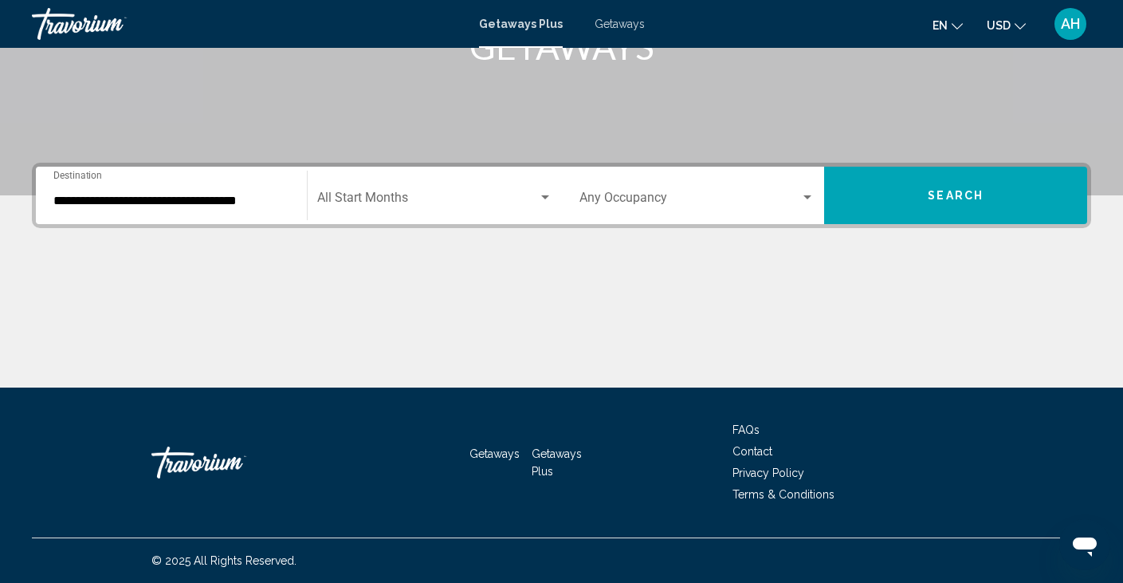
click at [234, 193] on div "**********" at bounding box center [171, 196] width 236 height 50
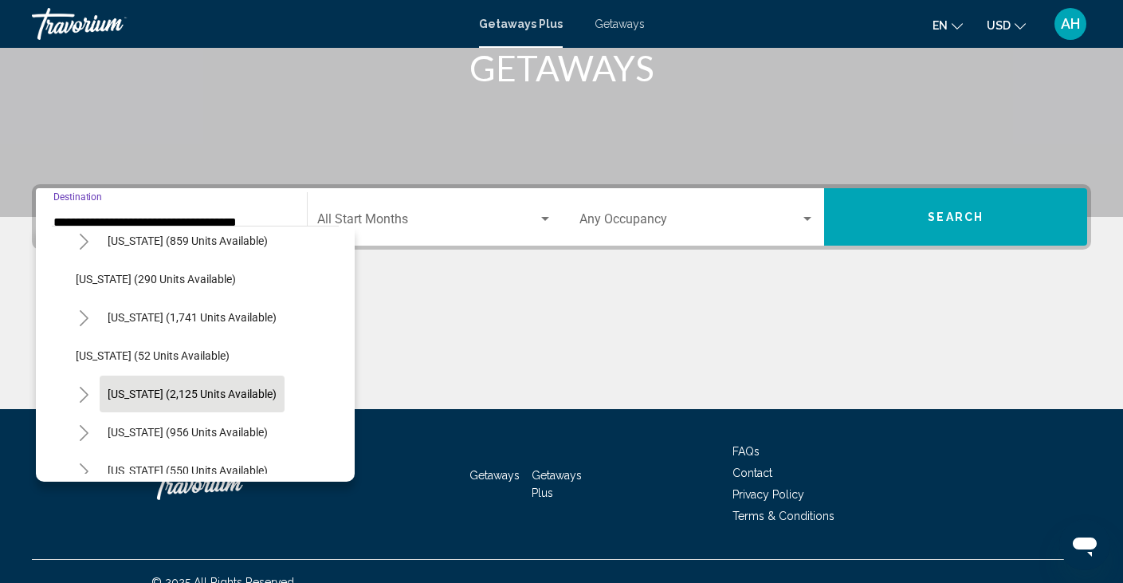
scroll to position [1171, 0]
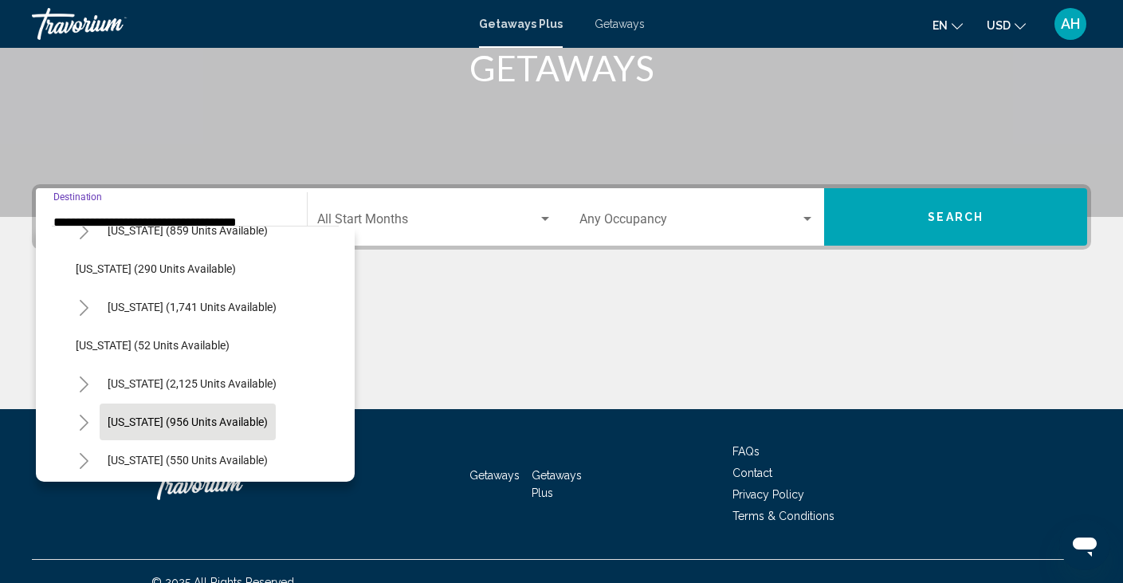
click at [153, 419] on span "[US_STATE] (956 units available)" at bounding box center [188, 421] width 160 height 13
type input "**********"
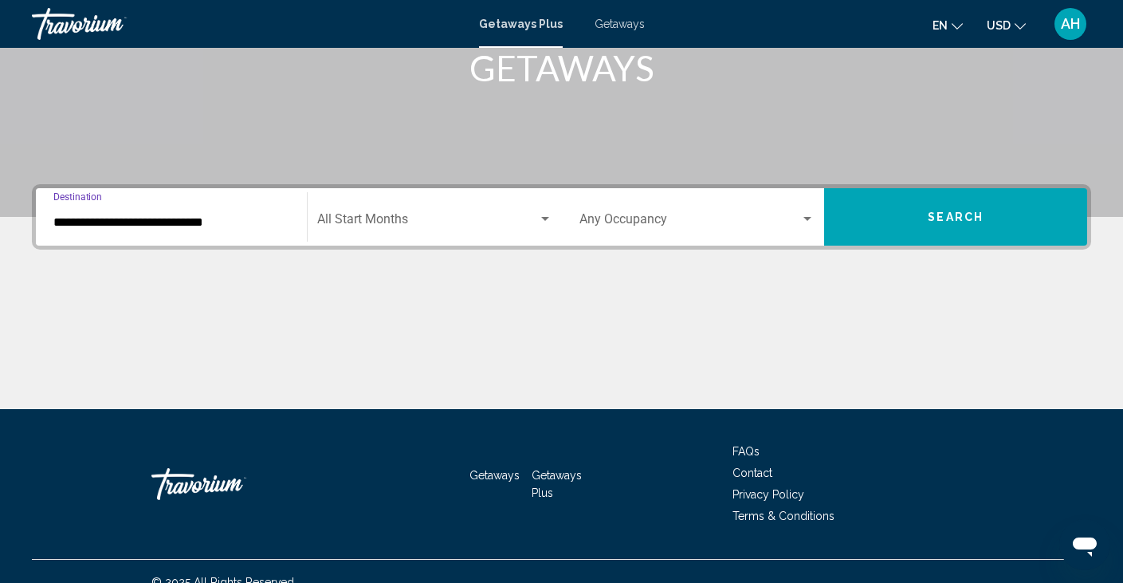
scroll to position [283, 0]
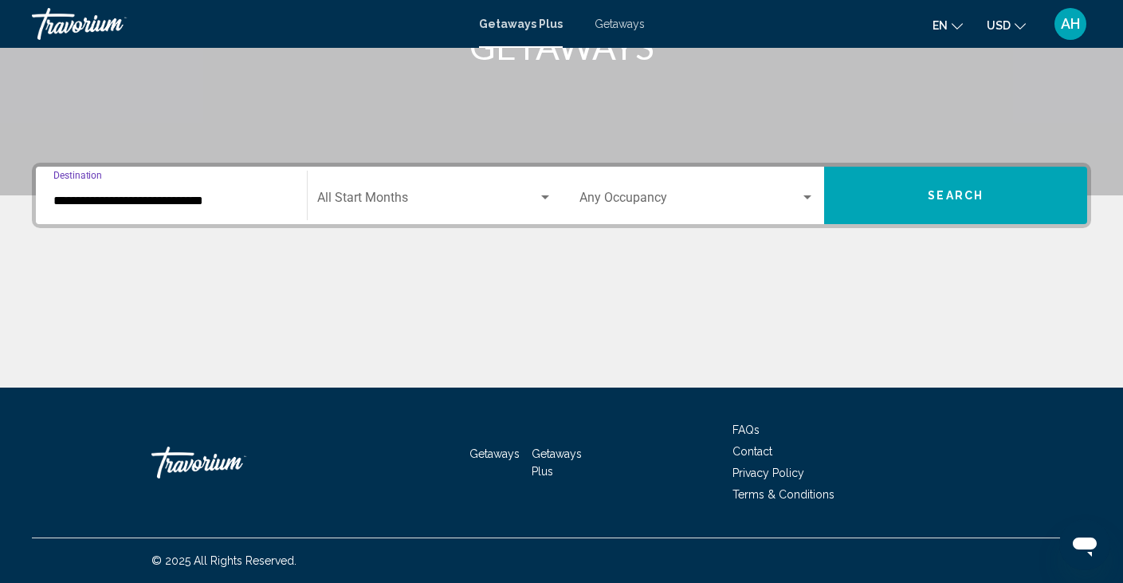
click at [364, 199] on span "Search widget" at bounding box center [427, 201] width 221 height 14
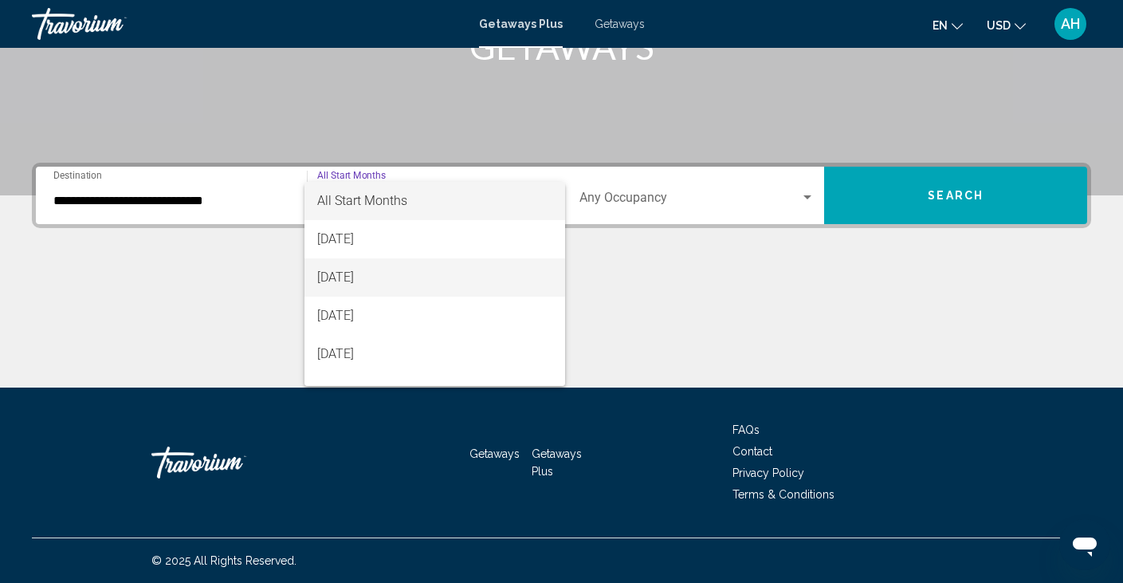
click at [347, 280] on span "[DATE]" at bounding box center [434, 277] width 235 height 38
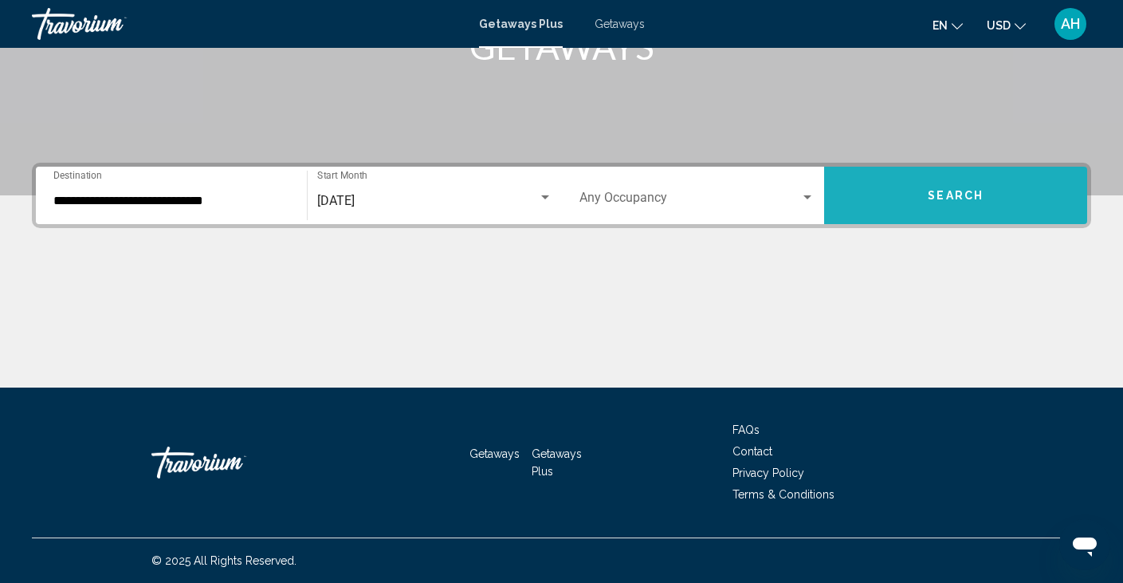
click at [914, 200] on button "Search" at bounding box center [955, 195] width 263 height 57
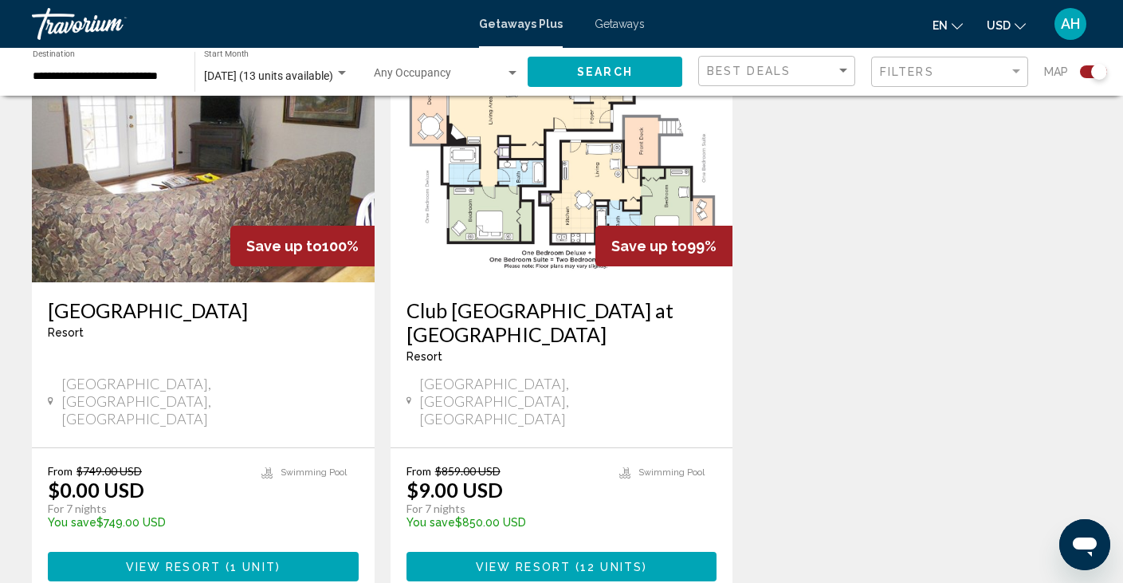
scroll to position [625, 0]
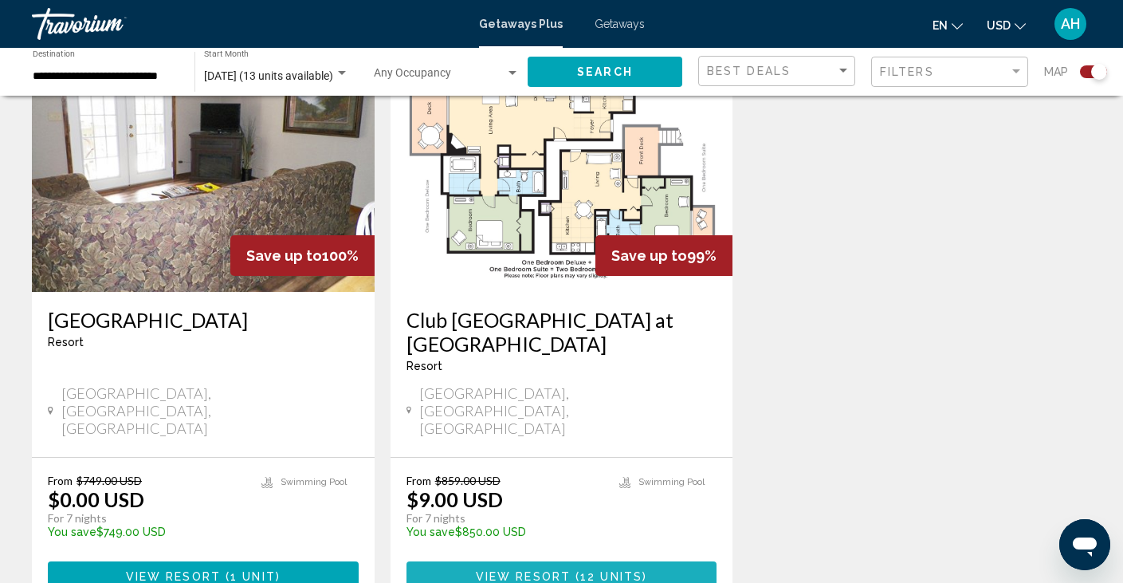
click at [536, 570] on span "View Resort" at bounding box center [523, 576] width 95 height 13
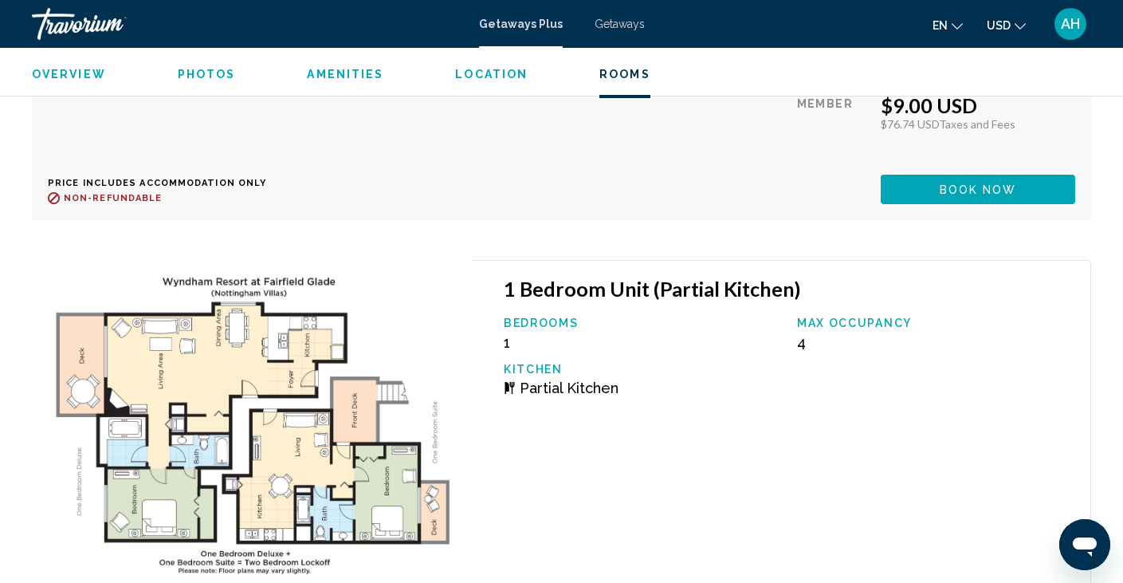
scroll to position [4112, 0]
